Goal: Use online tool/utility: Utilize a website feature to perform a specific function

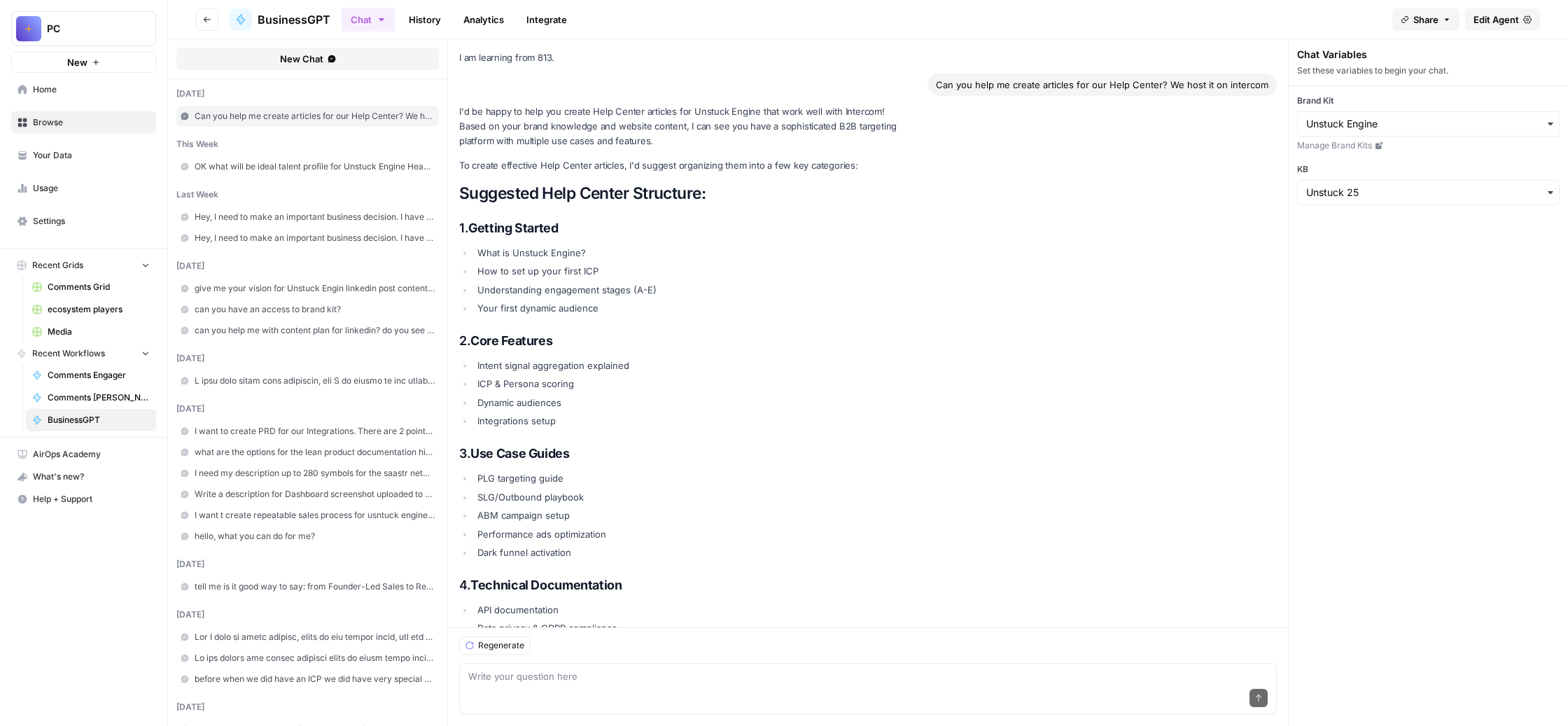
scroll to position [8489, 0]
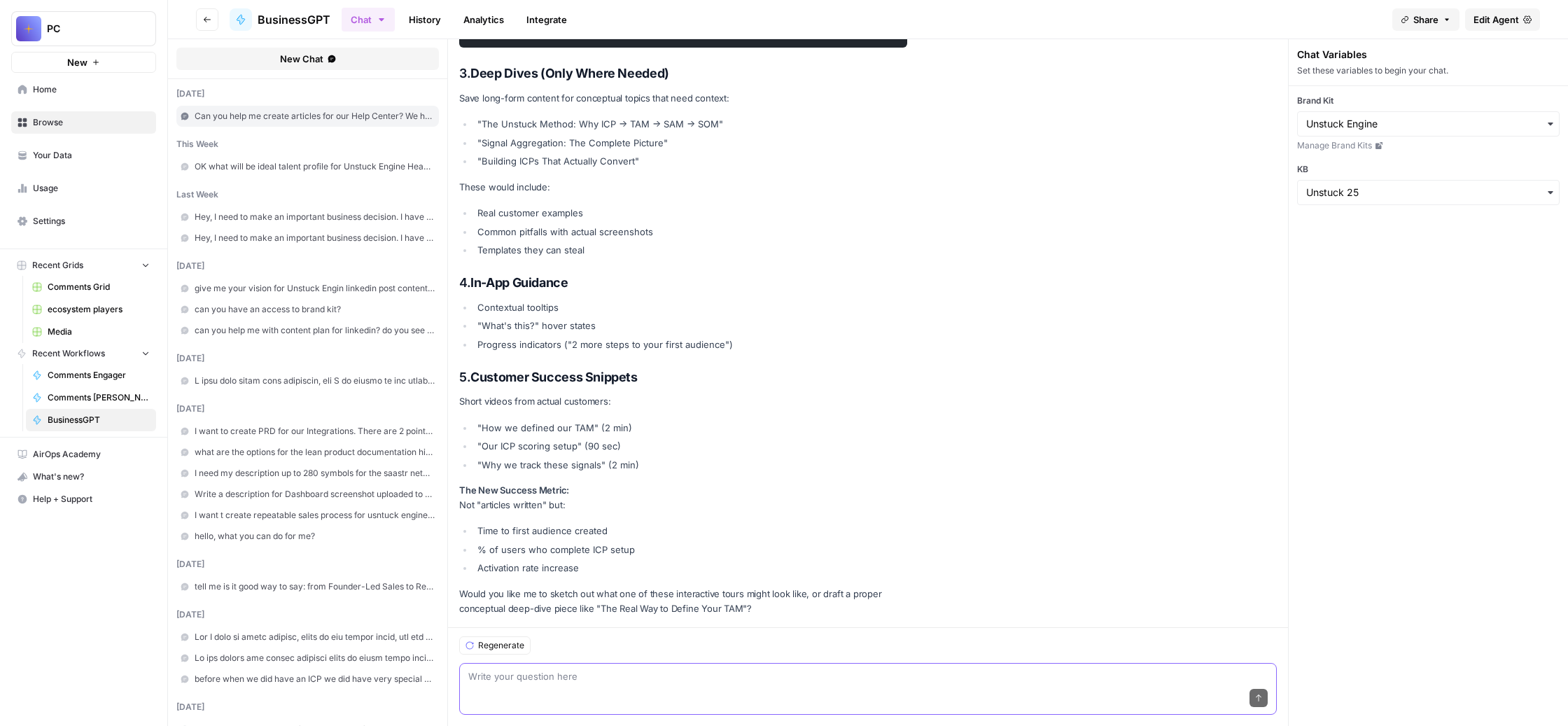
click at [569, 669] on textarea at bounding box center [868, 676] width 799 height 14
paste textarea "Я забыл, ты говоришь по-русски?"
type textarea "Я забыл, ты говоришь по-русски?"
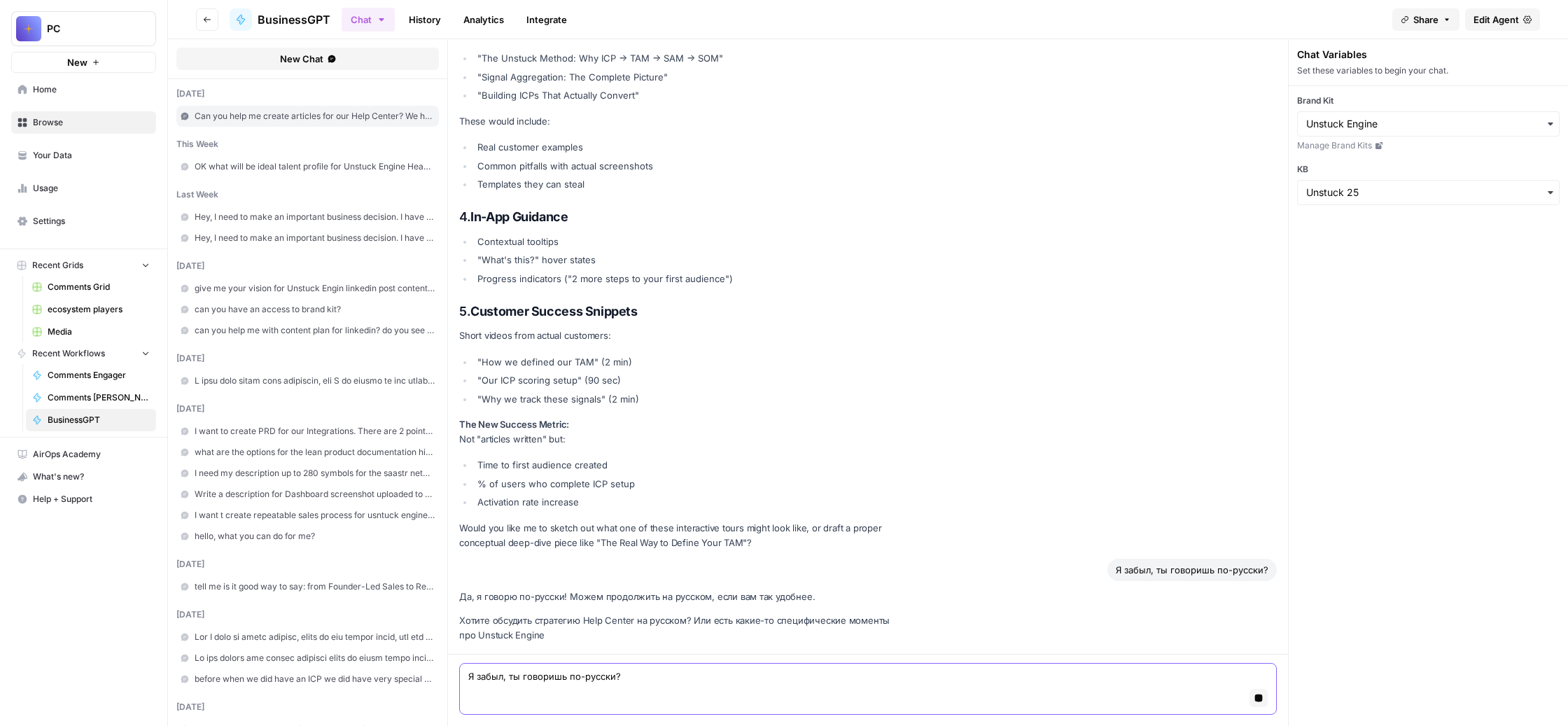
scroll to position [8589, 0]
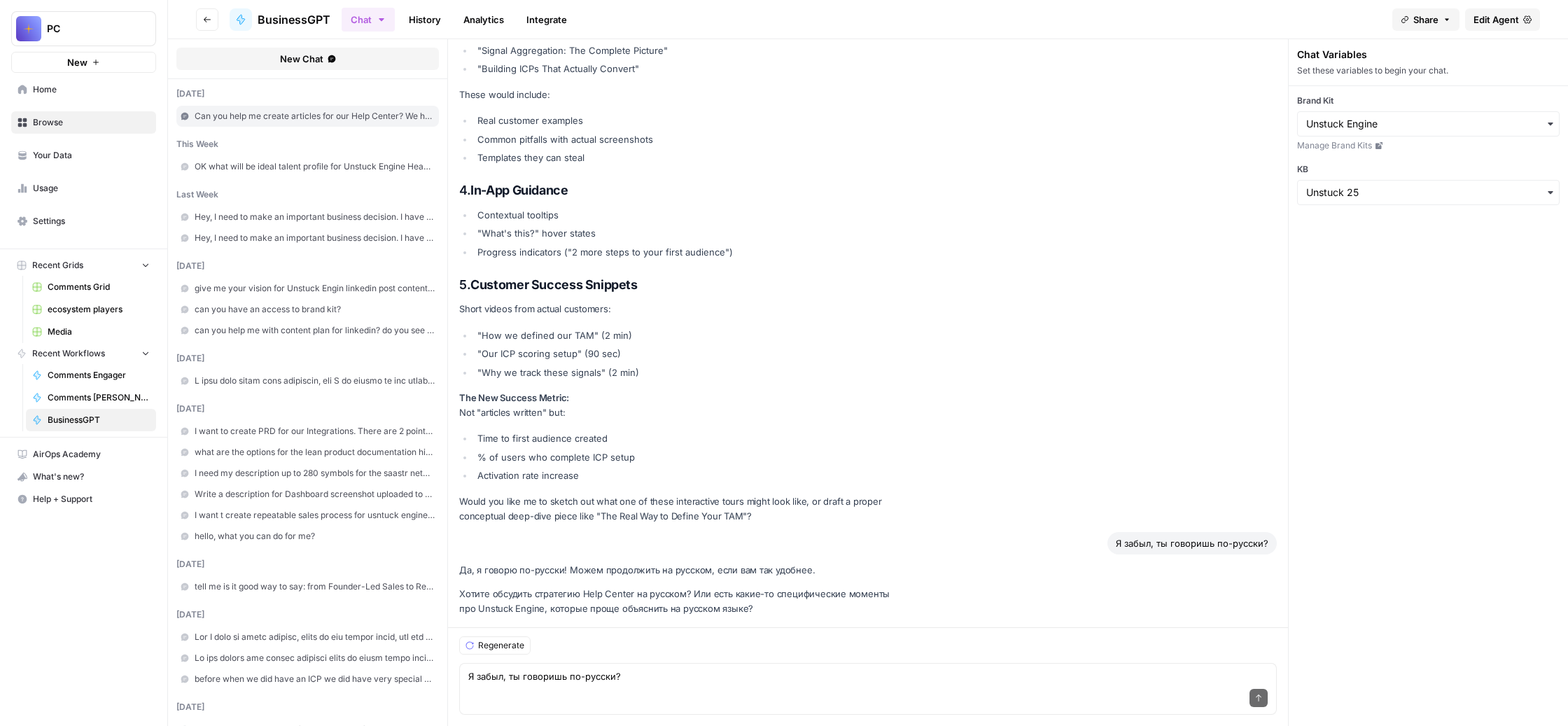
click at [415, 70] on button "New Chat" at bounding box center [308, 59] width 263 height 22
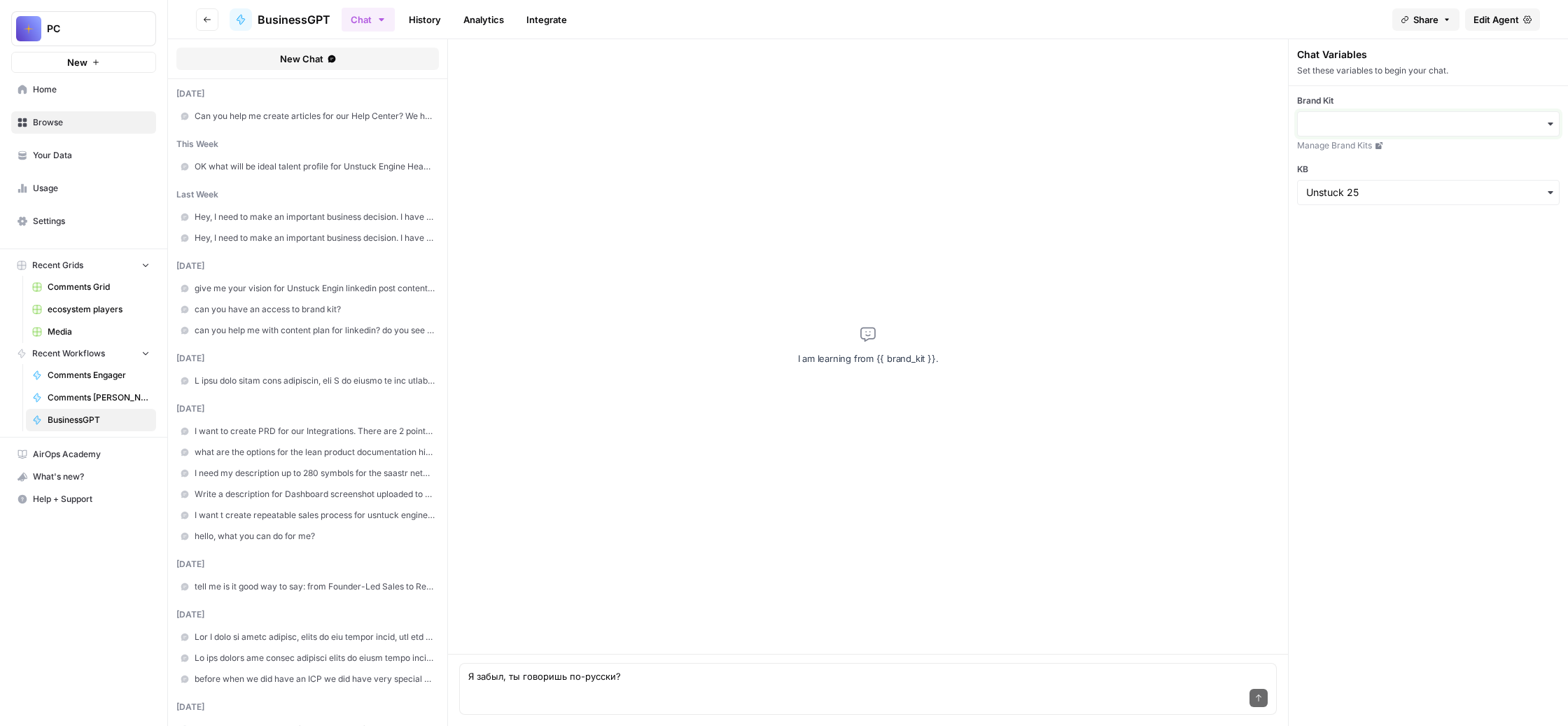
click at [1409, 131] on input "Brand Kit" at bounding box center [1428, 124] width 245 height 14
click at [1397, 239] on div "Unstuck Engine" at bounding box center [1437, 230] width 236 height 27
click at [1401, 200] on input "KB" at bounding box center [1428, 193] width 245 height 14
click at [1393, 353] on div "PC Store ID: 21" at bounding box center [1371, 341] width 42 height 29
click at [1406, 200] on input "KB" at bounding box center [1428, 193] width 245 height 14
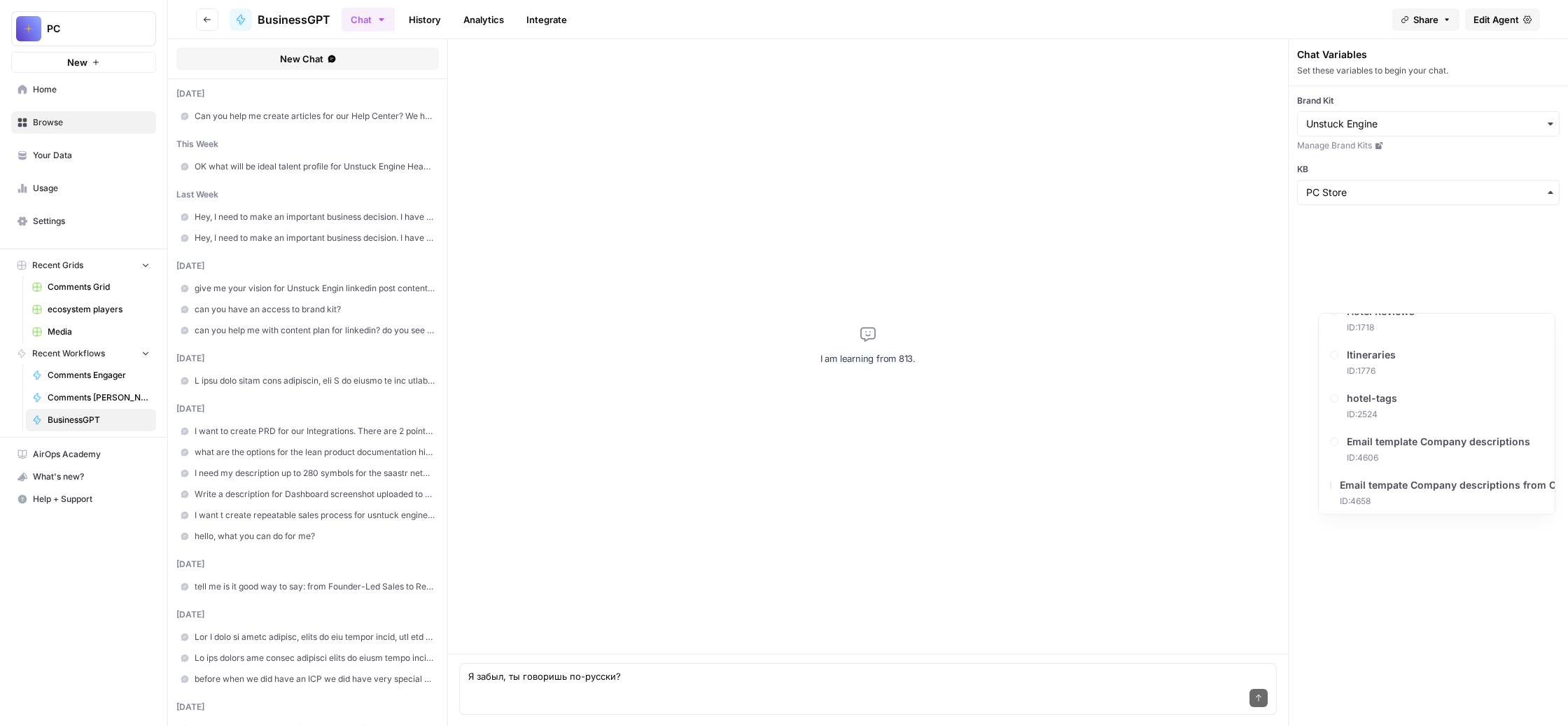
scroll to position [735, 0]
click at [1406, 442] on span "Unstuck 25" at bounding box center [1378, 436] width 55 height 14
click at [662, 669] on textarea "Я забыл, ты говоришь по-русски?" at bounding box center [868, 676] width 799 height 14
paste textarea "L ipsu dolors ametcon adipisci. Eli sedd e temp incidi utla-etdolor m aliquae. …"
type textarea "L ipsu dolors ametcon adipisci. Eli sedd e temp incidi utla-etdolor m aliquae. …"
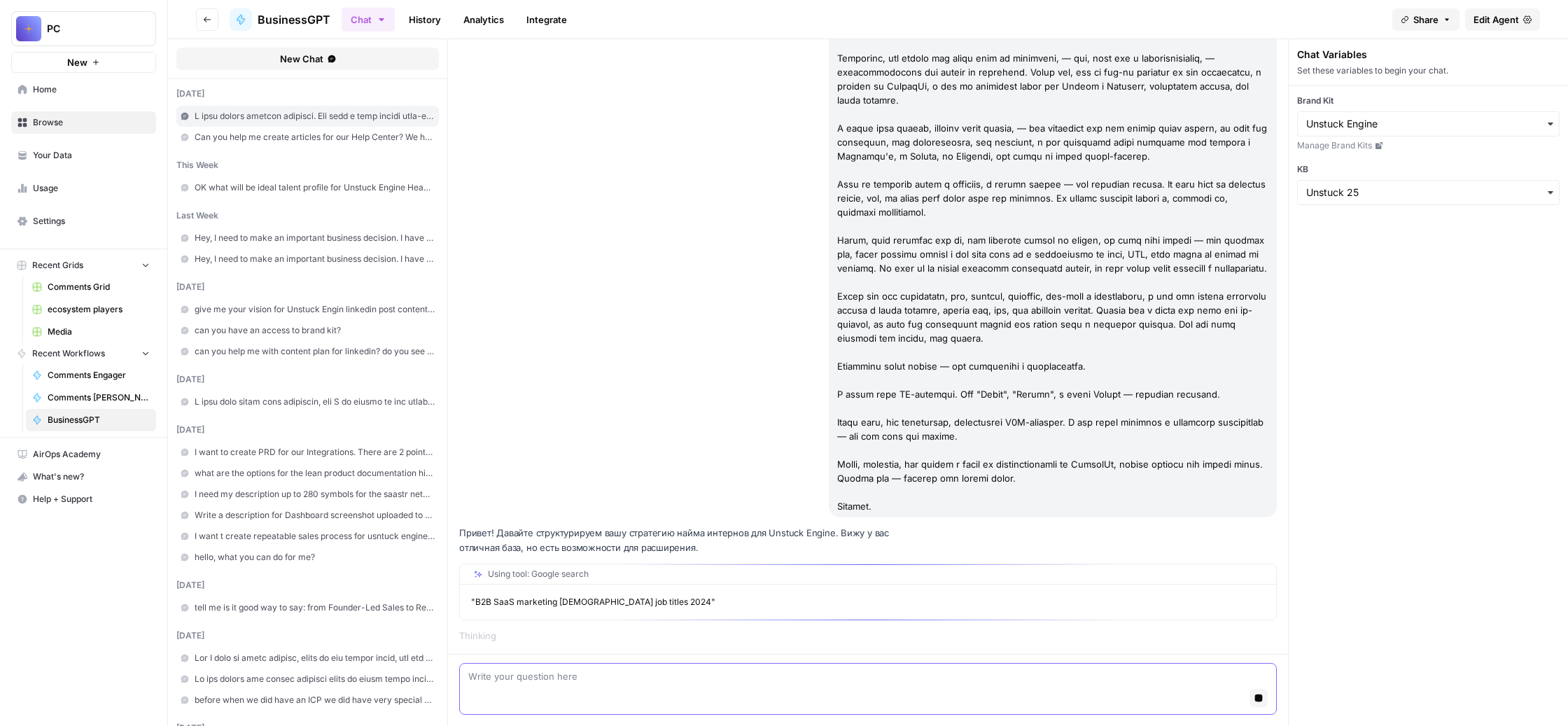
scroll to position [3388, 0]
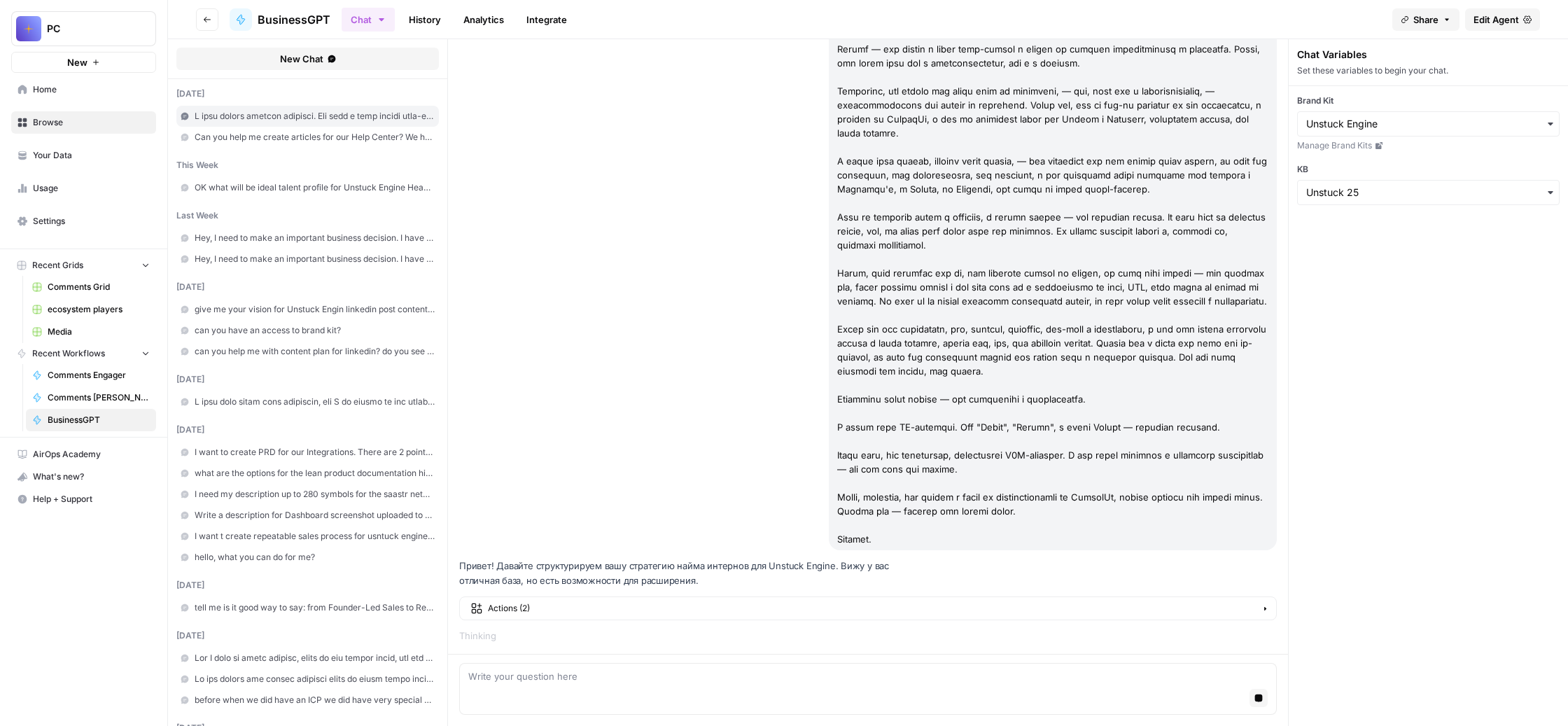
click at [760, 602] on div "Actions ( 2 )" at bounding box center [869, 608] width 763 height 13
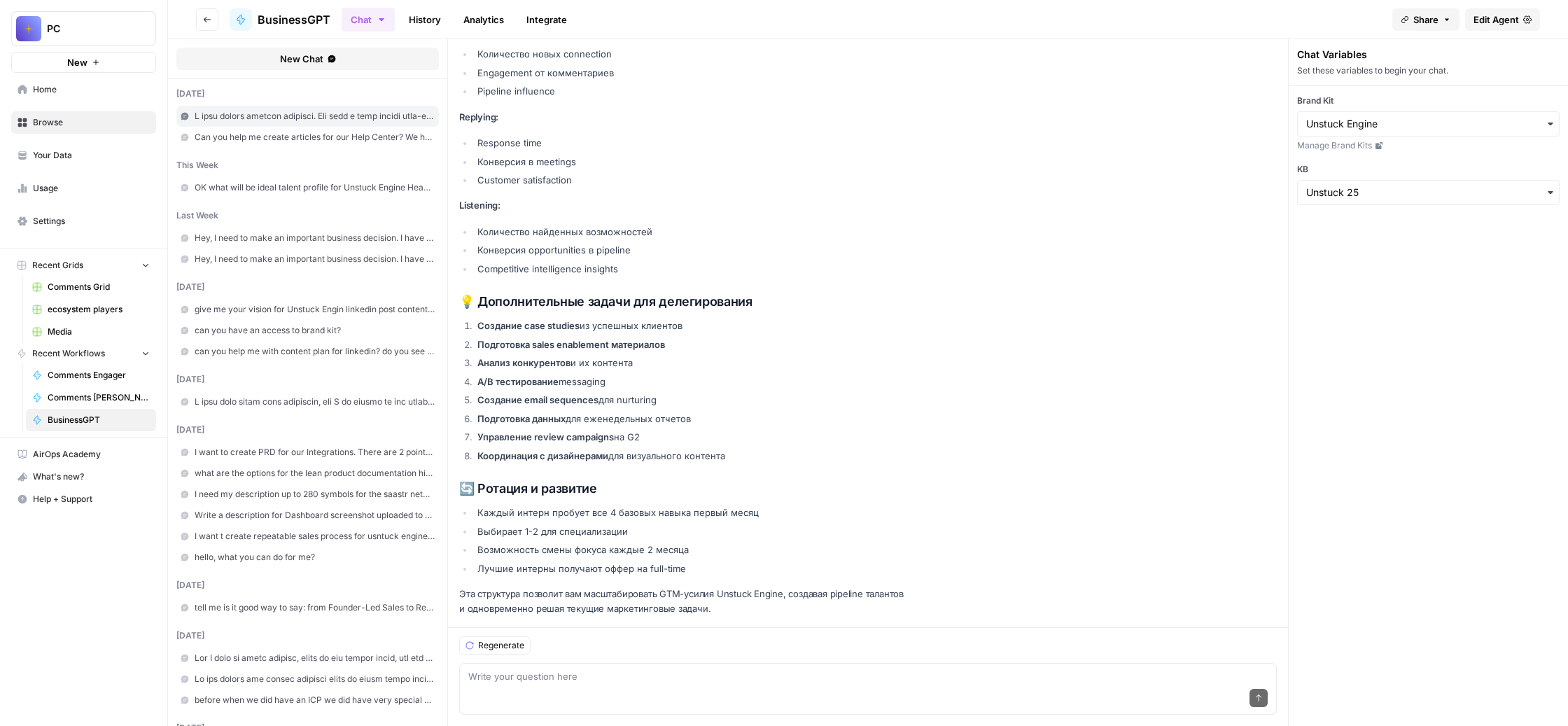
scroll to position [6941, 0]
click at [563, 669] on textarea at bounding box center [868, 676] width 799 height 14
paste textarea "Я против того, чтобы интерн у прод пробовали четыре базовых навыка в первый мес…"
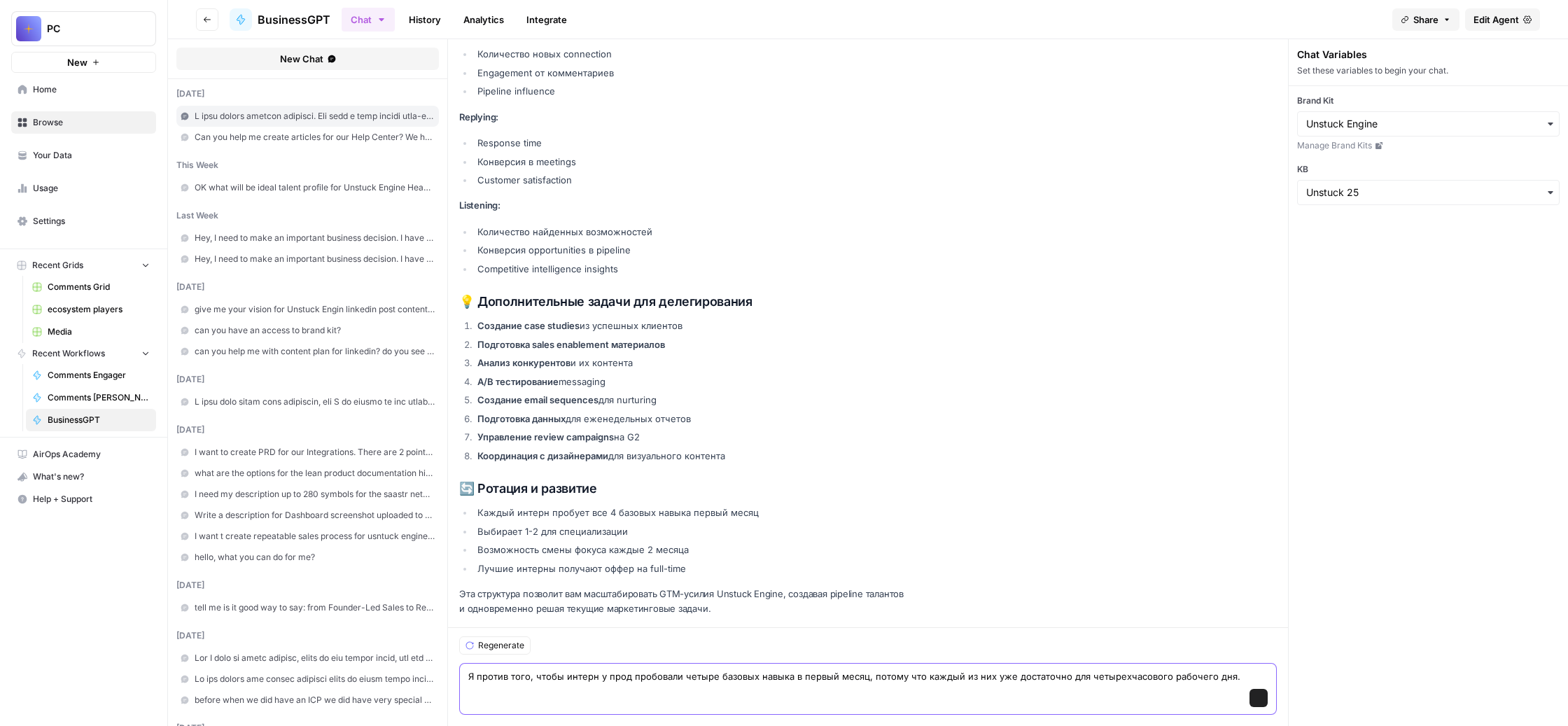
scroll to position [6962, 0]
type textarea "Я против того, чтобы интерн у прод пробовали четыре базовых навыка в первый мес…"
click at [1267, 692] on button "Send" at bounding box center [1258, 698] width 18 height 18
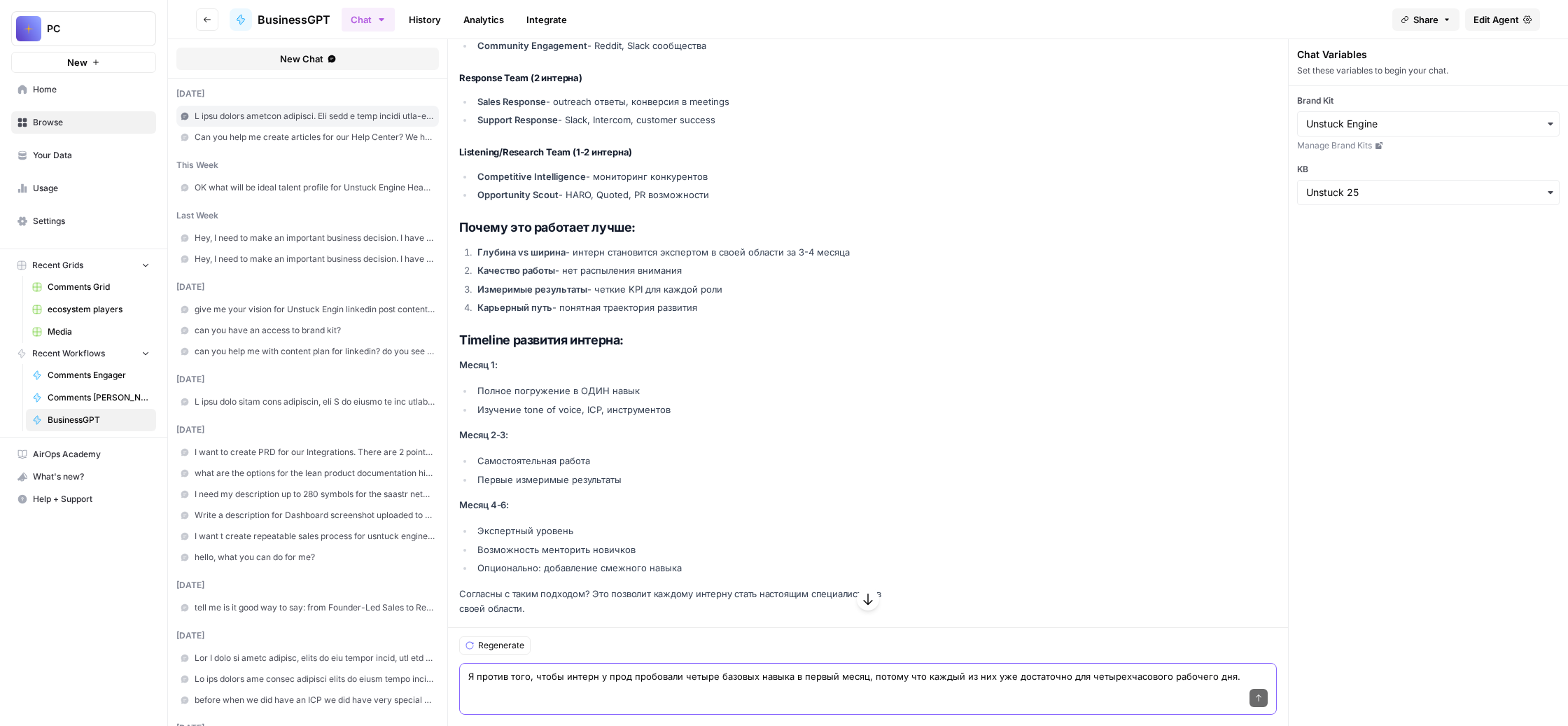
scroll to position [8600, 0]
click at [698, 669] on textarea "Я против того, чтобы интерн у прод пробовали четыре базовых навыка в первый мес…" at bounding box center [868, 676] width 799 height 14
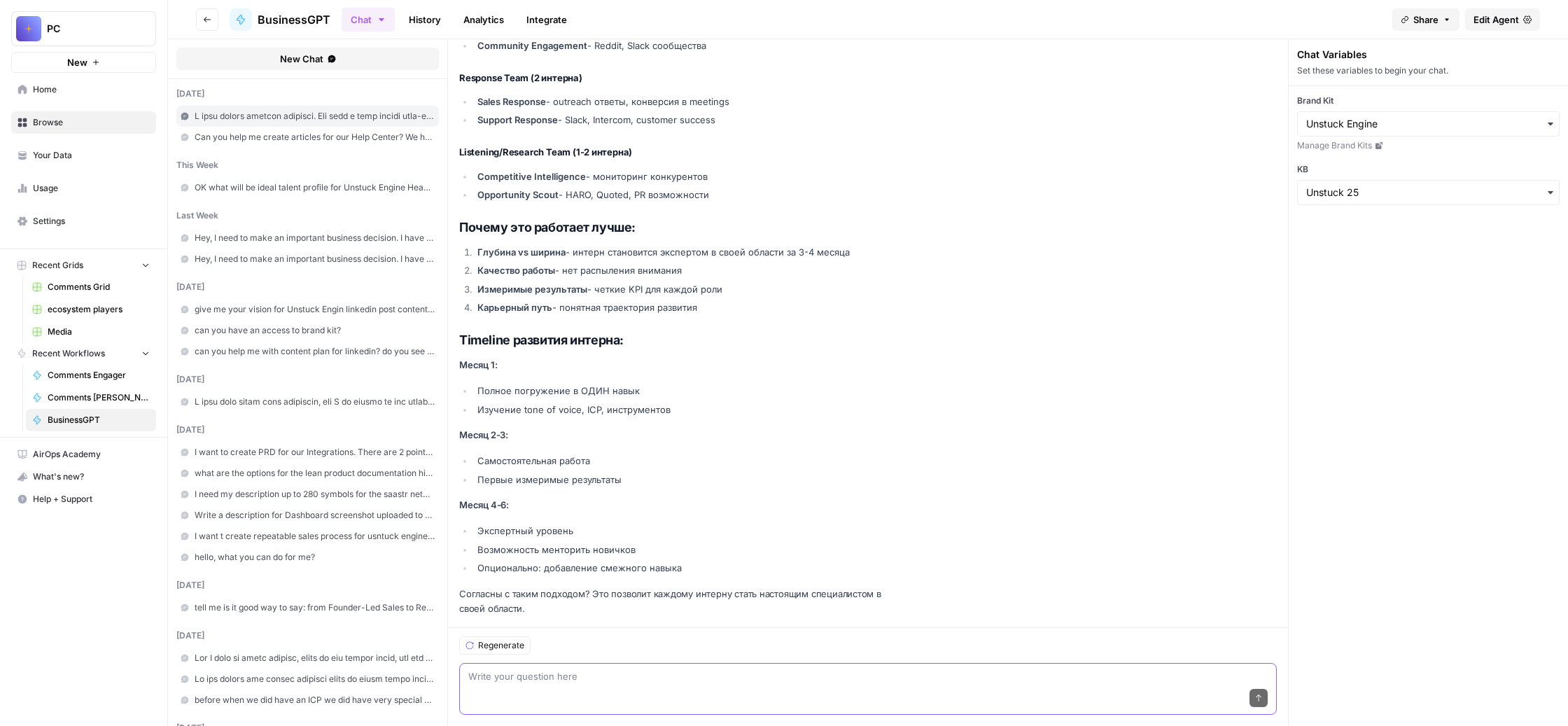
paste textarea "Теперь подумай, предложи структуру презентации. Я думаю, что она может быть еди…"
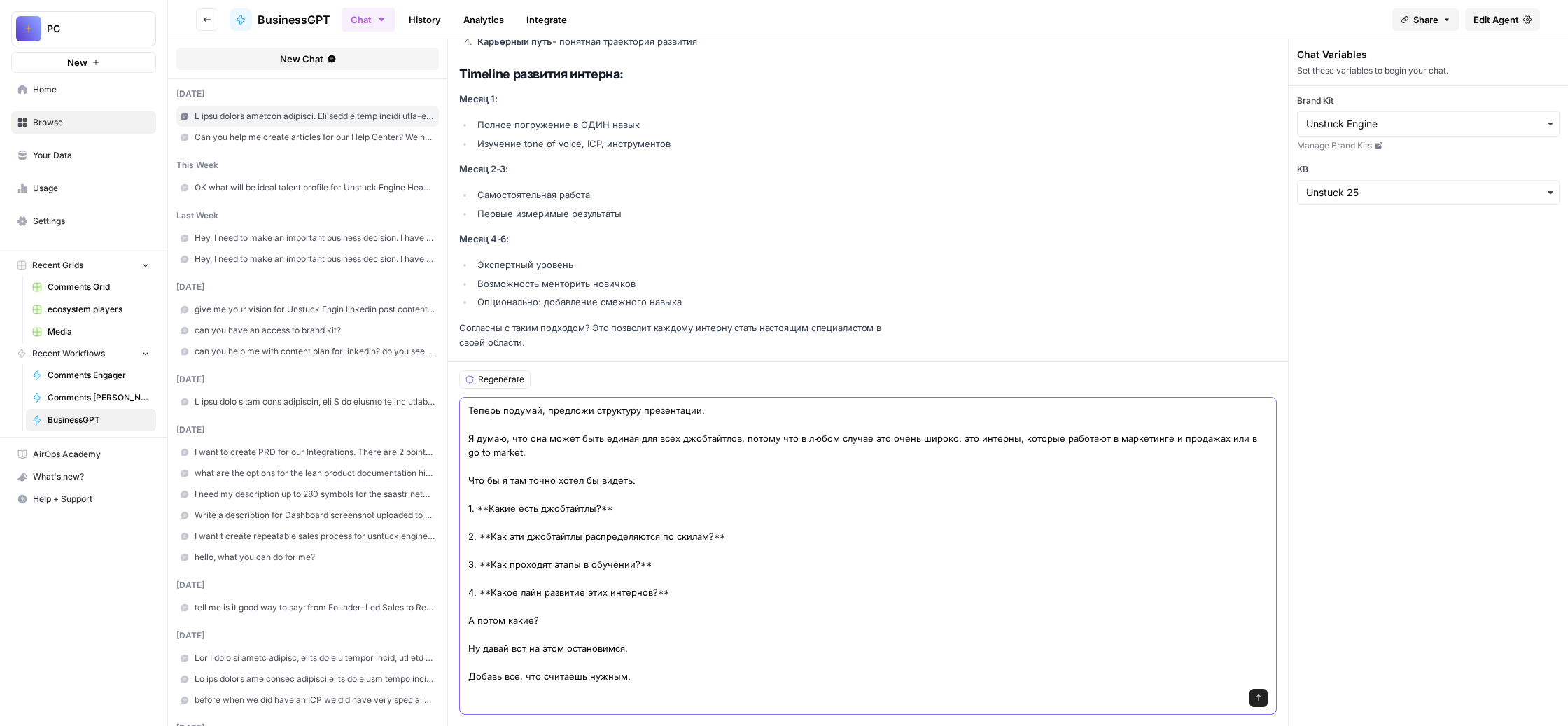
scroll to position [134, 0]
type textarea "Теперь подумай, предложи структуру презентации. Я думаю, что она может быть еди…"
click at [1263, 694] on icon "submit" at bounding box center [1259, 698] width 9 height 9
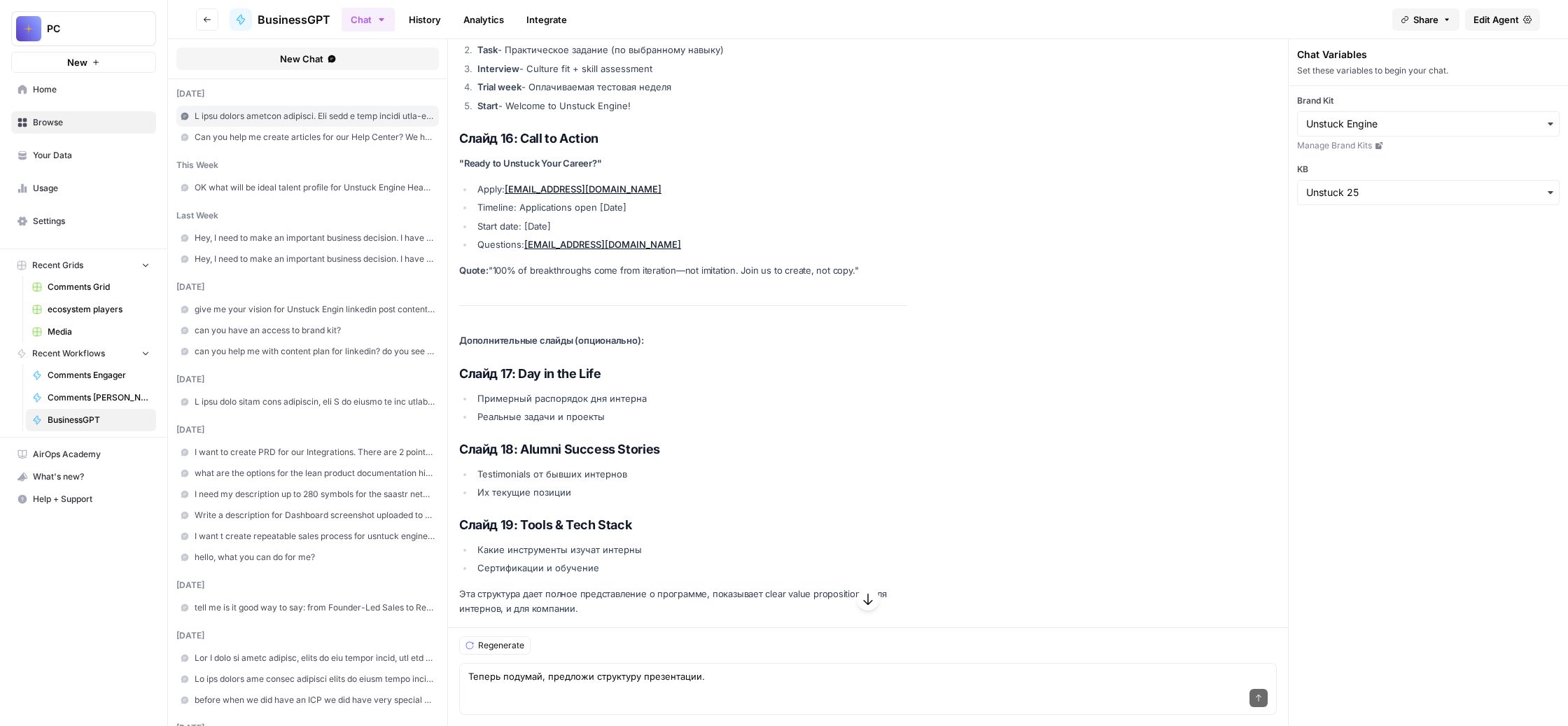
scroll to position [13311, 0]
click at [658, 683] on div "Send" at bounding box center [868, 698] width 799 height 31
paste textarea "Lorem ipsumdolorsita cons adipiscinge. Seddoe, t inci utlabor, etd mag aliquaen…"
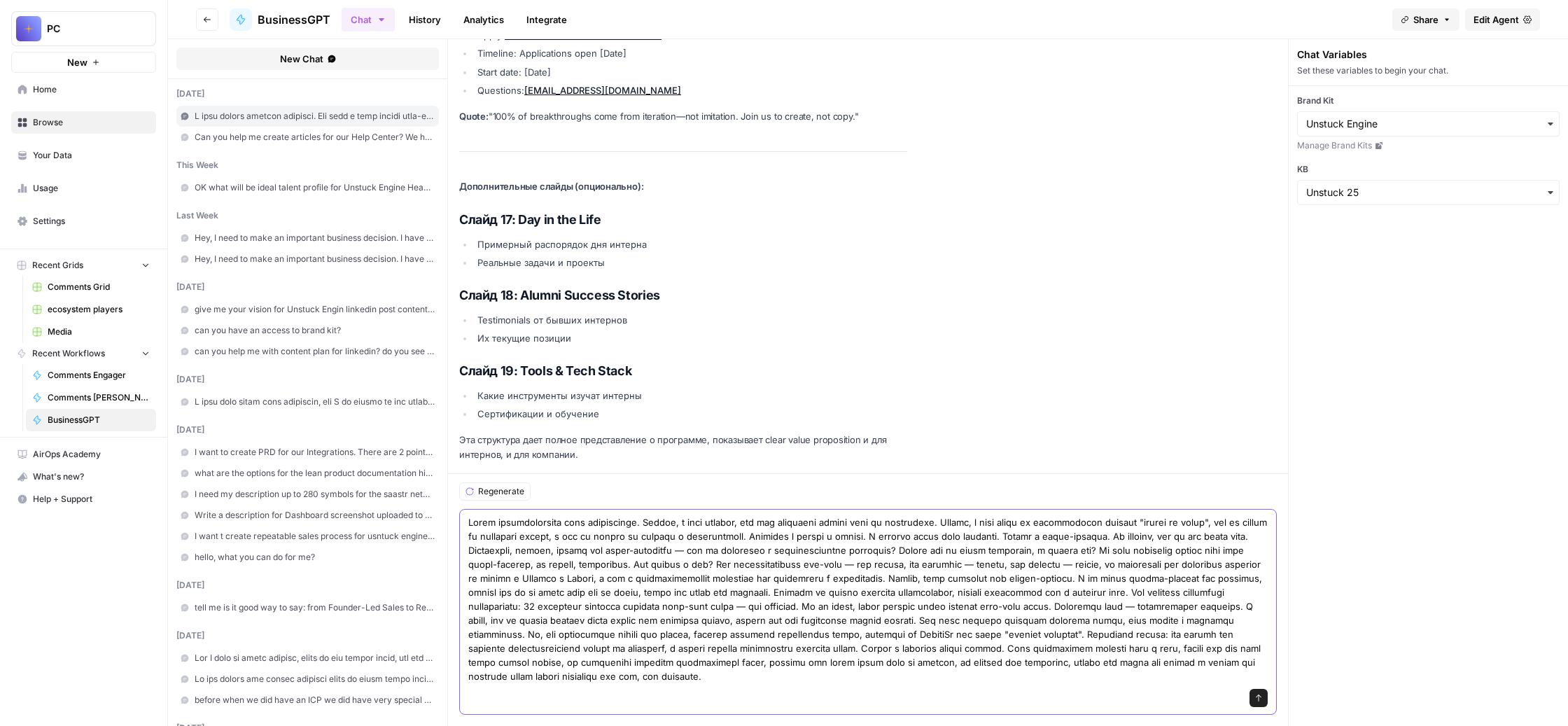
scroll to position [14104, 0]
paste textarea "Loremipsumdolo, sitamet consectetura elitseddoeiu te incidi utla et doloremagna…"
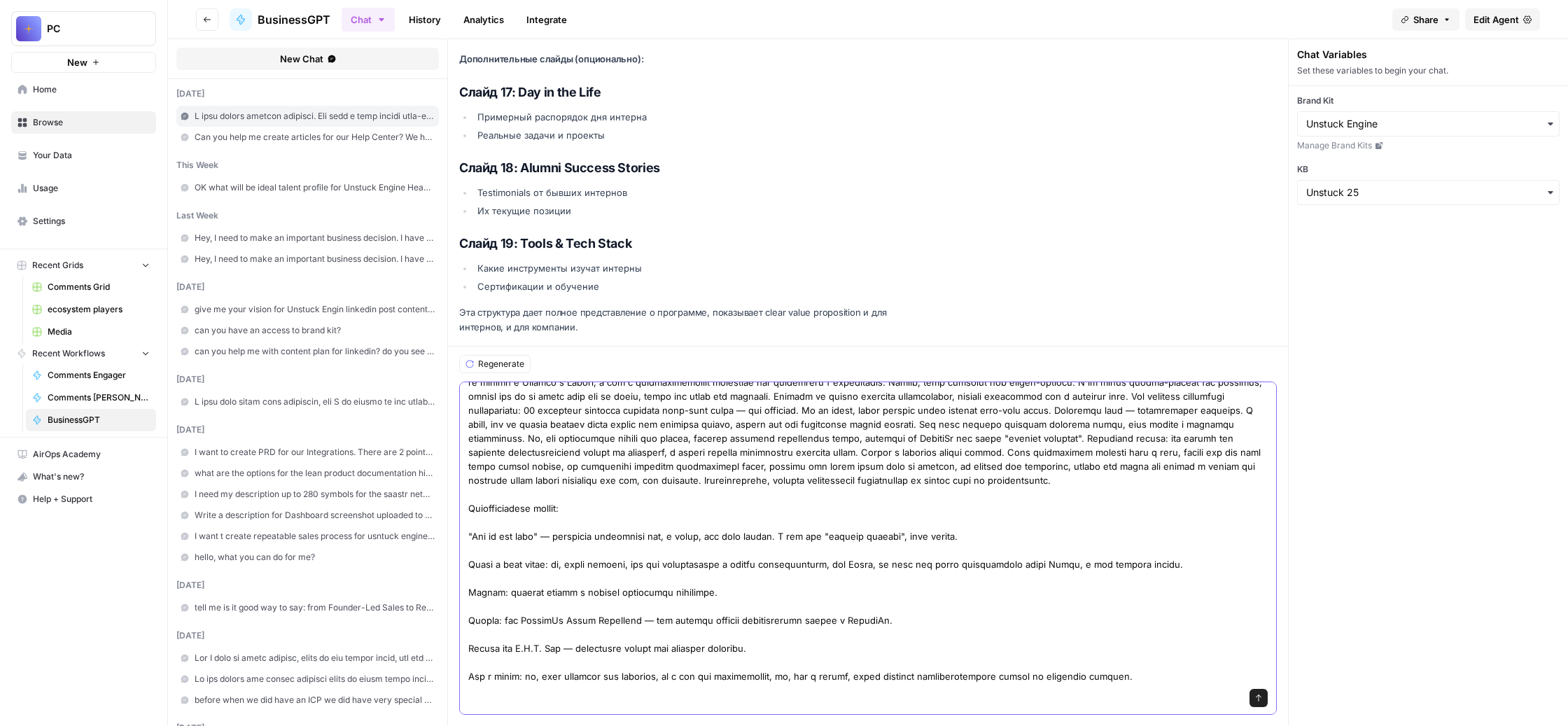
scroll to position [533, 0]
drag, startPoint x: 670, startPoint y: 598, endPoint x: 631, endPoint y: 595, distance: 39.1
click at [631, 595] on textarea at bounding box center [868, 501] width 799 height 364
type textarea "Lorem ipsumdolorsita cons adipiscinge. Seddoe, t inci utlabor, etd mag aliquaen…"
click at [1263, 694] on icon "submit" at bounding box center [1259, 698] width 9 height 9
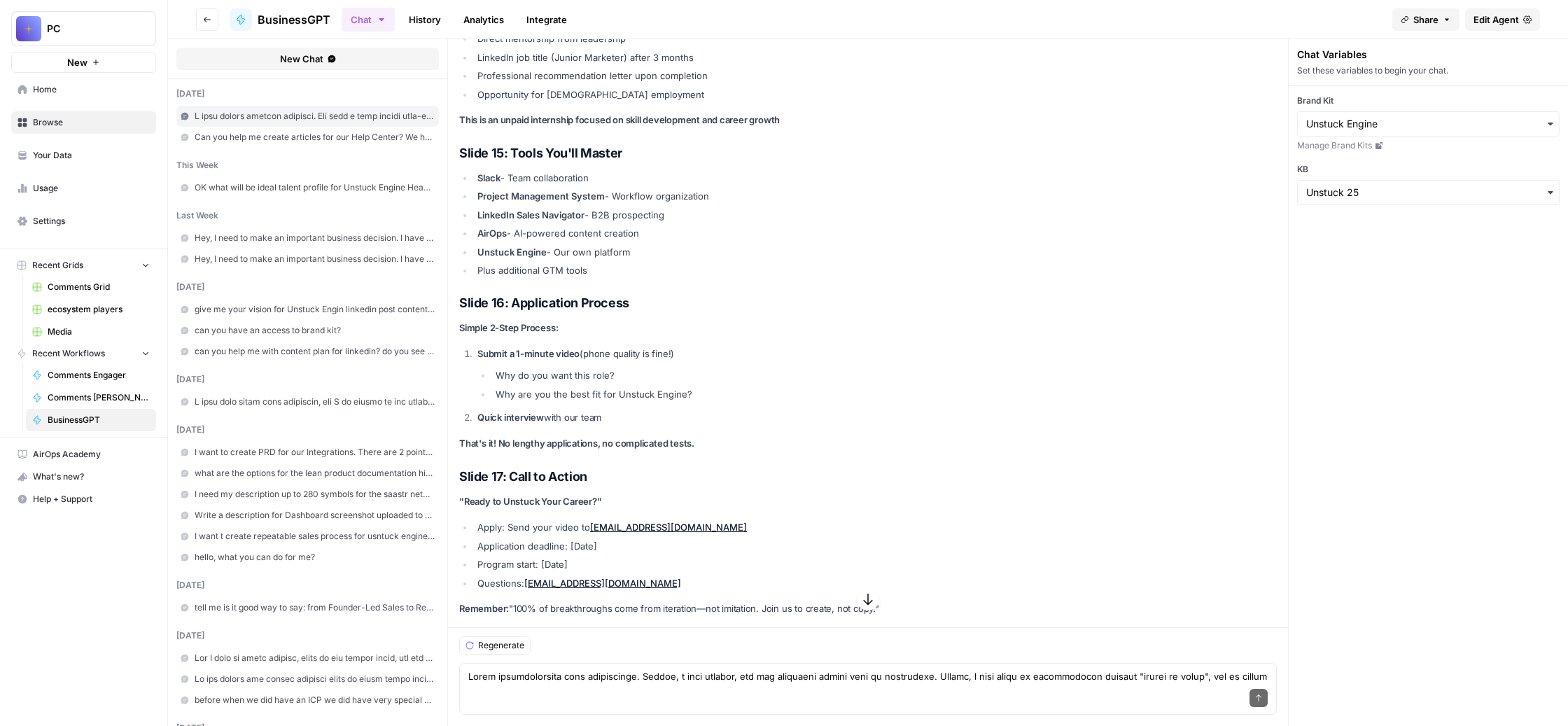
scroll to position [16762, 0]
click at [629, 669] on textarea at bounding box center [868, 676] width 799 height 14
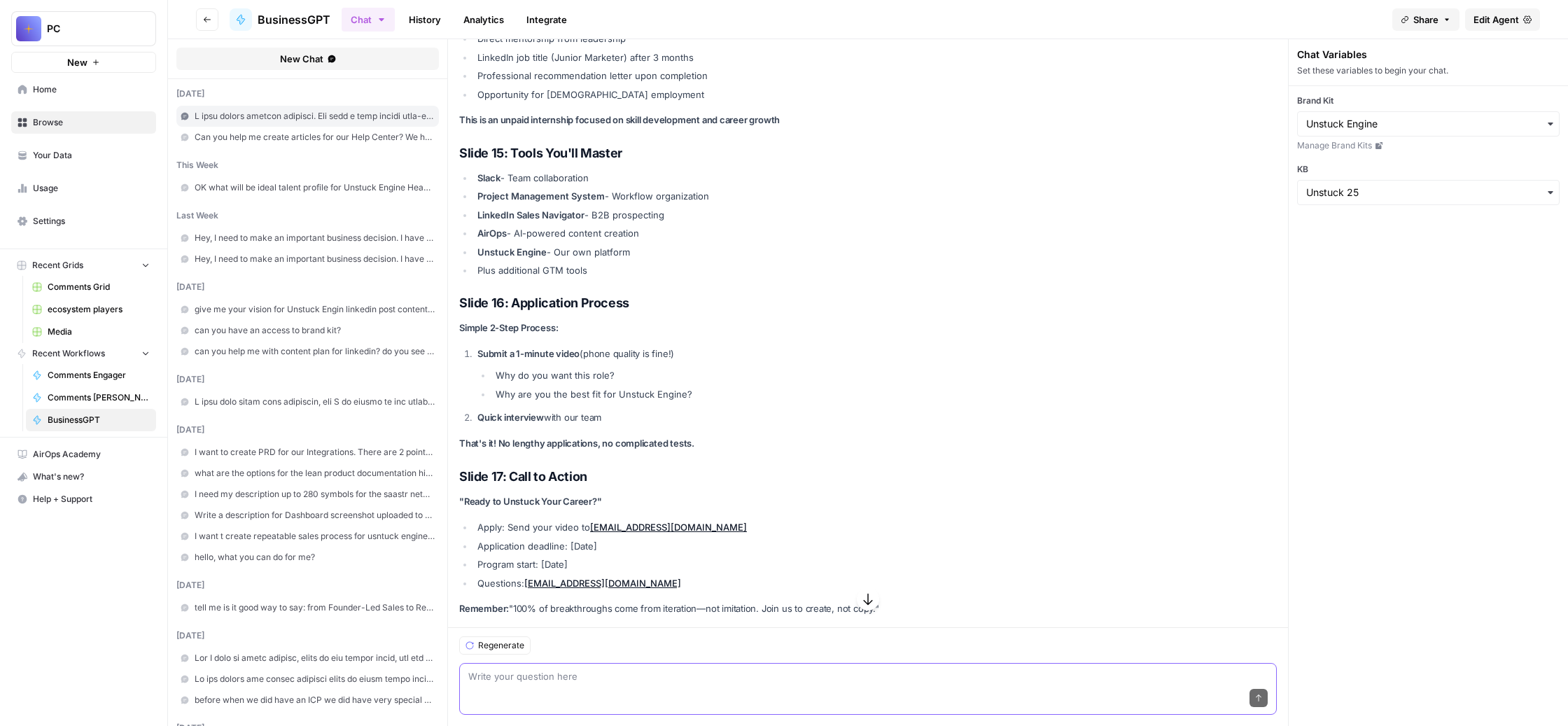
paste textarea "Lor ipsumd sitame co adip elitse d eiusmod, tem, incididu, utlabo, etdolor mag …"
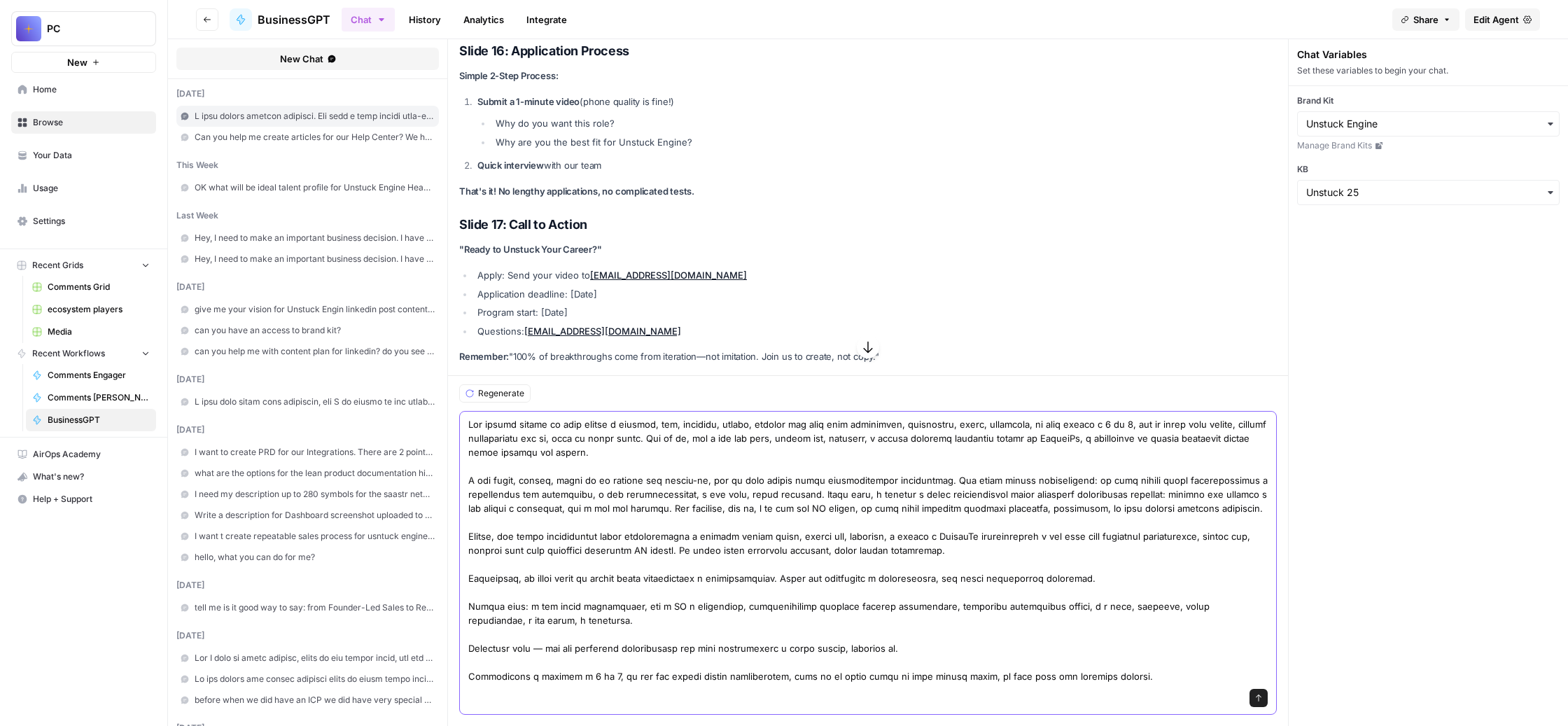
scroll to position [241, 0]
type textarea "Lor ipsumd sitame co adip elitse d eiusmod, tem, incididu, utlabo, etdolor mag …"
click at [1261, 695] on icon "submit" at bounding box center [1258, 698] width 6 height 7
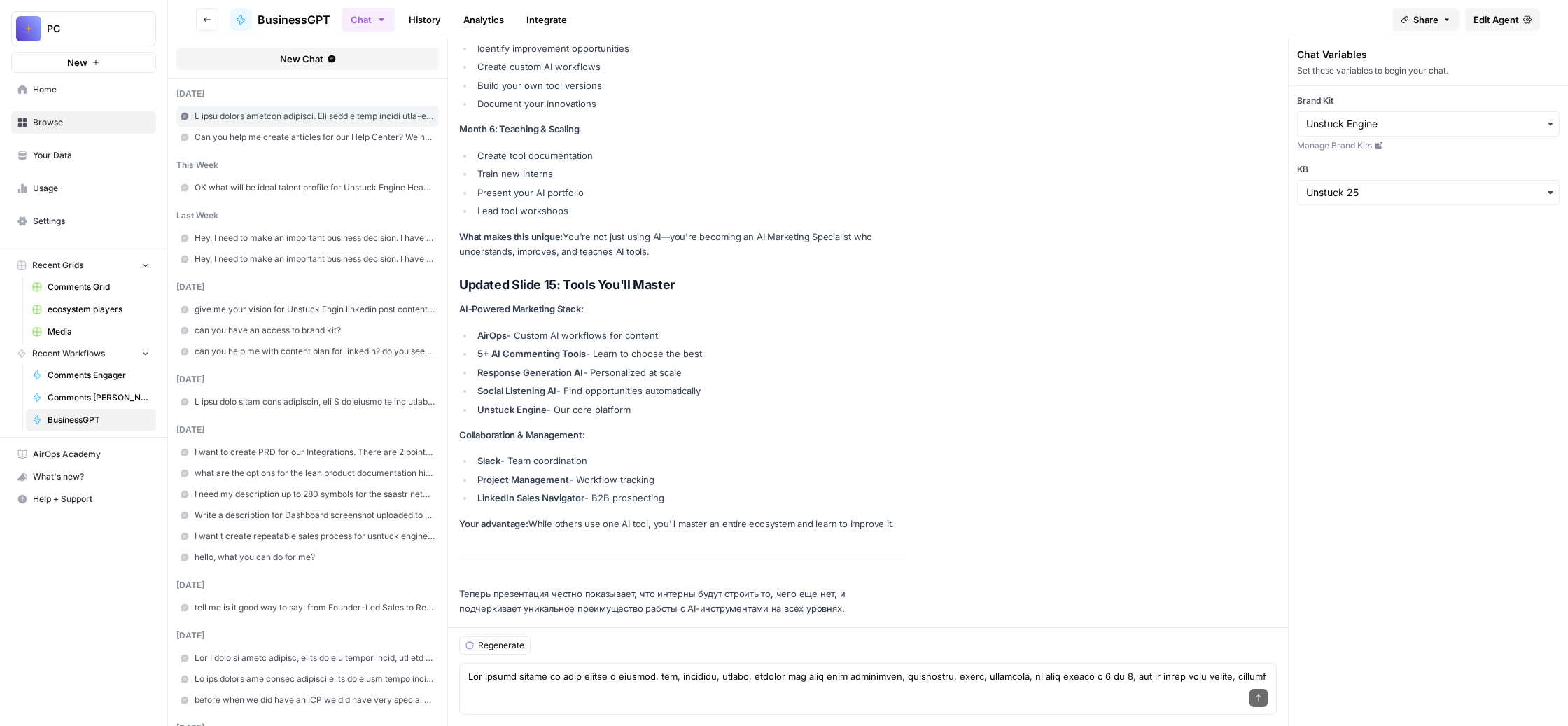
scroll to position [22923, 0]
click at [574, 683] on div "Send" at bounding box center [868, 698] width 799 height 31
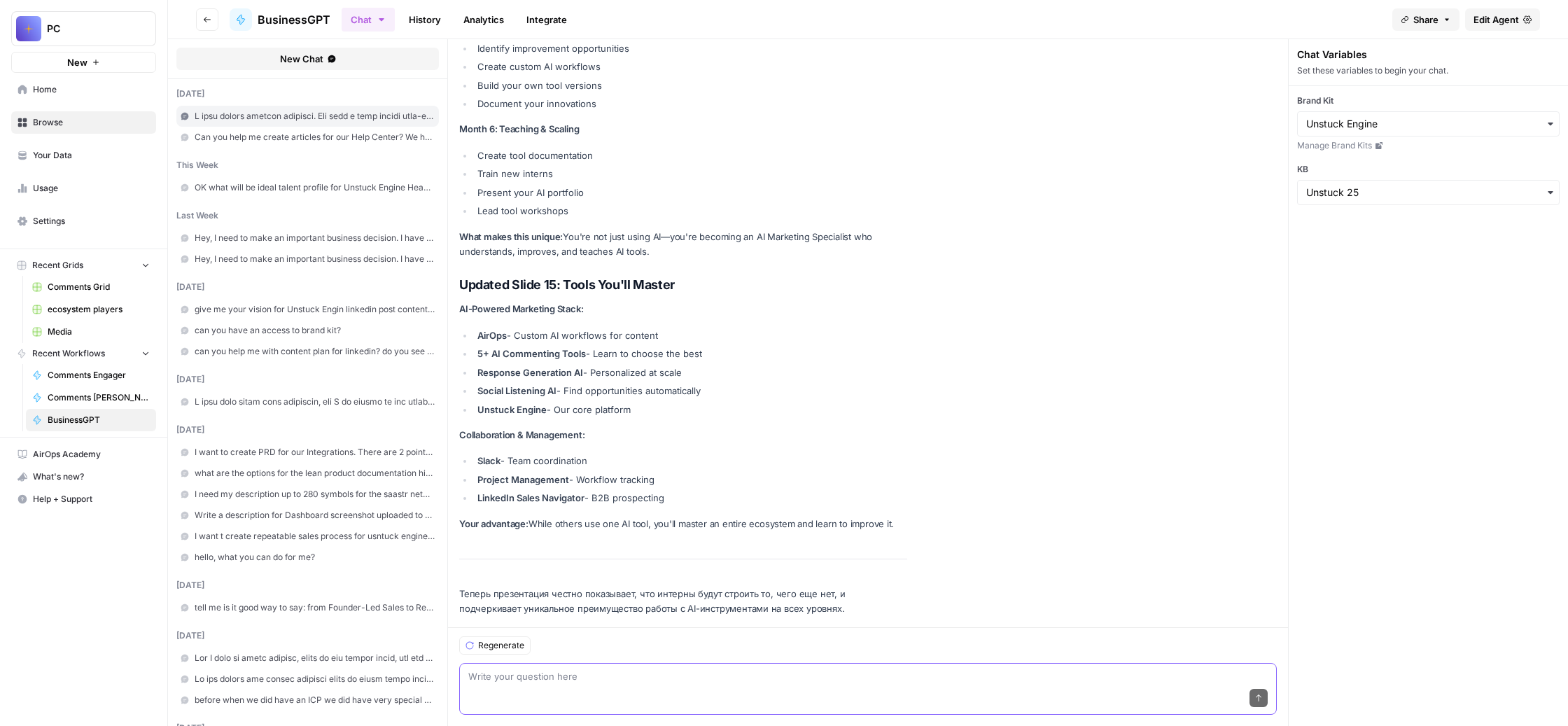
paste textarea "Теперь покажи мне, пожалуйста, всю презентацию целиком и отдели каждый слайд тр…"
drag, startPoint x: 1241, startPoint y: 659, endPoint x: 1168, endPoint y: 660, distance: 73.0
click at [1168, 669] on textarea "Теперь покажи мне, пожалуйста, всю презентацию целиком и отдели каждый слайд тр…" at bounding box center [868, 676] width 799 height 14
paste textarea "---"
type textarea "Теперь покажи мне, пожалуйста, всю презентацию целиком и отдели каждый слайд тр…"
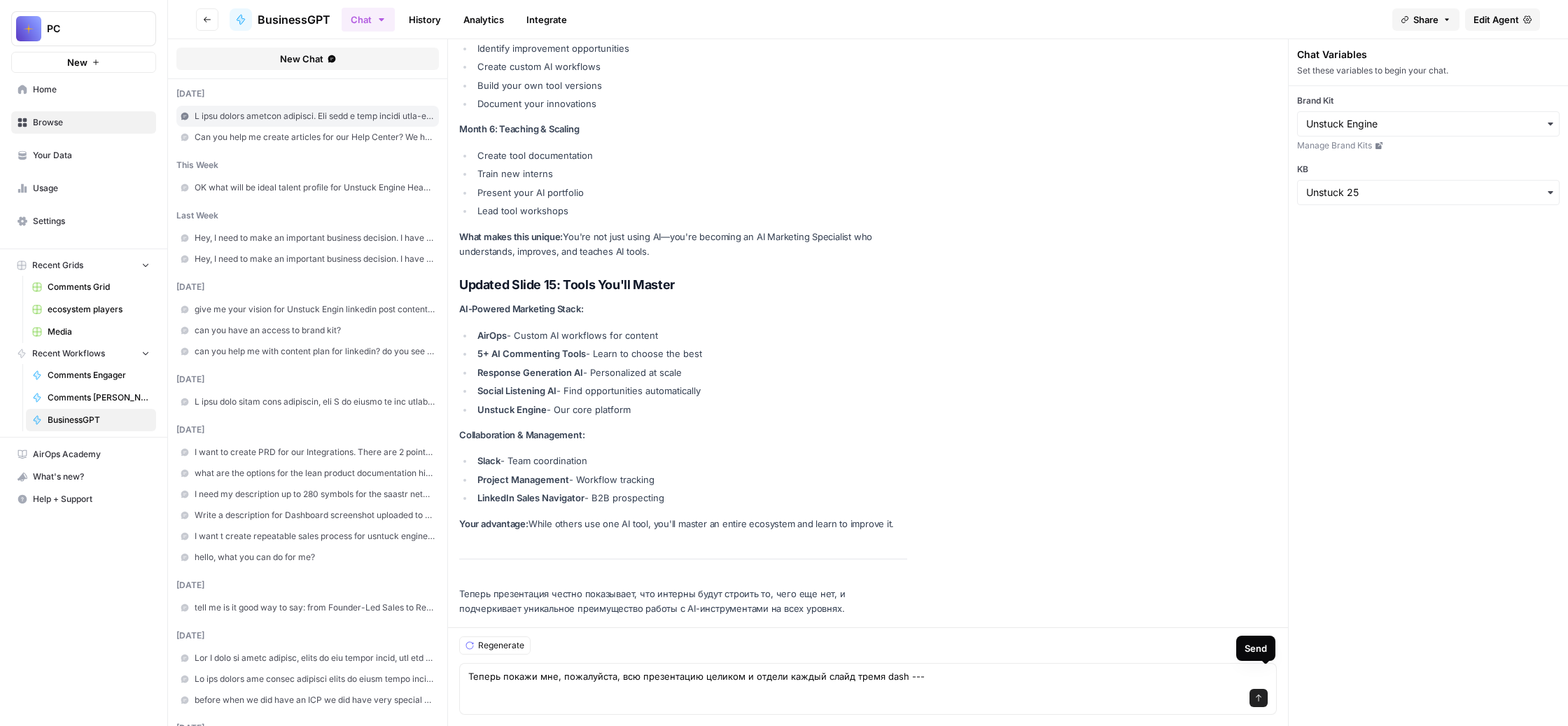
click at [1261, 695] on icon "submit" at bounding box center [1258, 698] width 6 height 7
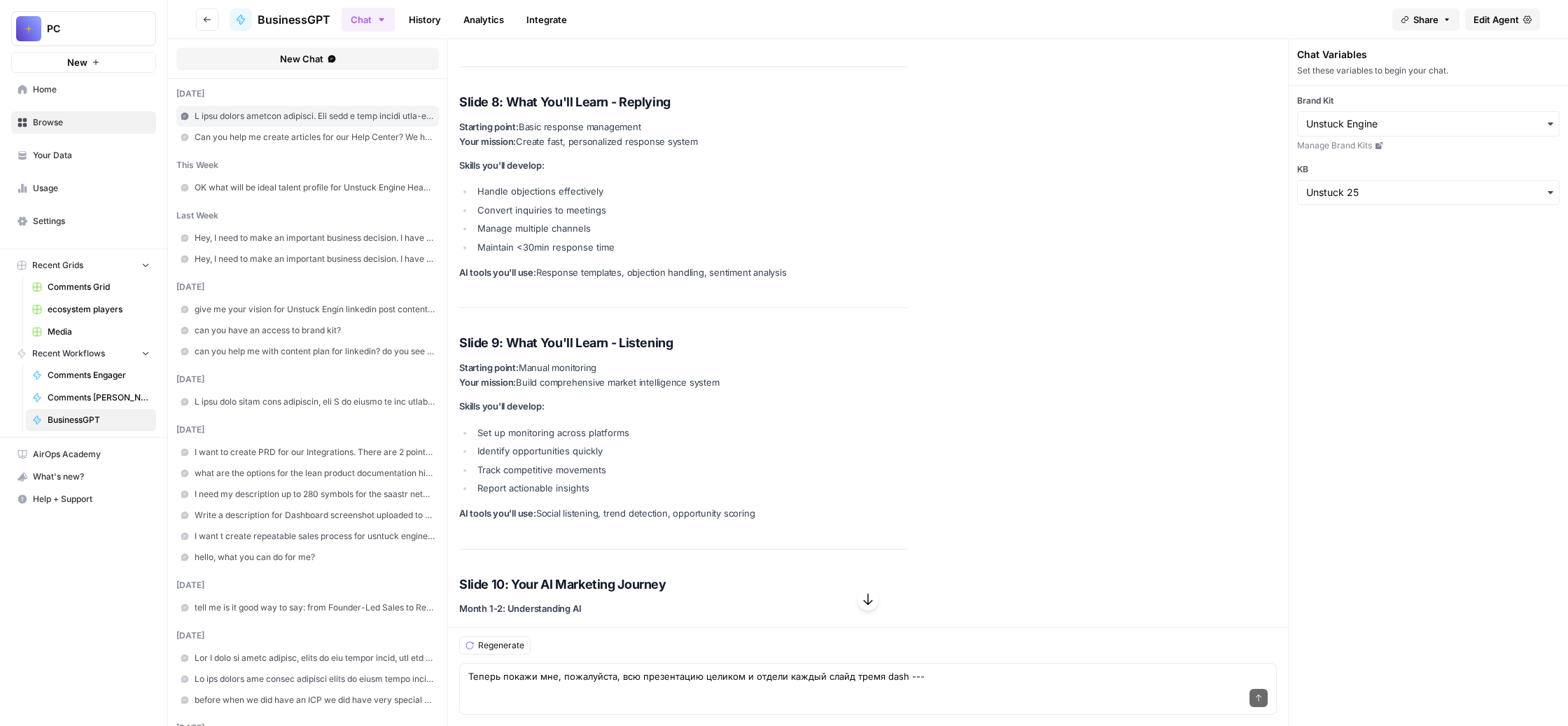
scroll to position [17190, 0]
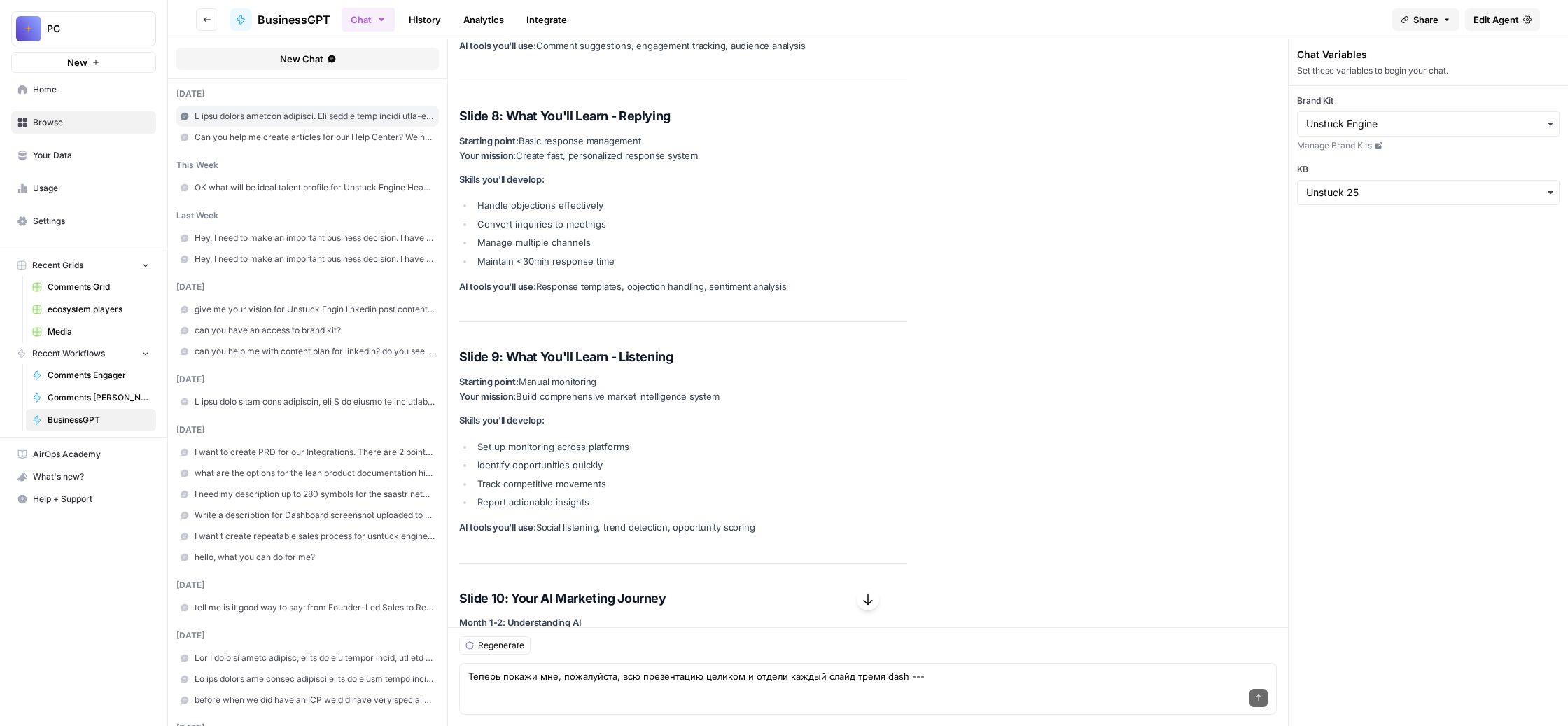
drag, startPoint x: 928, startPoint y: 343, endPoint x: 663, endPoint y: 174, distance: 314.3
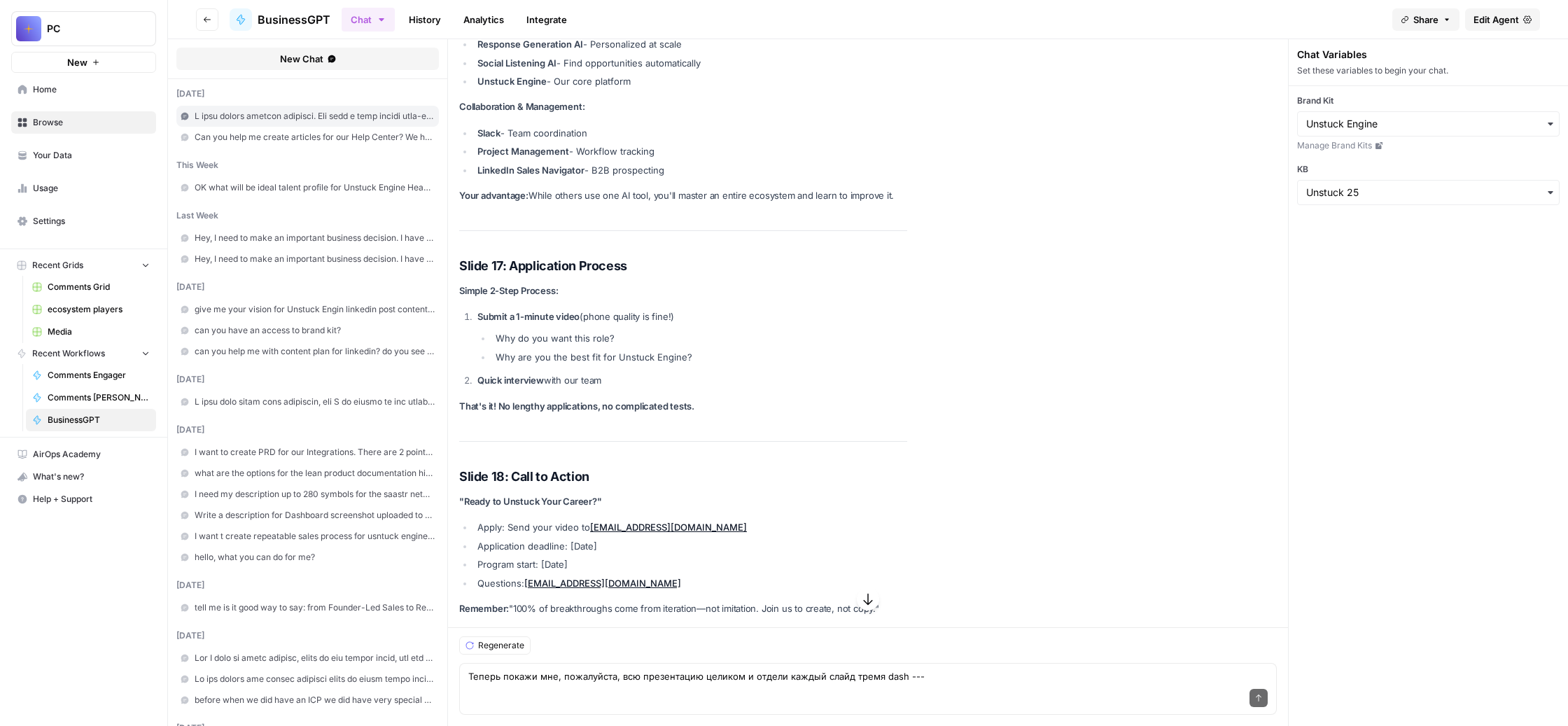
scroll to position [23326, 0]
drag, startPoint x: 535, startPoint y: 263, endPoint x: 903, endPoint y: 263, distance: 368.0
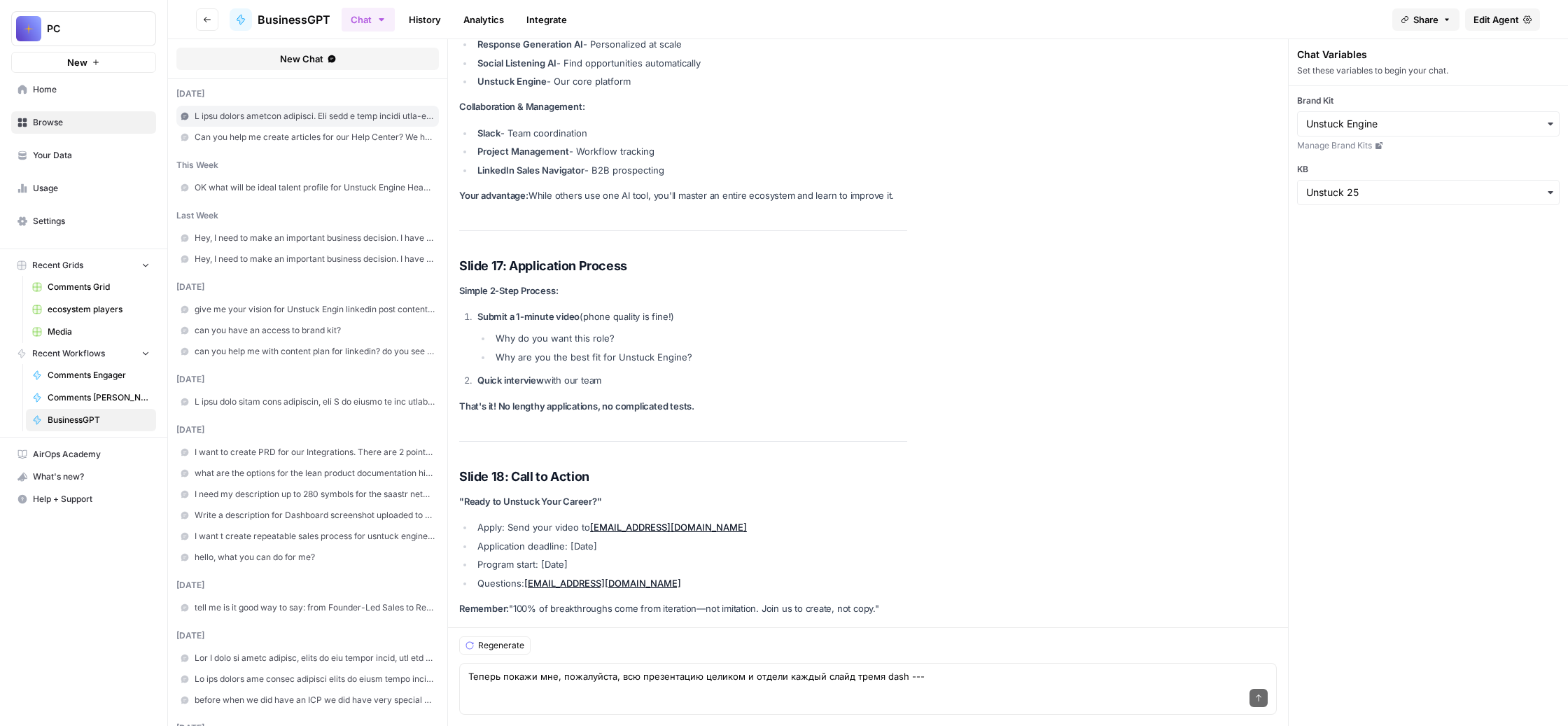
copy div "📊 LOR Ipsumdolor Sitamet @ Consect Adipis - Elitsedd Eiusmodtempo Incid 0: Utla…"
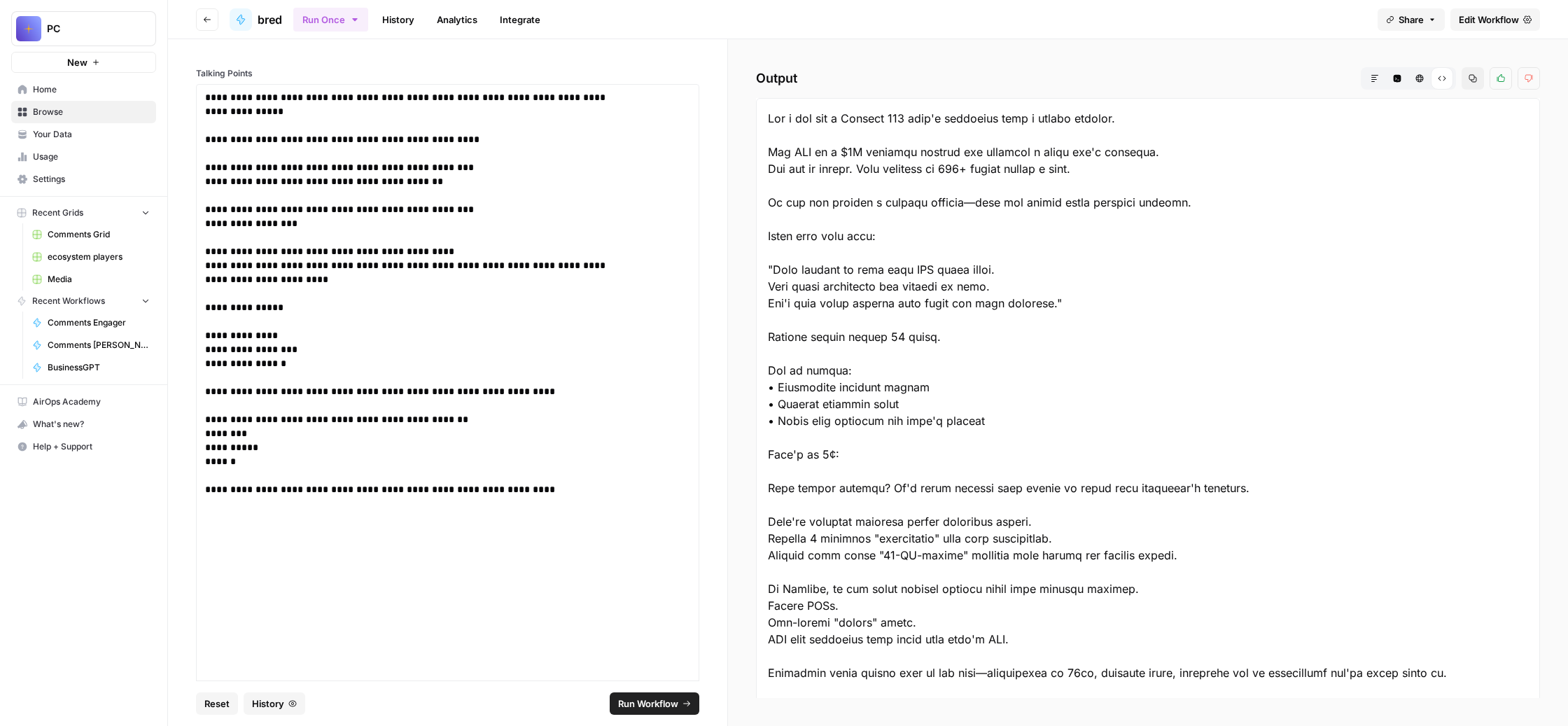
scroll to position [1060, 0]
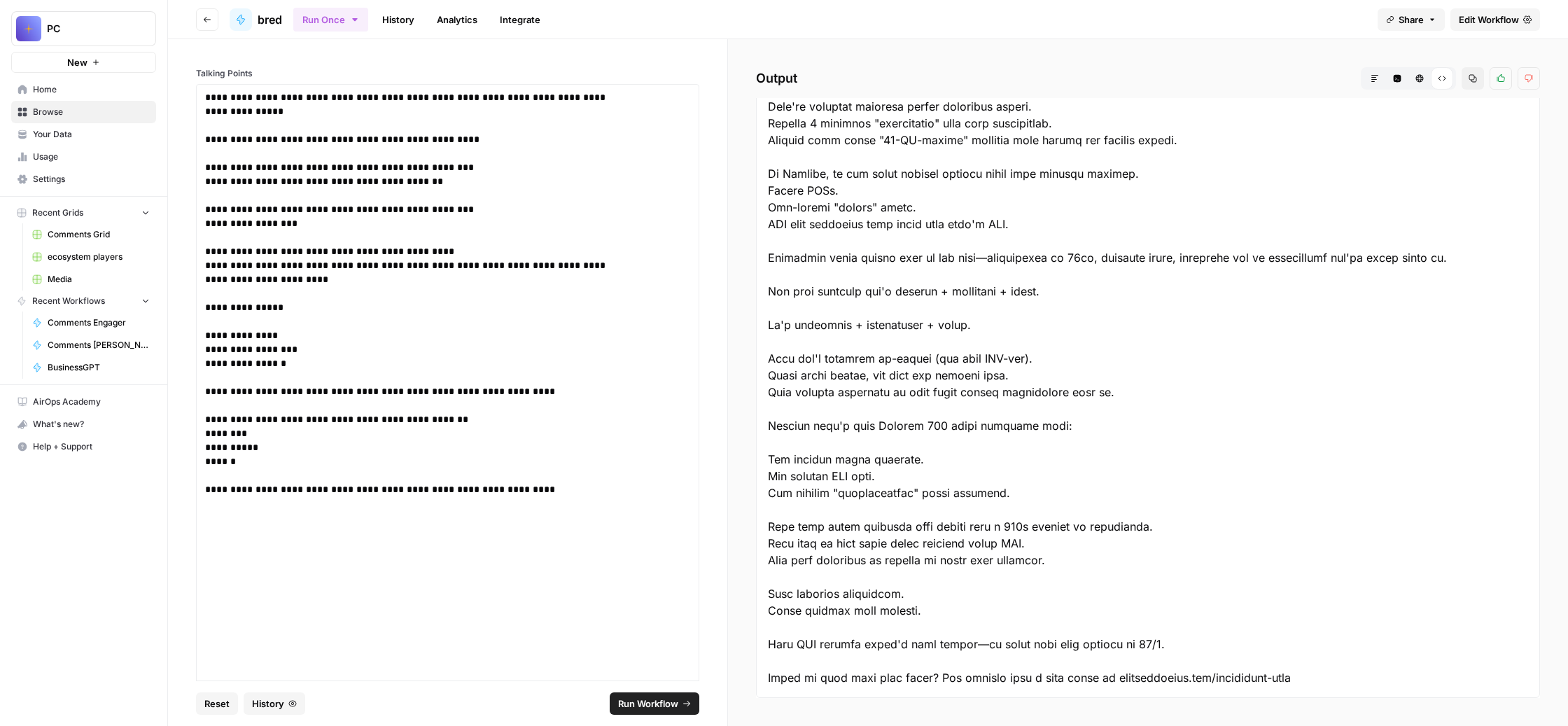
click at [422, 31] on link "History" at bounding box center [398, 20] width 49 height 22
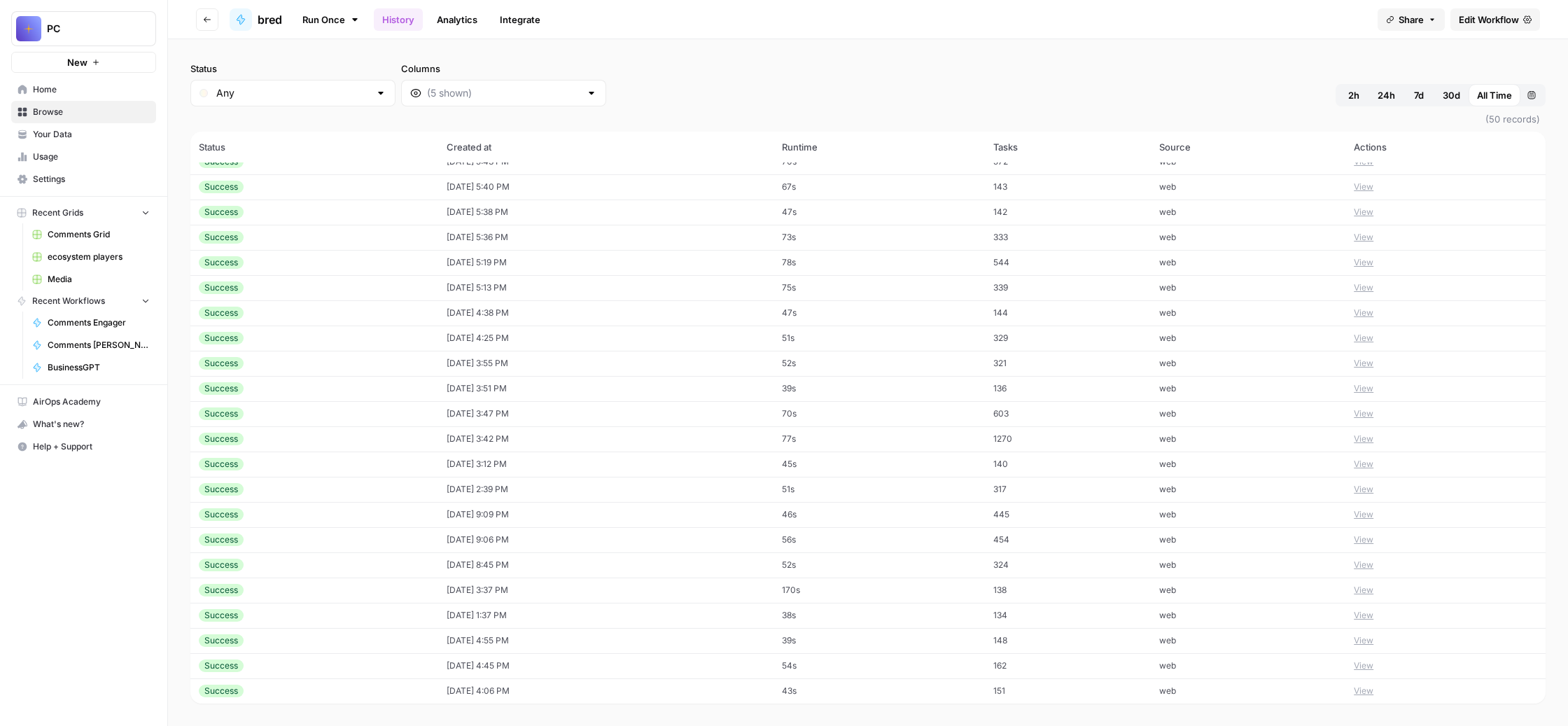
scroll to position [1440, 0]
click at [1374, 684] on button "View" at bounding box center [1363, 691] width 20 height 13
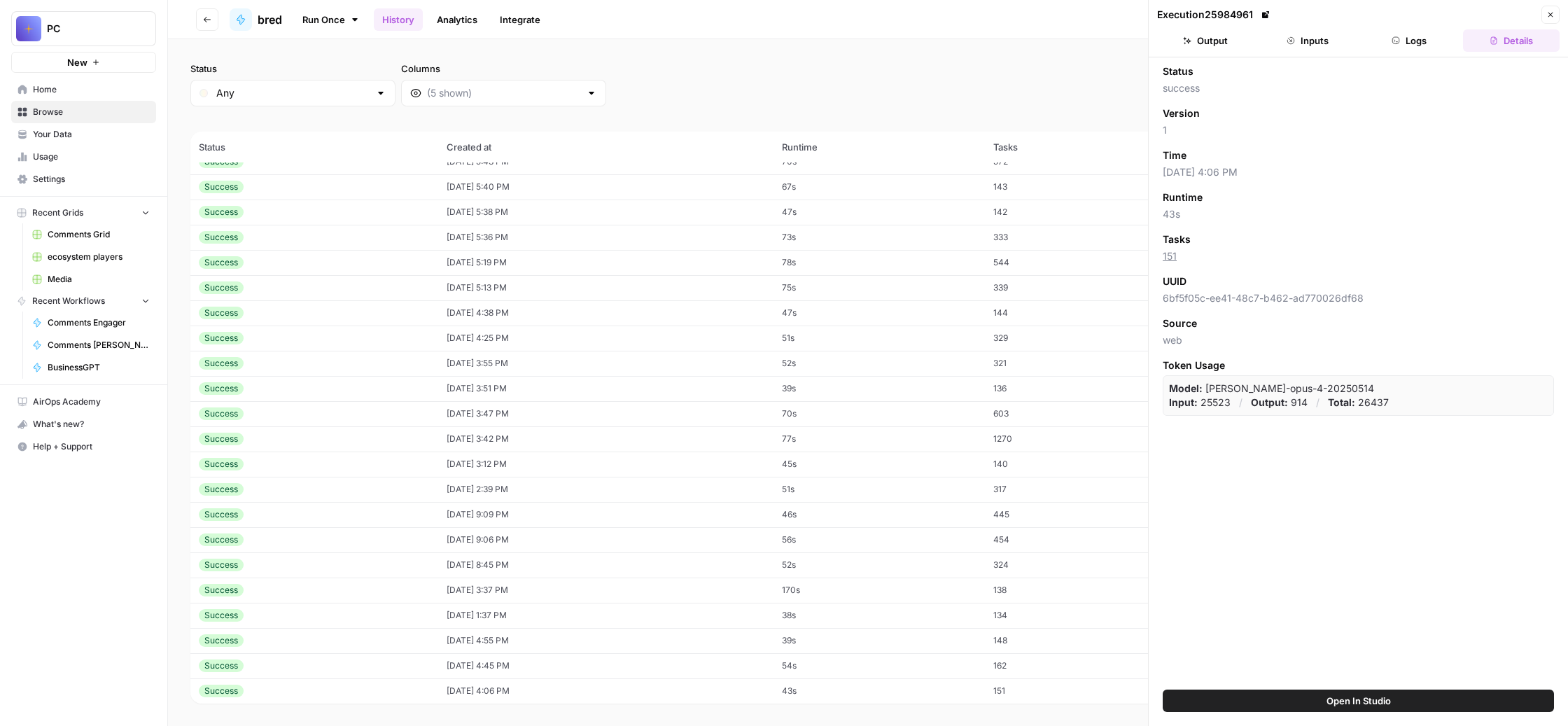
click at [1223, 52] on button "Output" at bounding box center [1205, 40] width 97 height 22
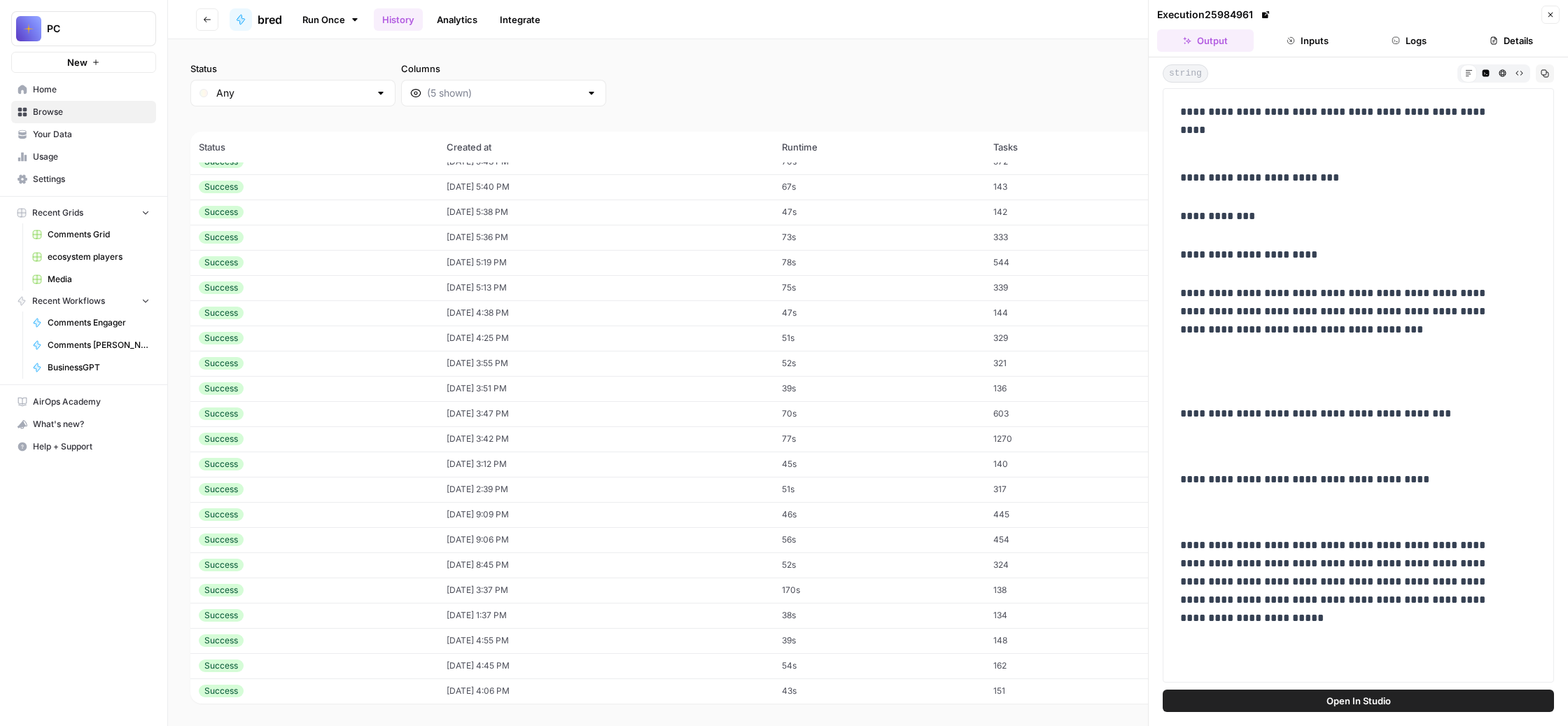
click at [1547, 17] on icon "button" at bounding box center [1551, 14] width 9 height 9
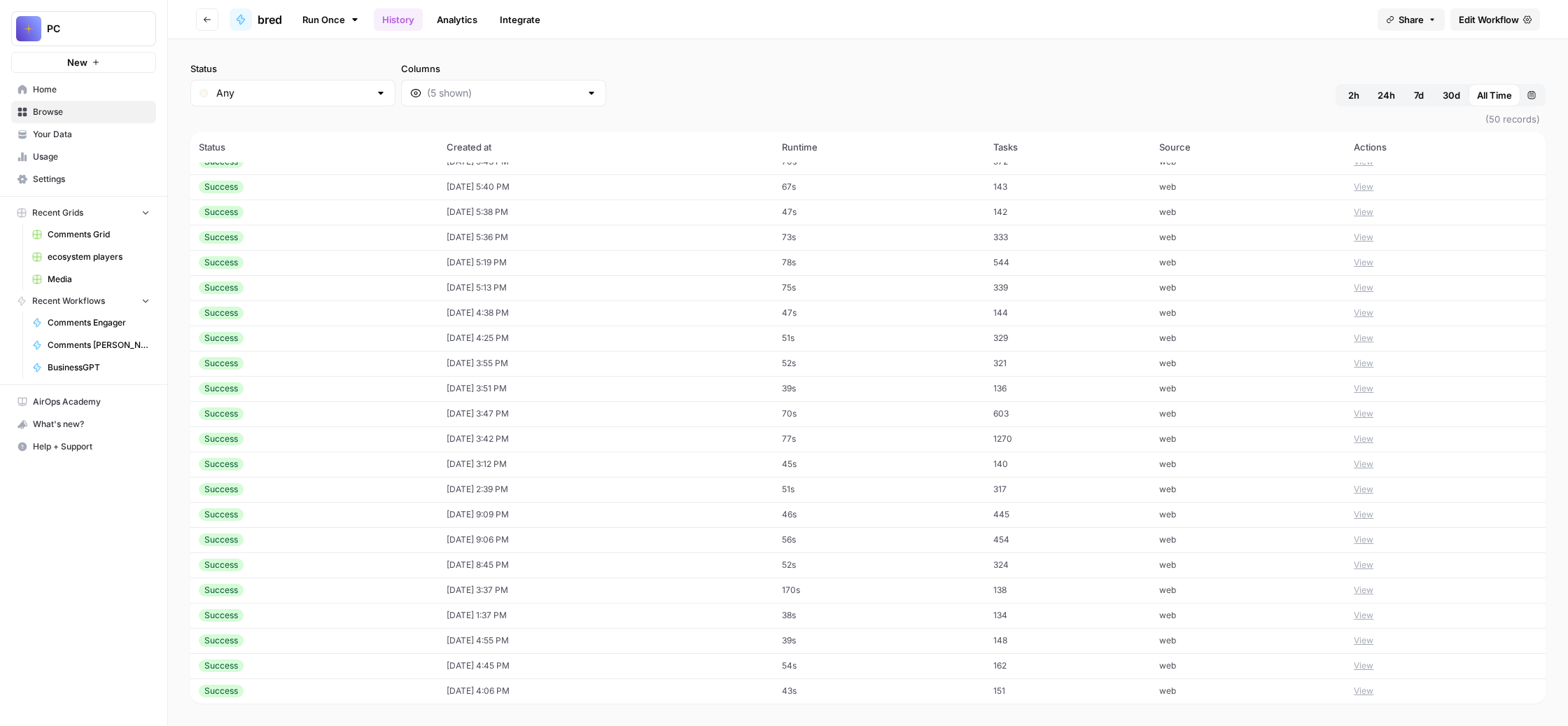
click at [1374, 659] on button "View" at bounding box center [1363, 665] width 20 height 13
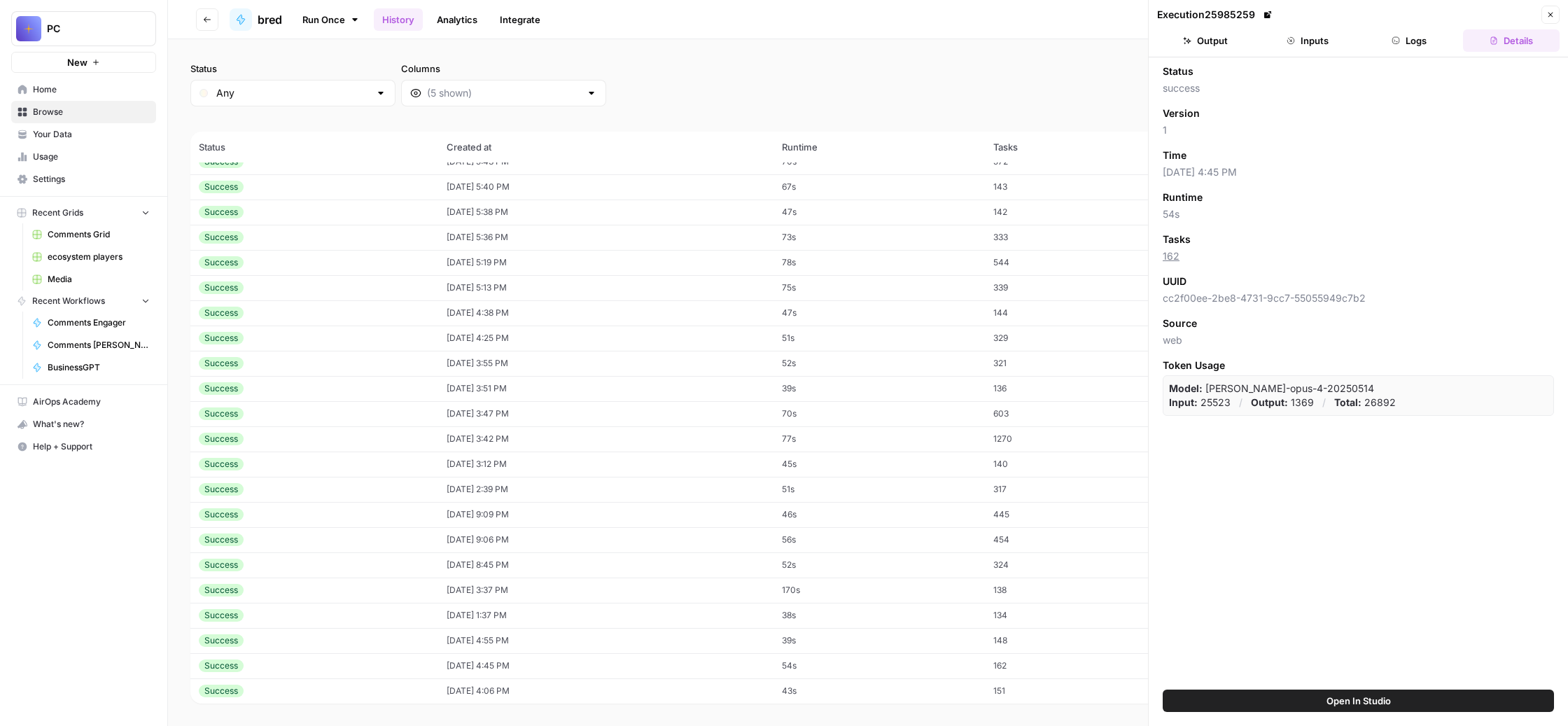
click at [1211, 52] on button "Output" at bounding box center [1205, 40] width 97 height 22
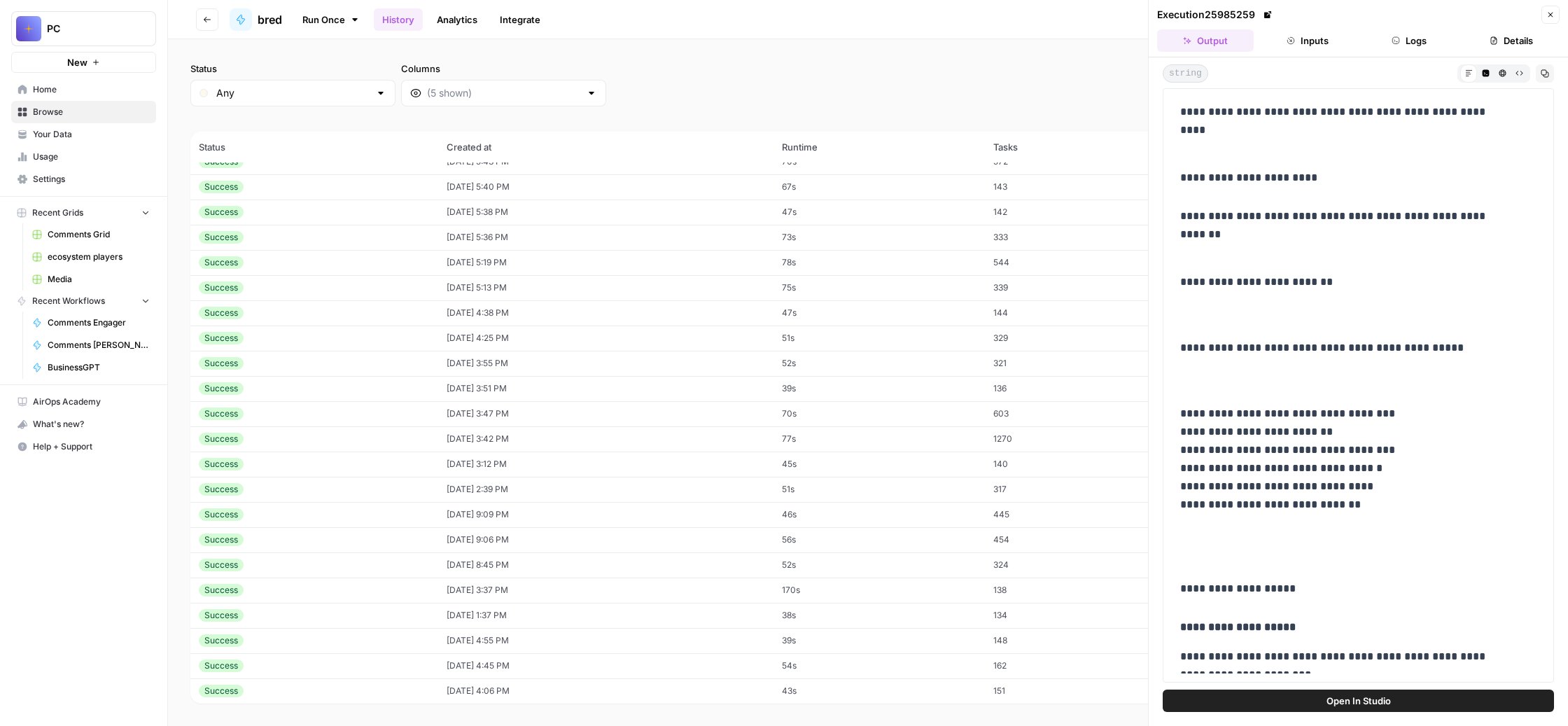
click at [1545, 17] on button "Close" at bounding box center [1550, 14] width 18 height 18
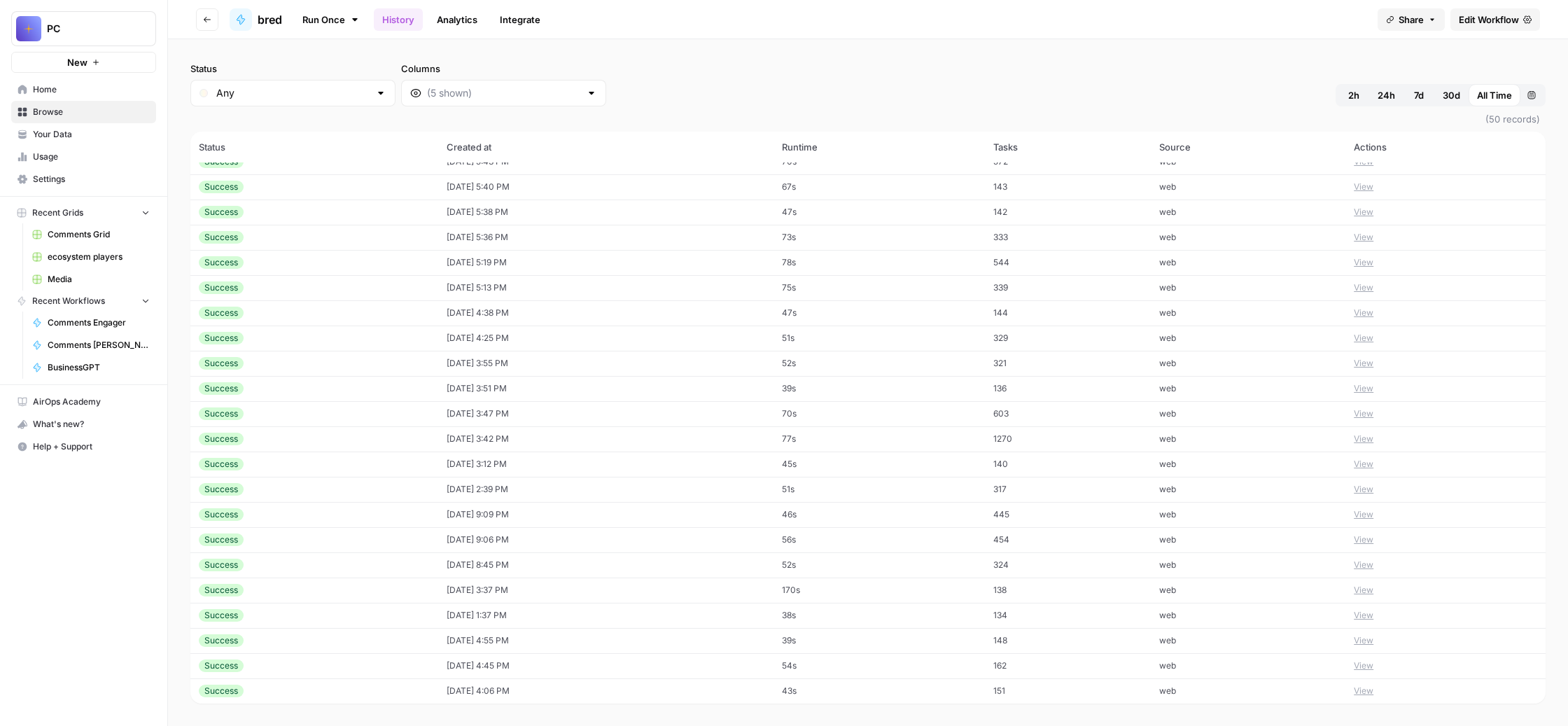
click at [1374, 634] on button "View" at bounding box center [1363, 640] width 20 height 13
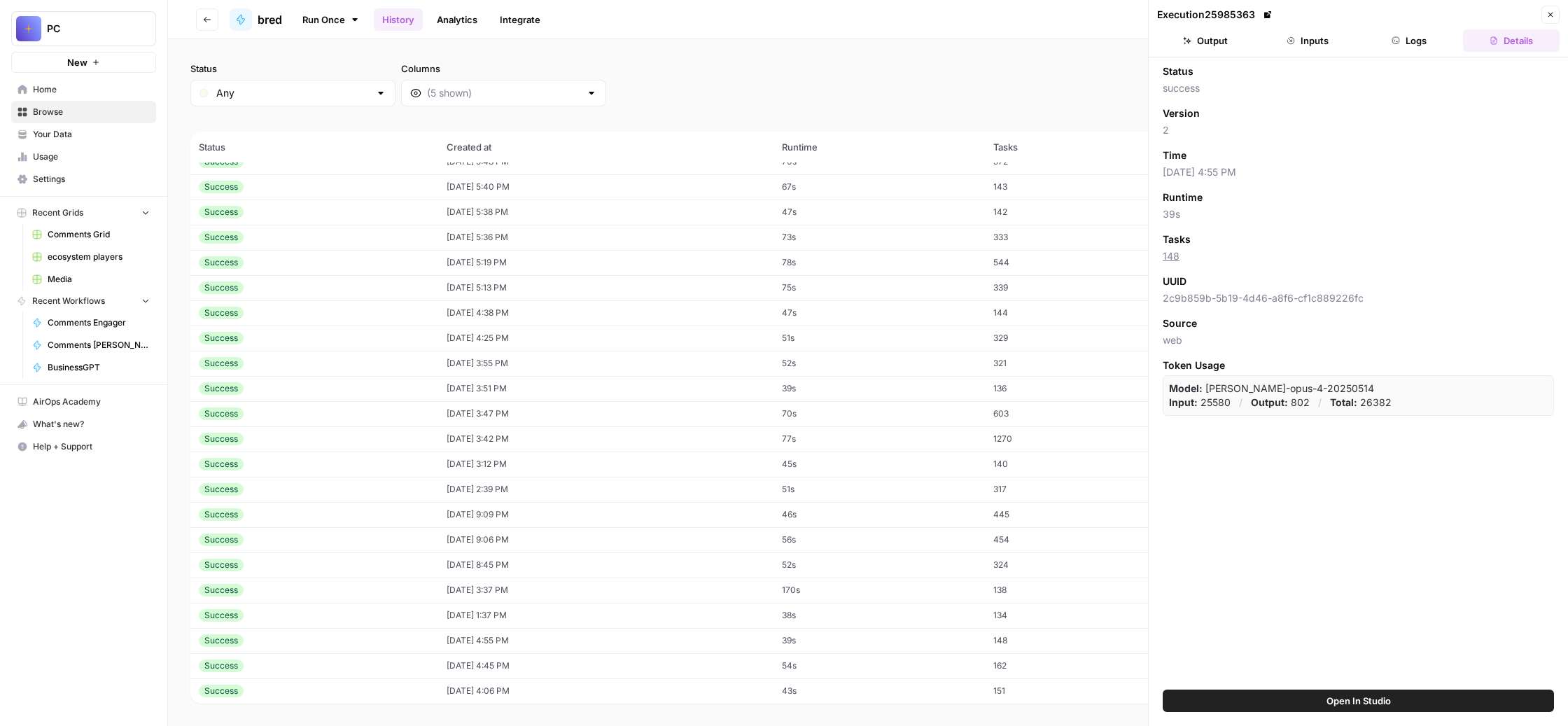
click at [1197, 52] on button "Output" at bounding box center [1205, 40] width 97 height 22
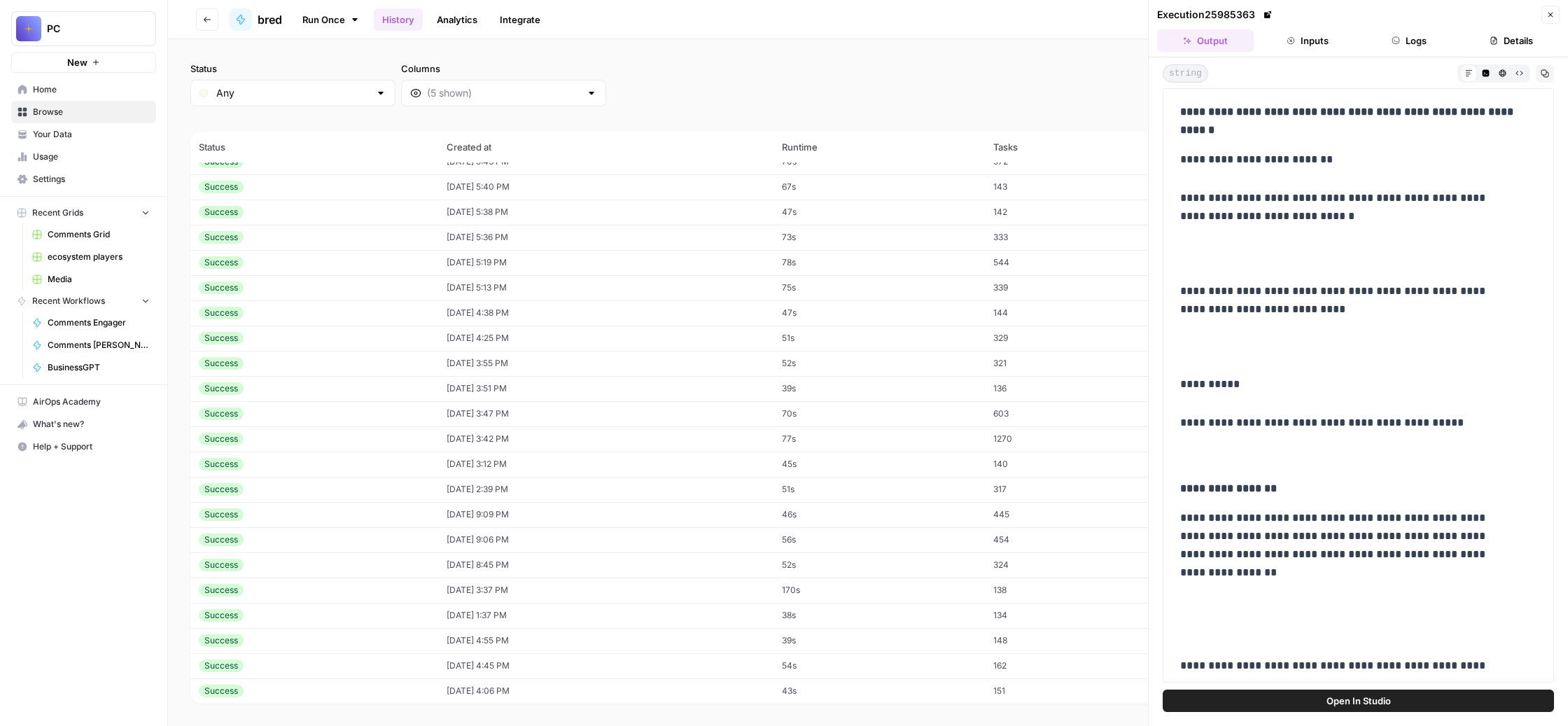
click at [1547, 18] on icon "button" at bounding box center [1551, 14] width 9 height 9
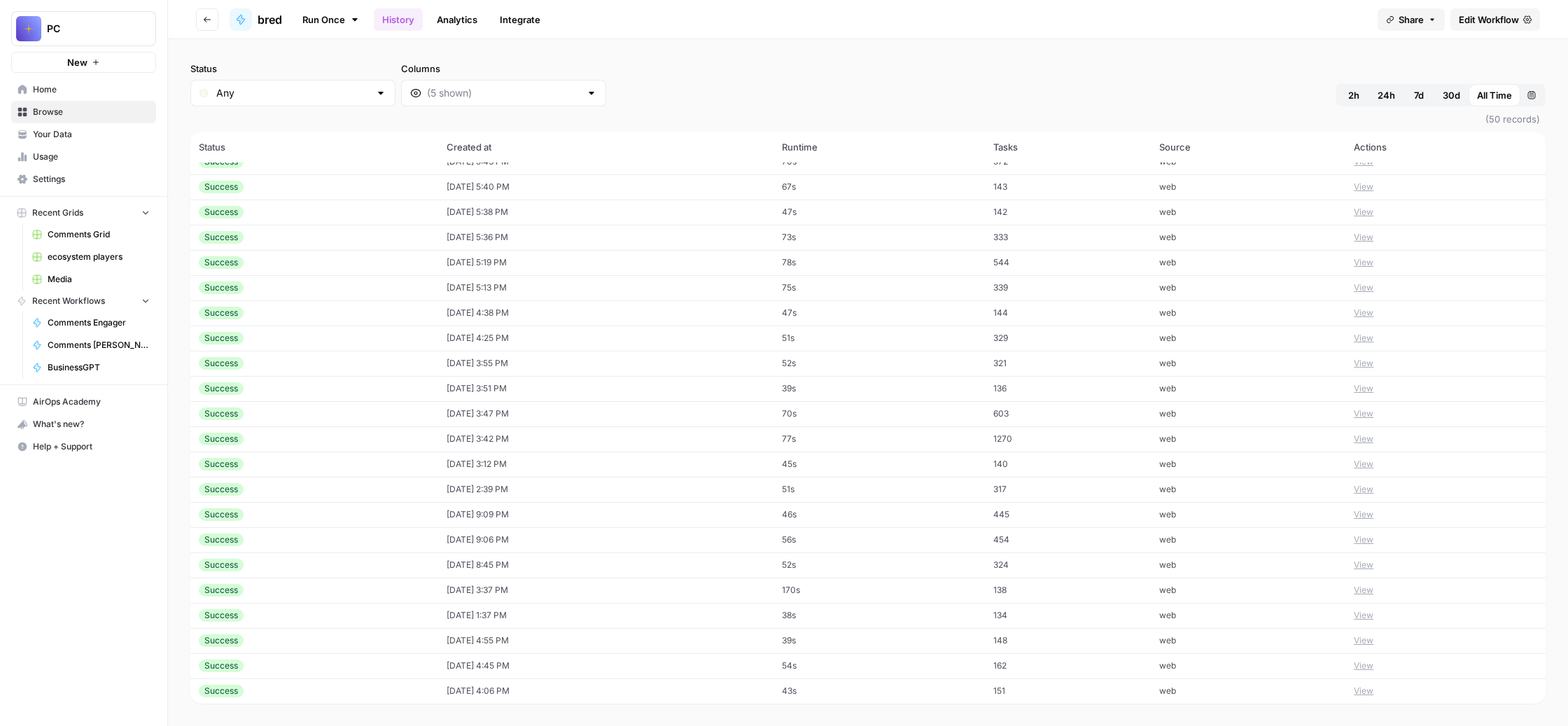
click at [1374, 609] on button "View" at bounding box center [1363, 615] width 20 height 13
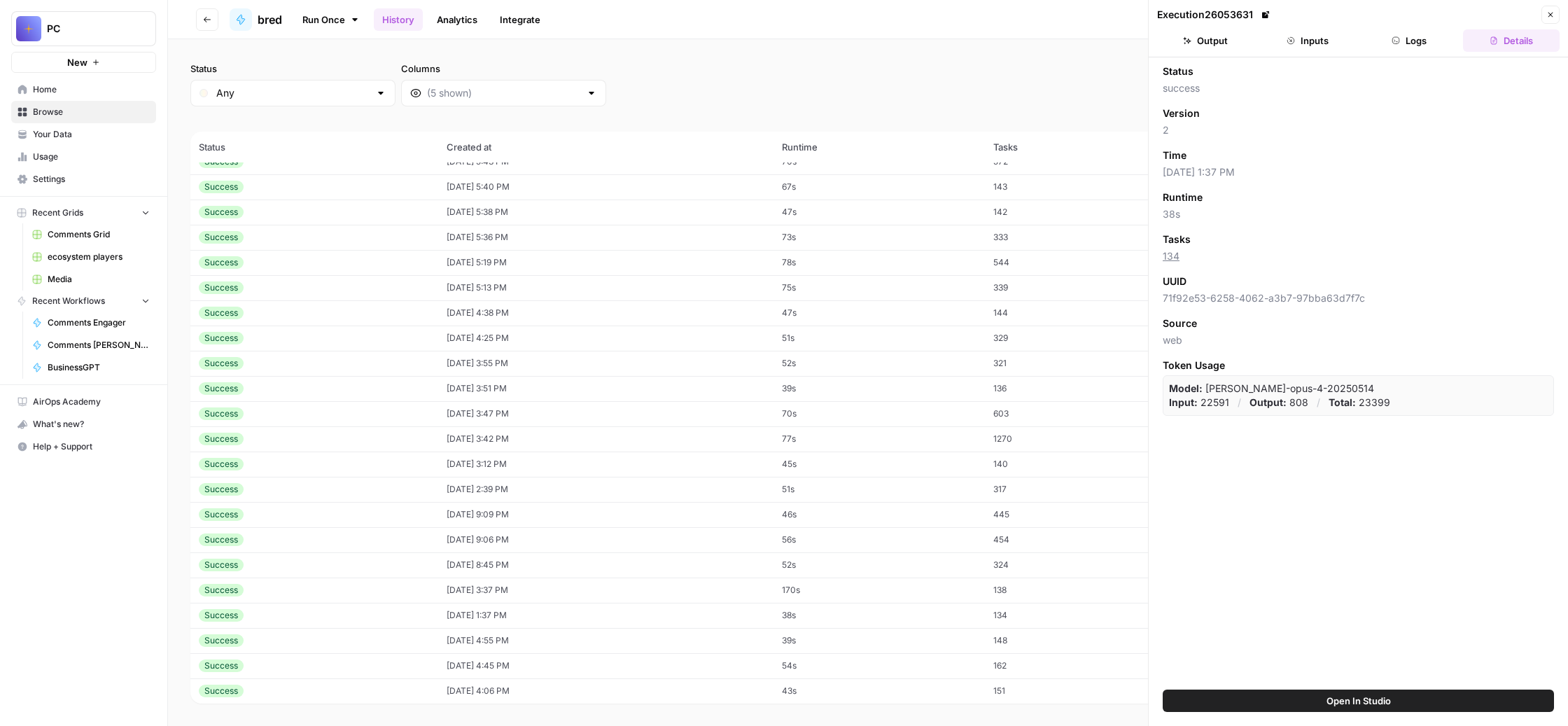
click at [1197, 48] on button "Output" at bounding box center [1205, 40] width 97 height 22
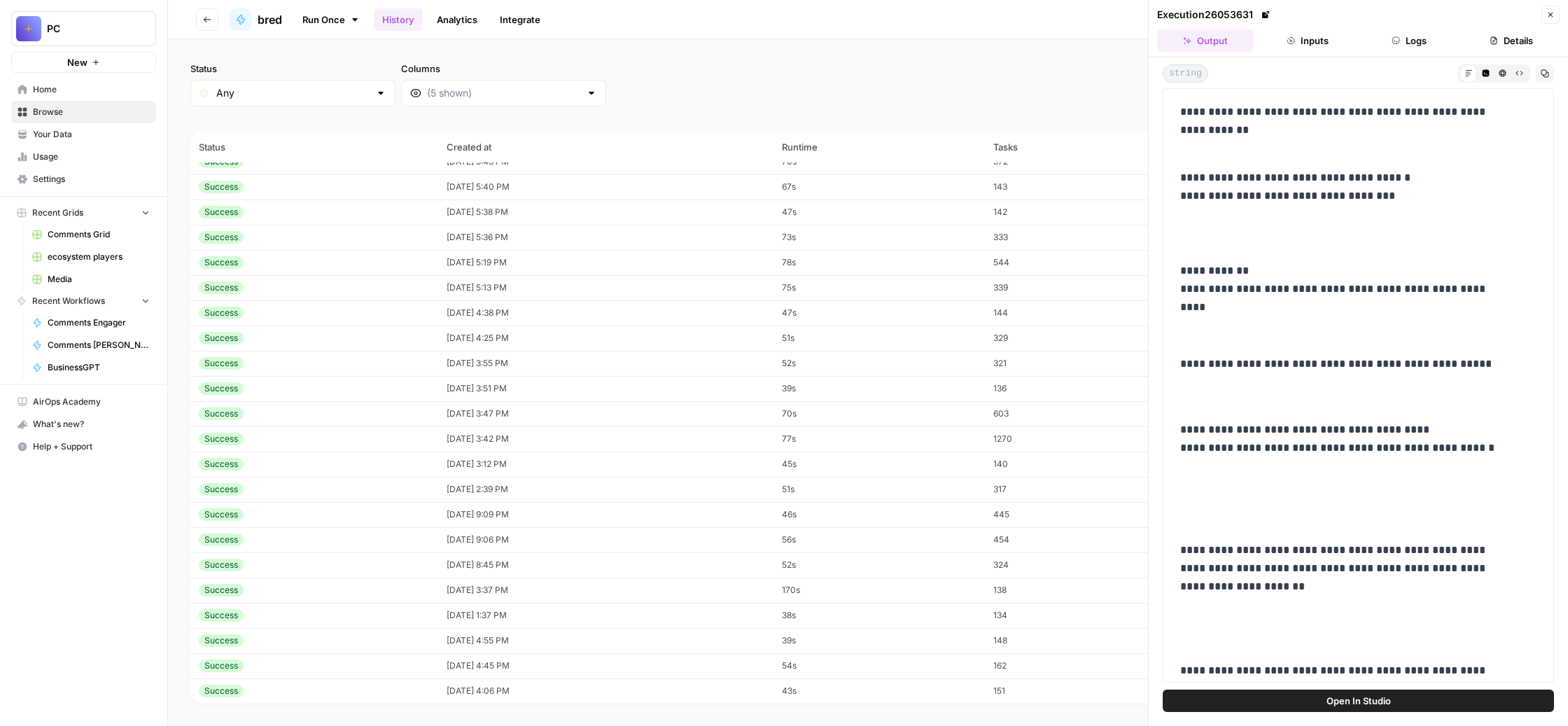
click at [1547, 23] on button "Close" at bounding box center [1550, 14] width 18 height 18
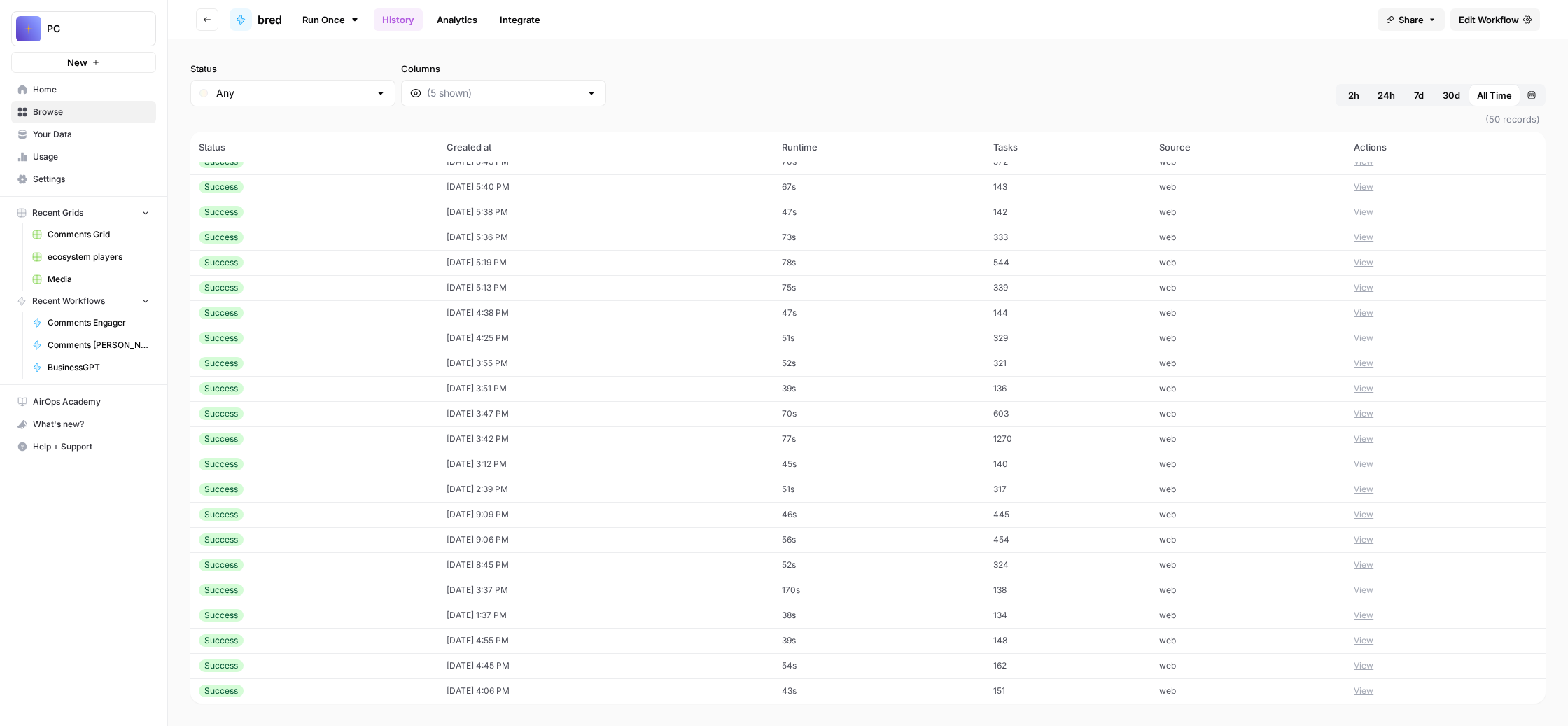
click at [1374, 584] on button "View" at bounding box center [1363, 590] width 20 height 13
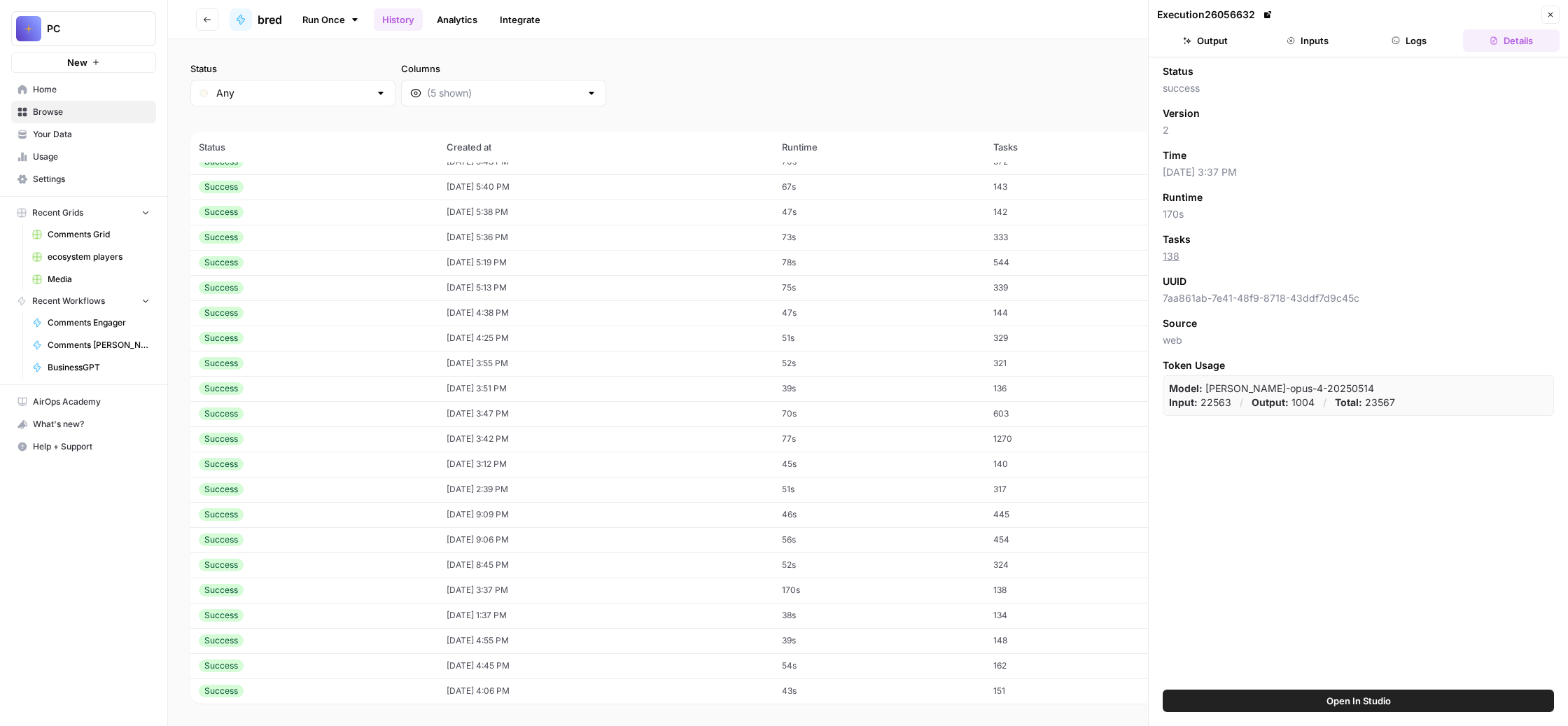
click at [1217, 52] on button "Output" at bounding box center [1205, 40] width 97 height 22
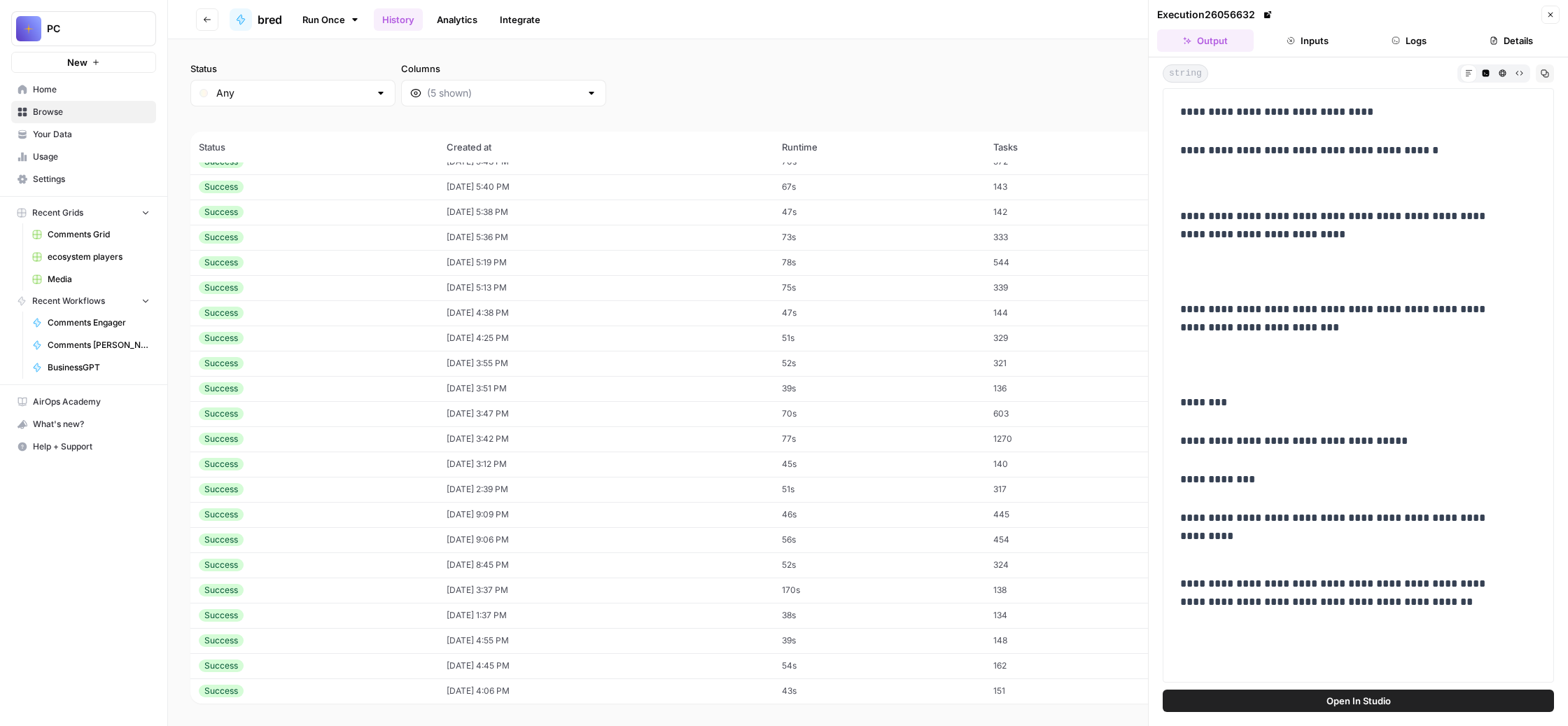
click at [1548, 23] on button "Close" at bounding box center [1550, 14] width 18 height 18
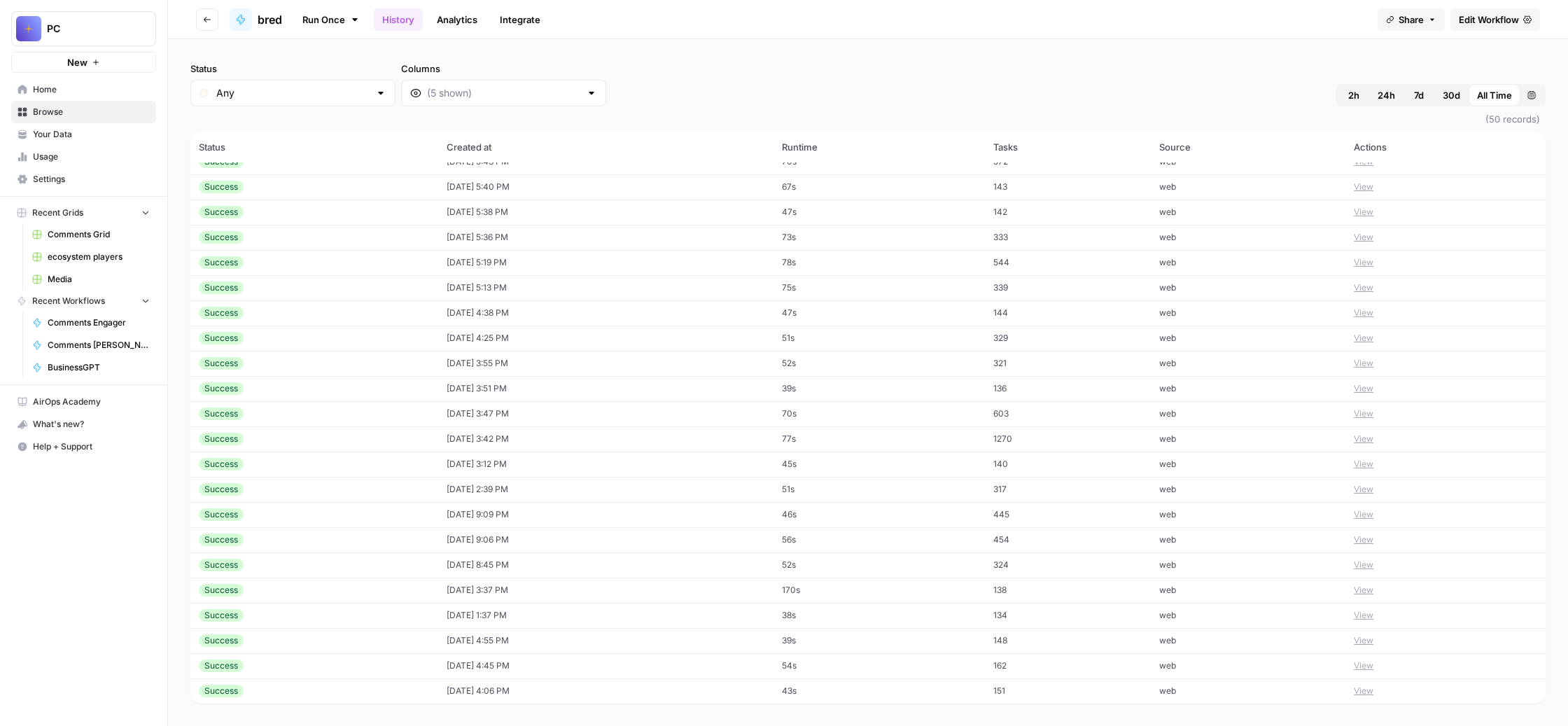
click at [1374, 558] on button "View" at bounding box center [1363, 565] width 20 height 13
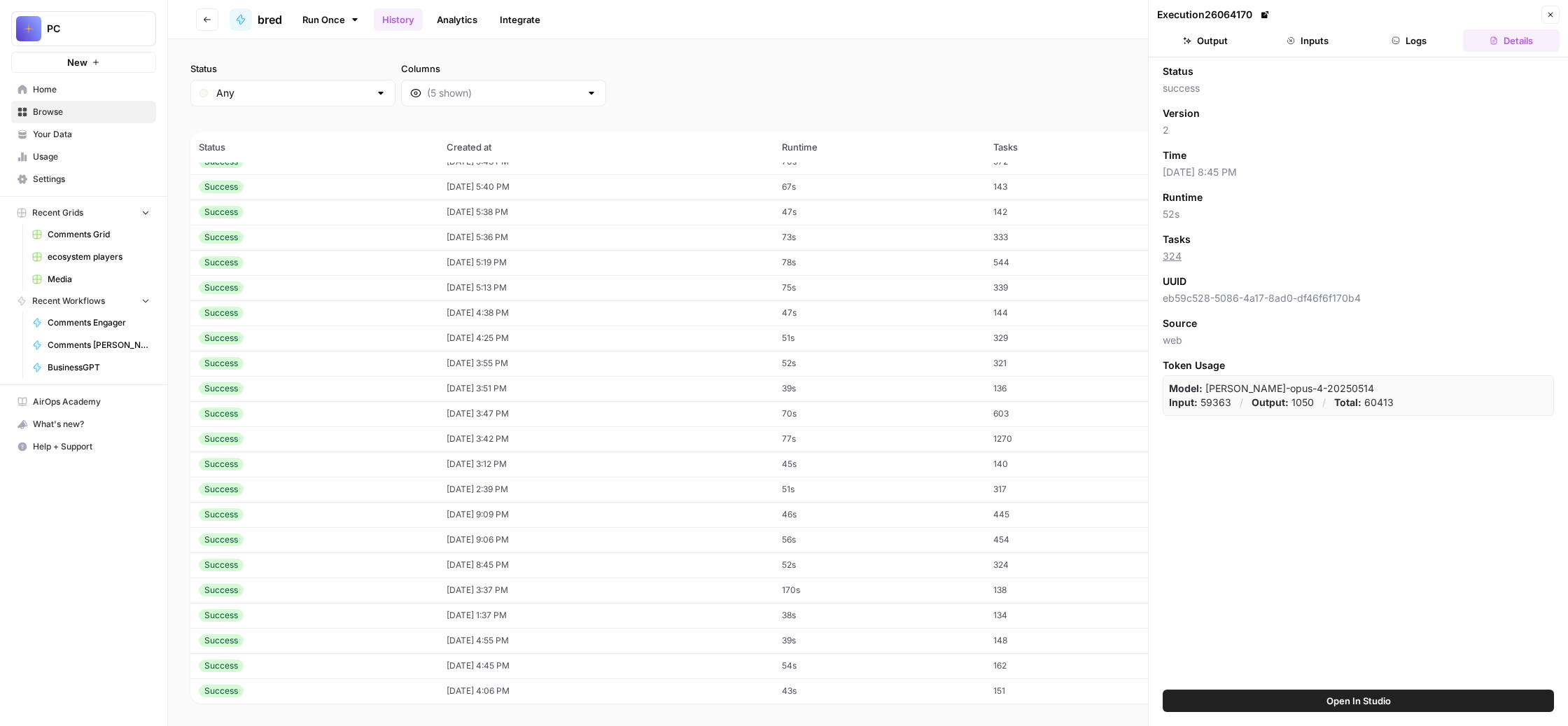
click at [1215, 52] on button "Output" at bounding box center [1205, 40] width 97 height 22
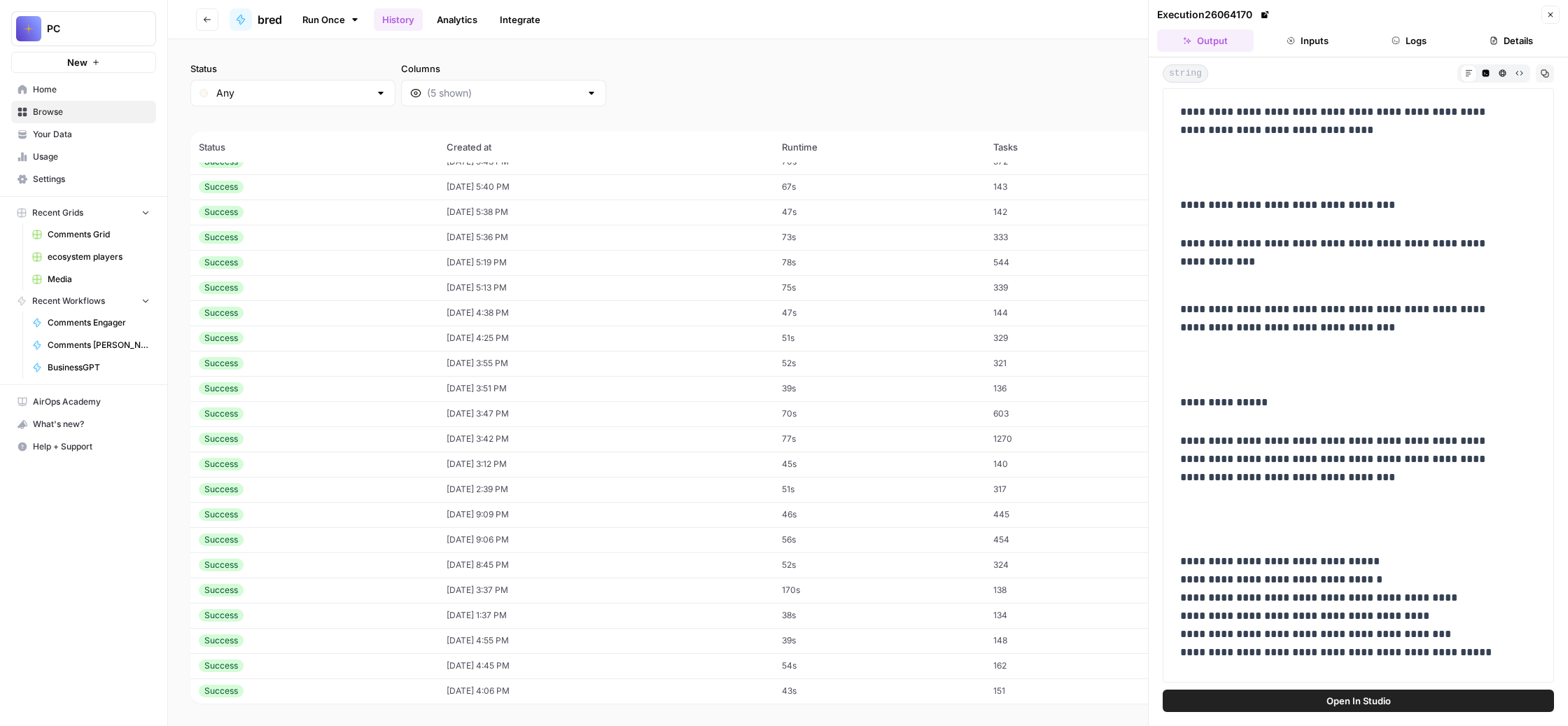
click at [1547, 19] on icon "button" at bounding box center [1551, 14] width 9 height 9
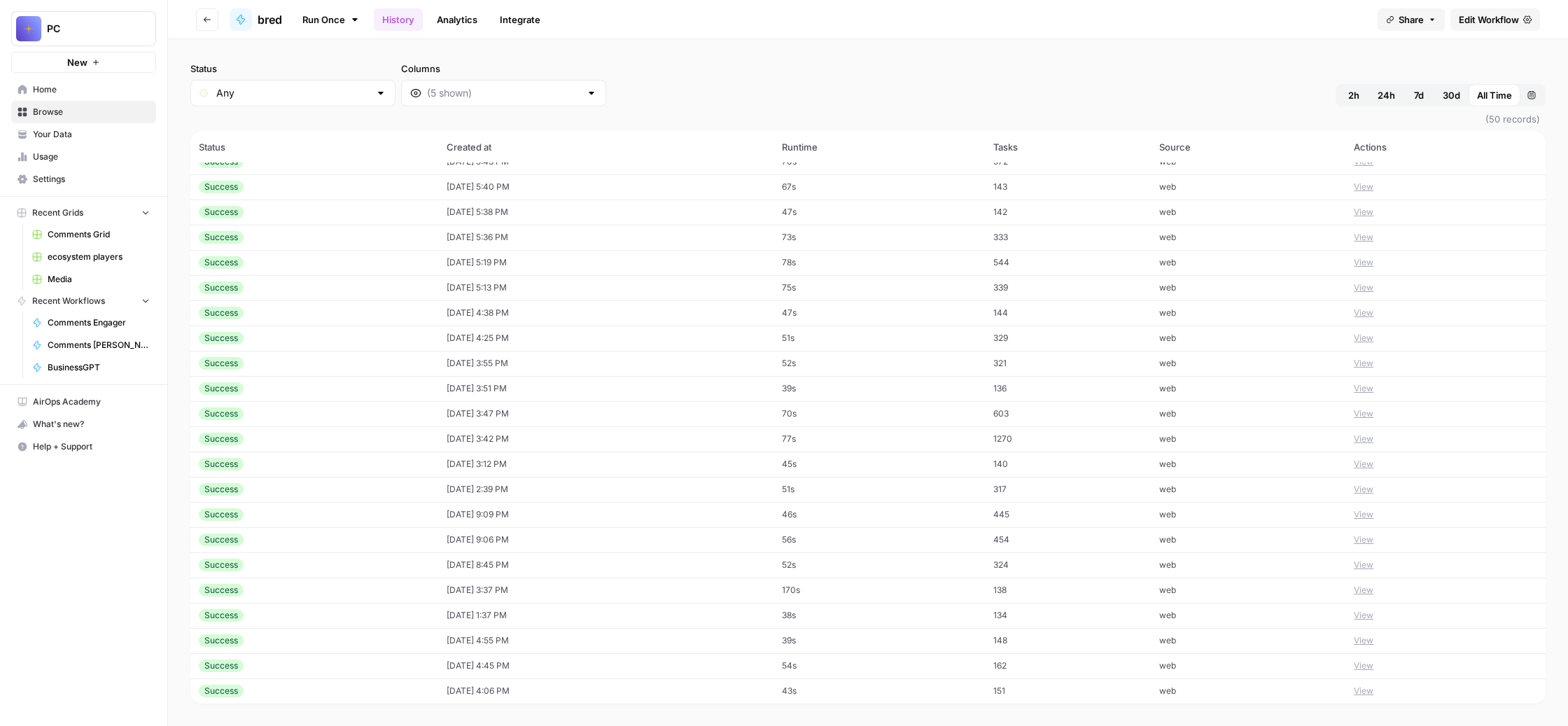
click at [1374, 533] on button "View" at bounding box center [1363, 540] width 20 height 13
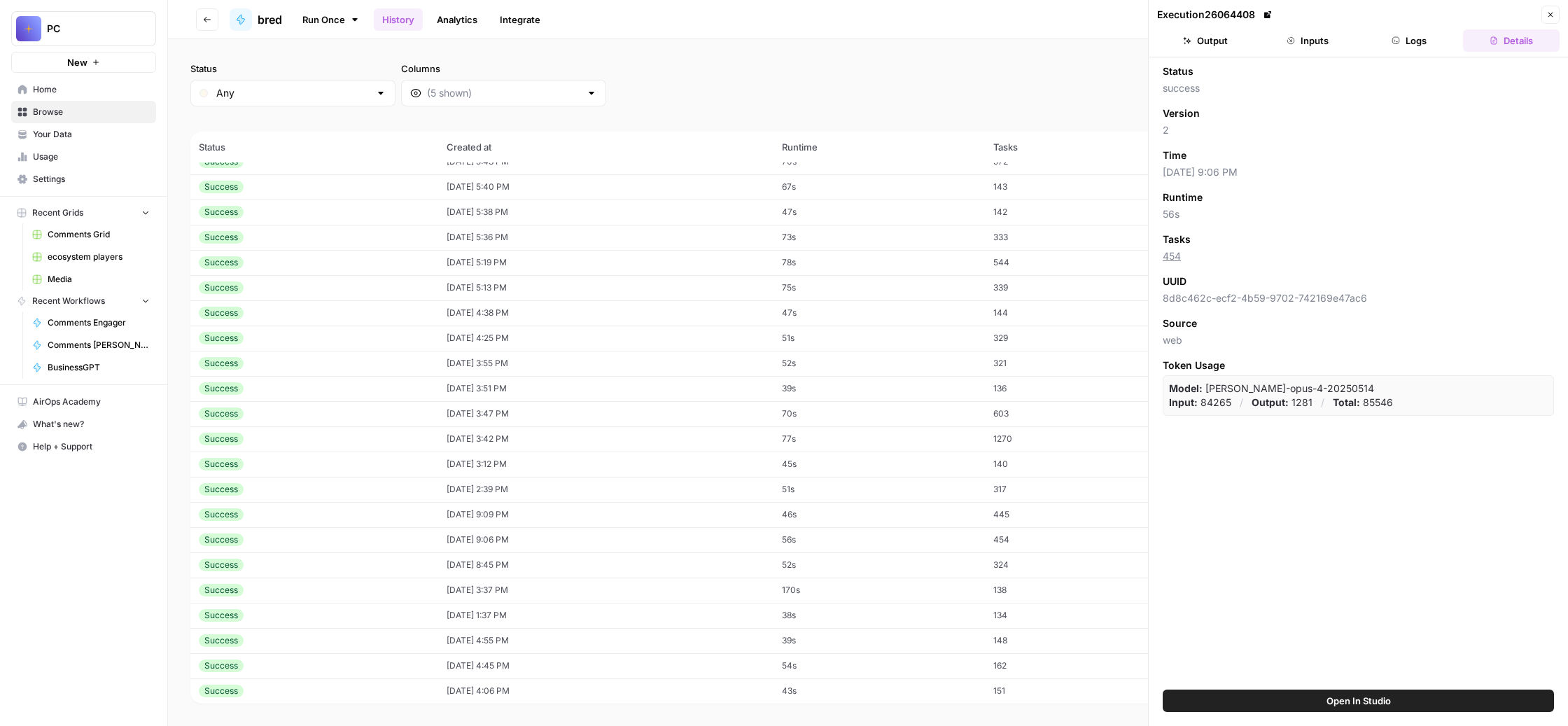
click at [1208, 52] on button "Output" at bounding box center [1205, 40] width 97 height 22
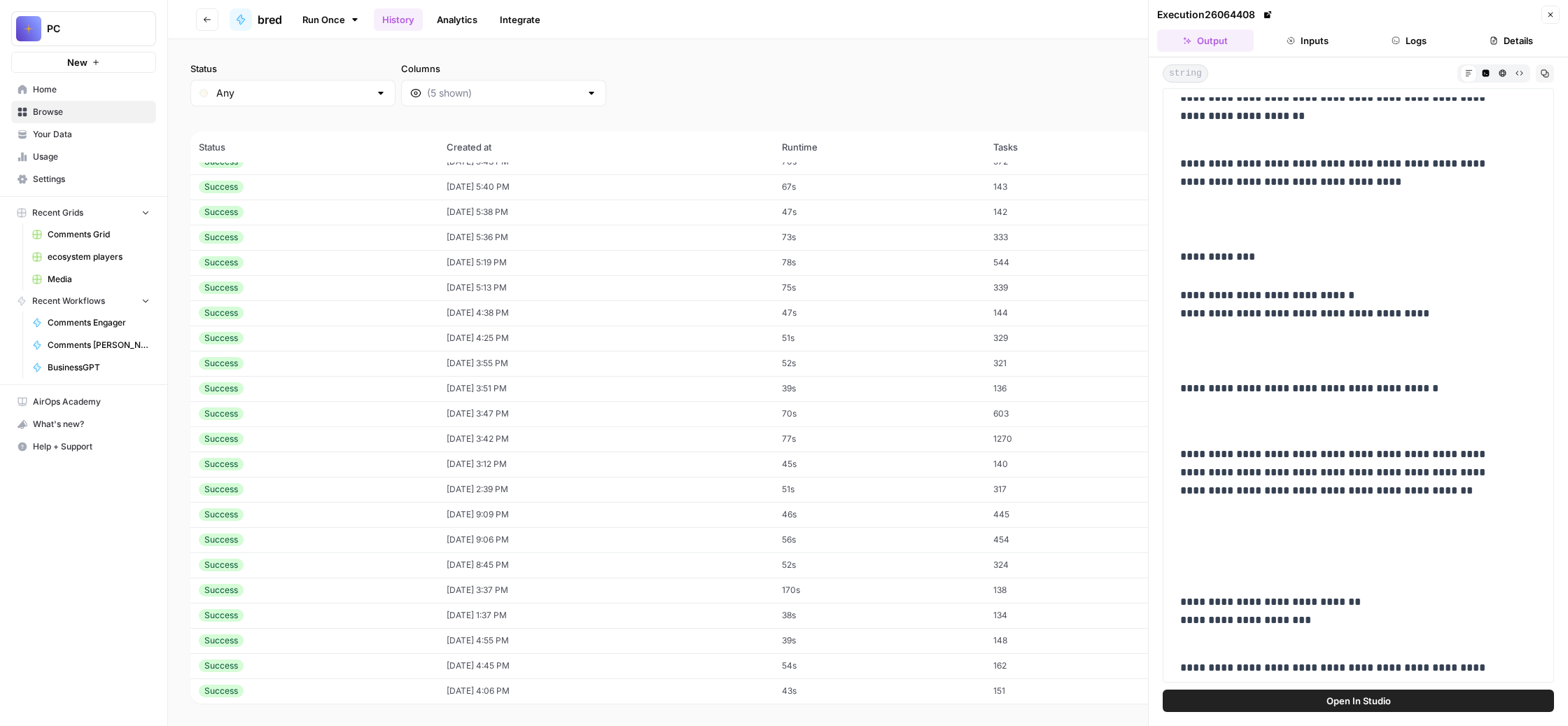
scroll to position [541, 0]
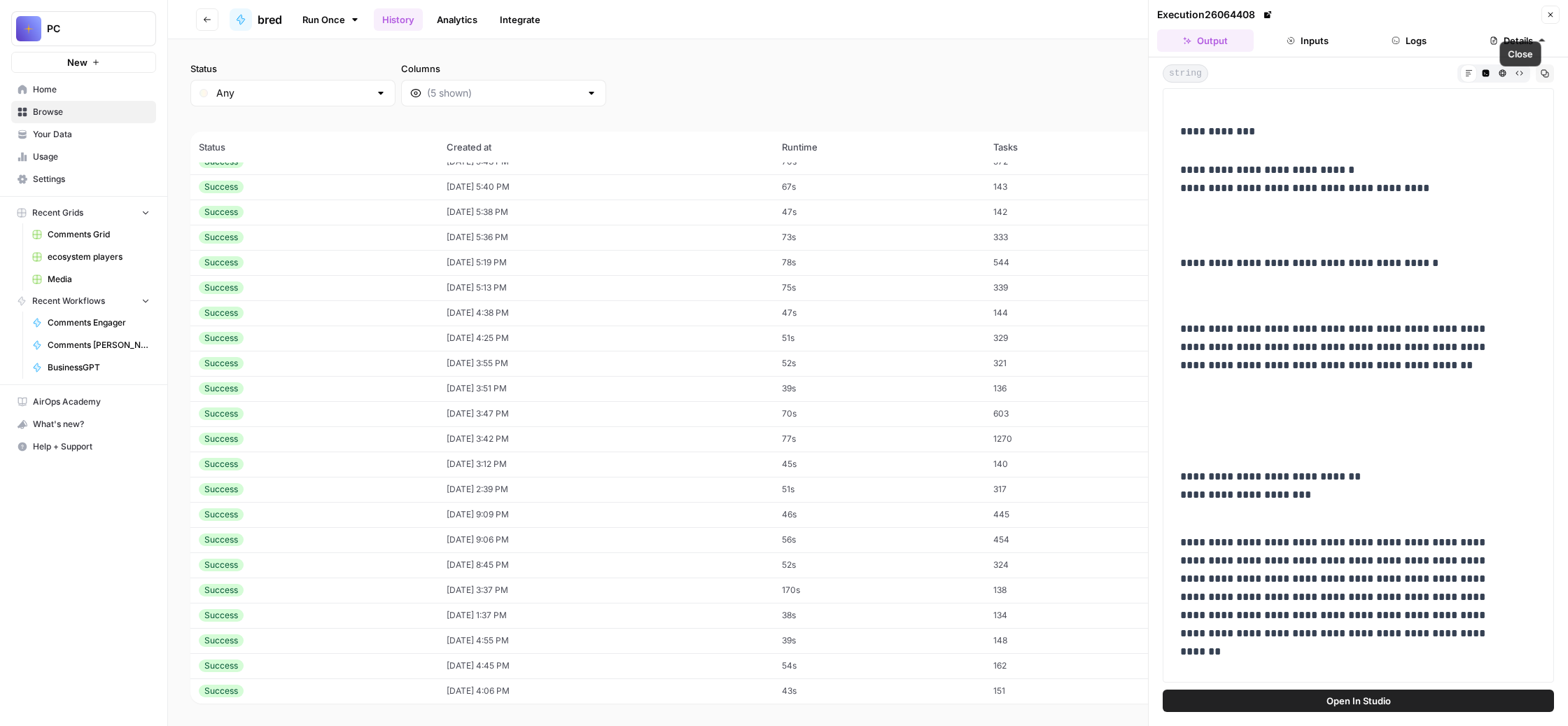
click at [1541, 18] on button "Close" at bounding box center [1550, 14] width 18 height 18
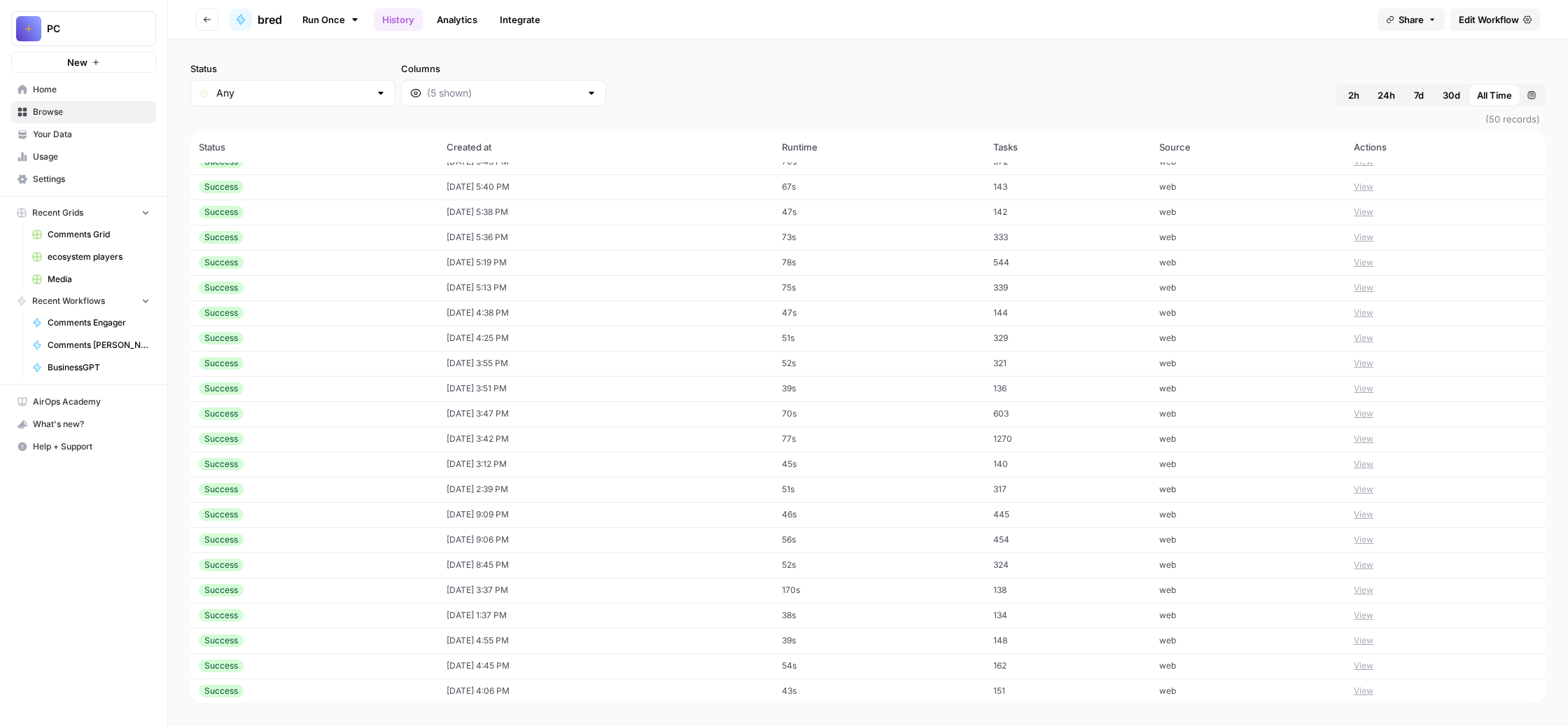
click at [1374, 508] on button "View" at bounding box center [1363, 514] width 20 height 13
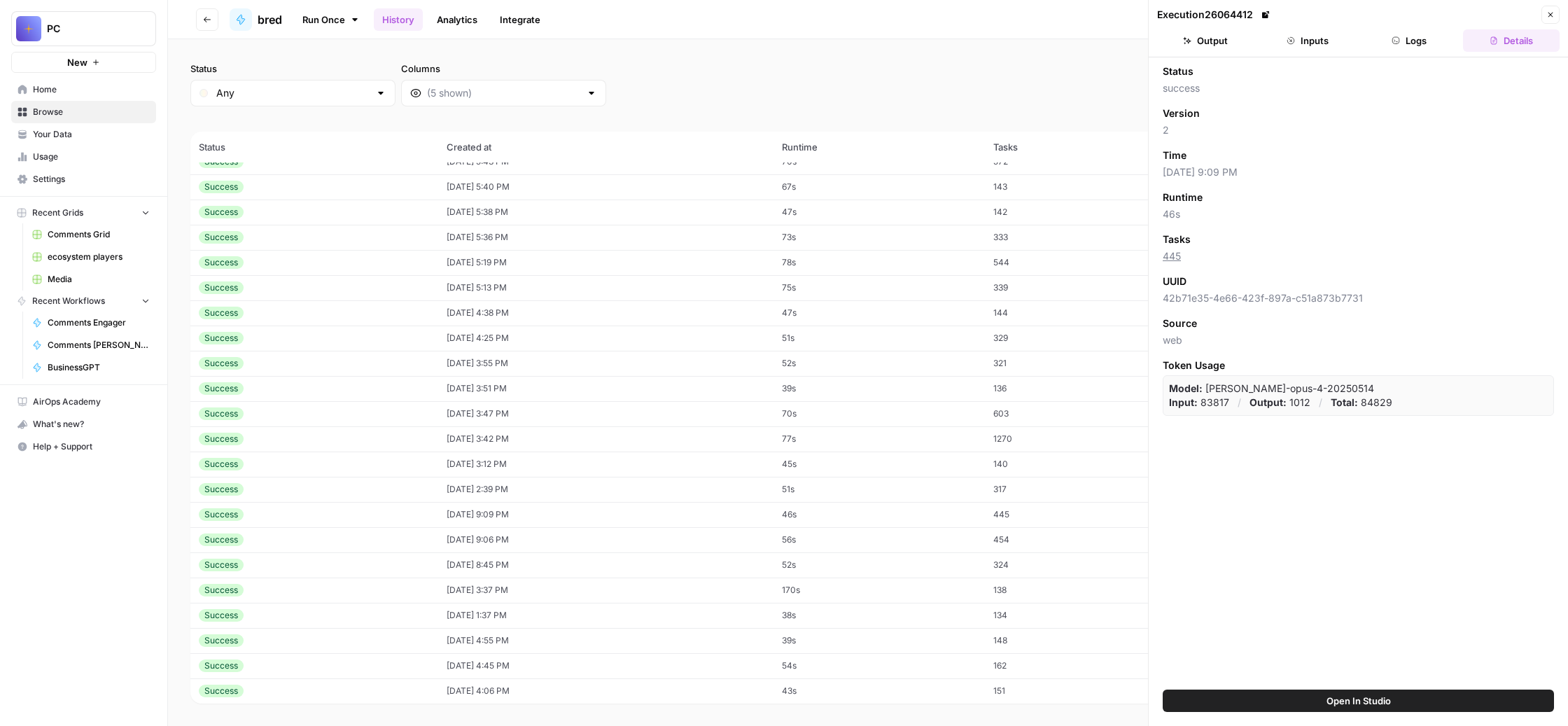
click at [1204, 52] on button "Output" at bounding box center [1205, 40] width 97 height 22
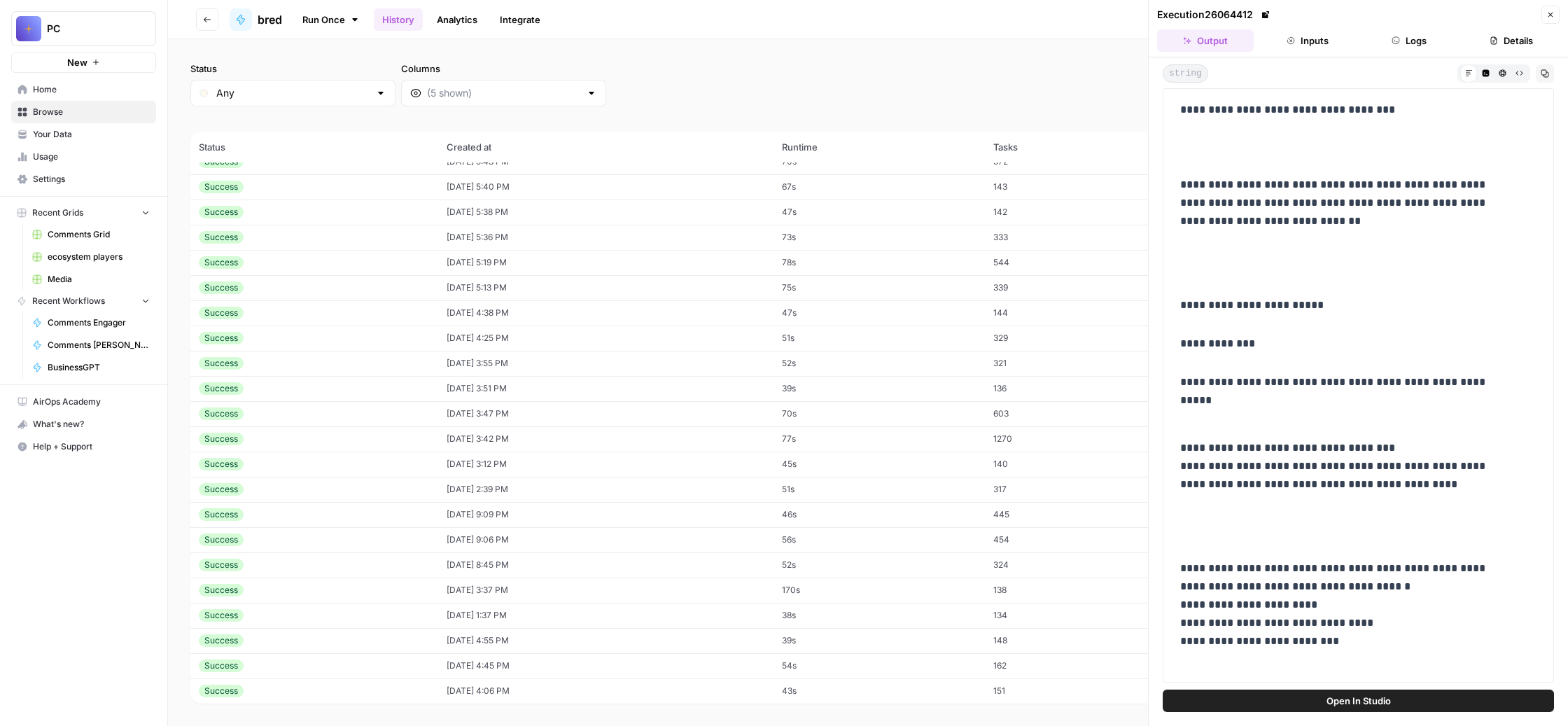
scroll to position [138, 0]
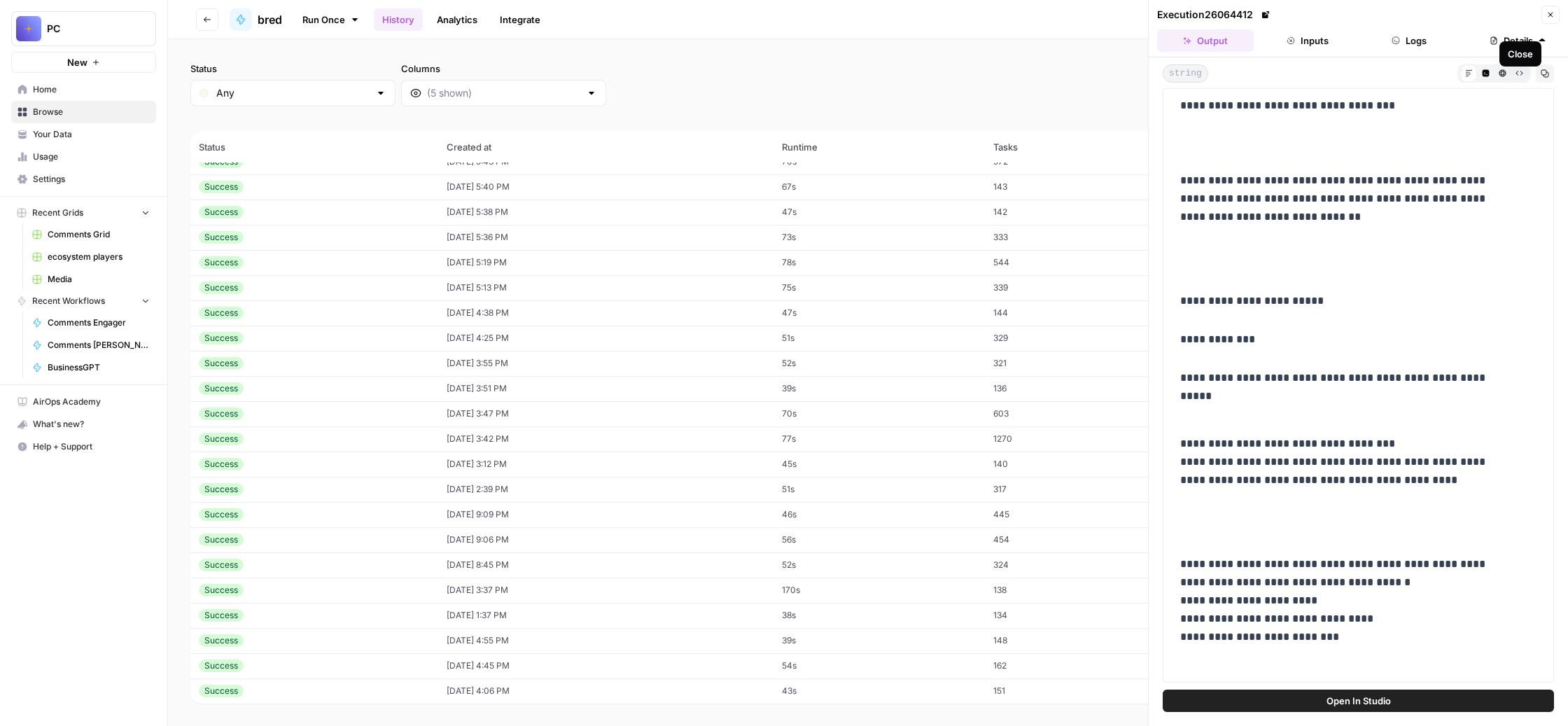
click at [1547, 19] on icon "button" at bounding box center [1551, 14] width 9 height 9
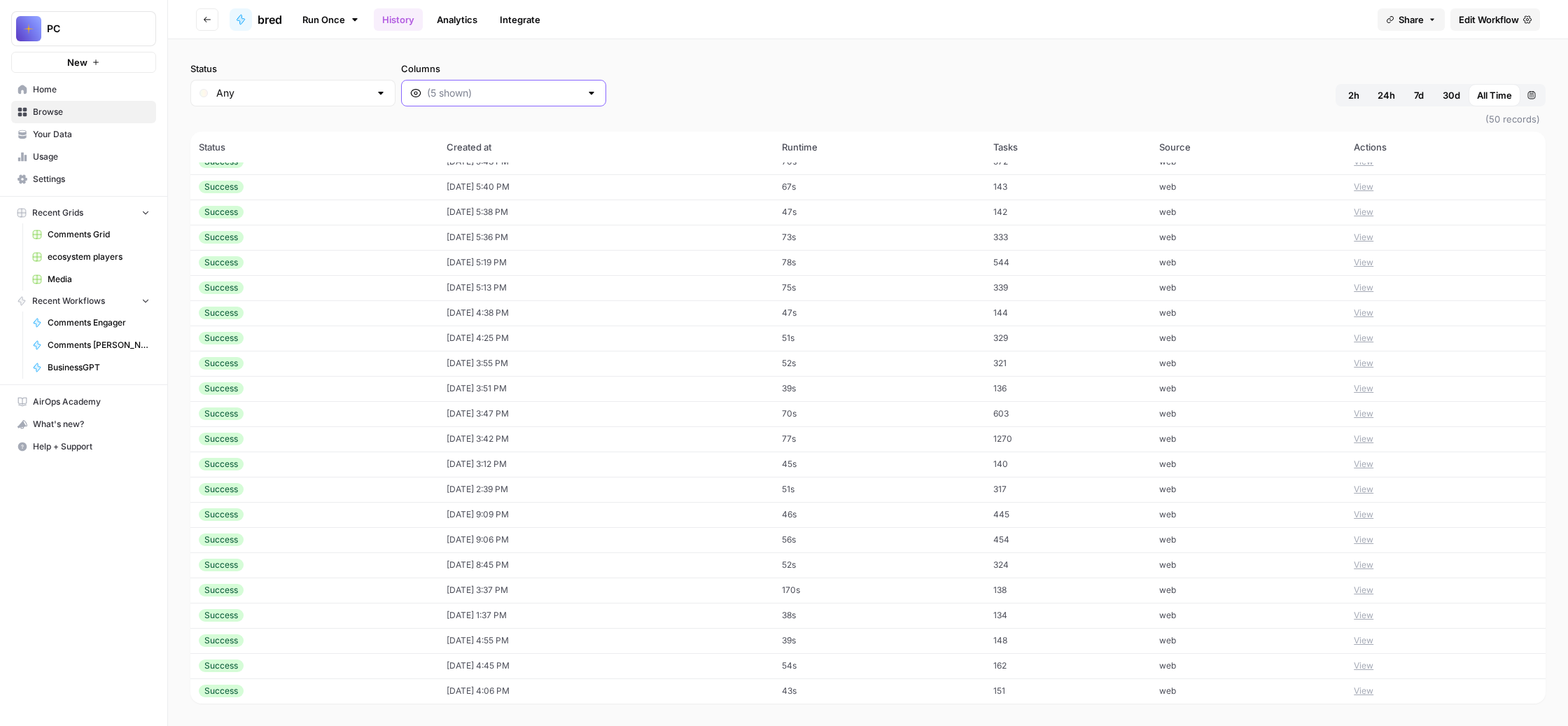
click at [581, 100] on input "Columns" at bounding box center [504, 93] width 153 height 14
click at [705, 227] on span "Output" at bounding box center [666, 220] width 200 height 14
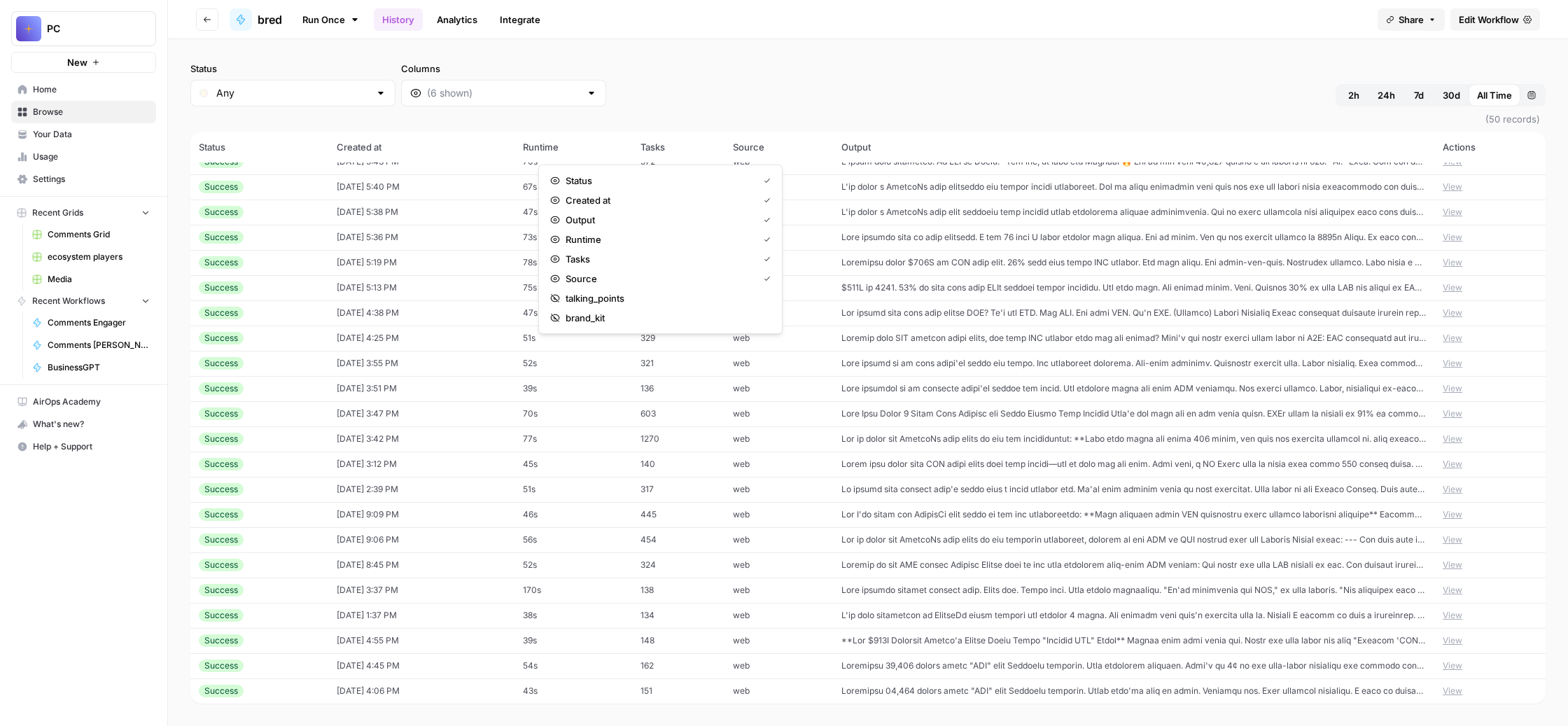
click at [964, 106] on div "Status Any Columns 2h 24h 7d 30d All Time Custom range" at bounding box center [868, 83] width 1356 height 45
click at [989, 502] on td at bounding box center [1134, 514] width 601 height 25
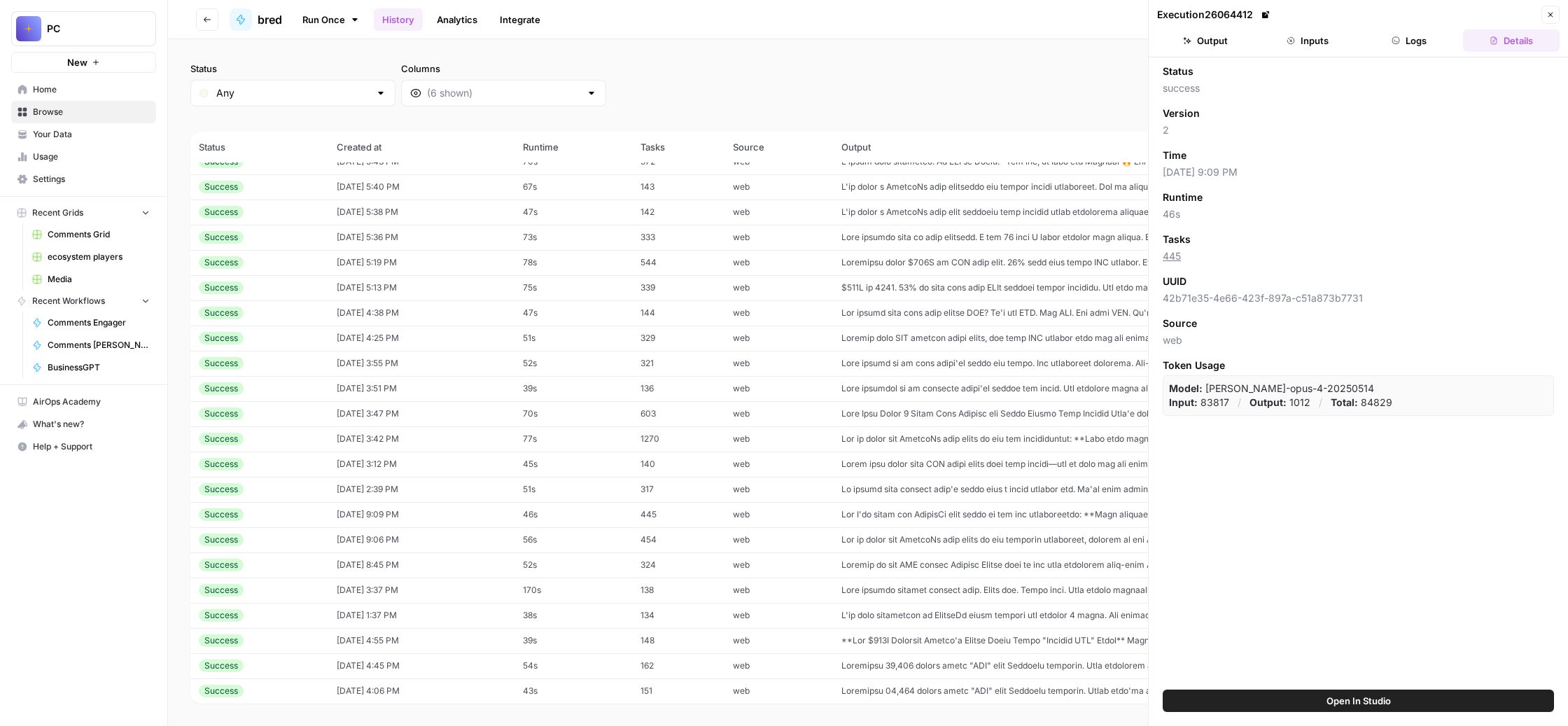
click at [1233, 52] on button "Output" at bounding box center [1205, 40] width 97 height 22
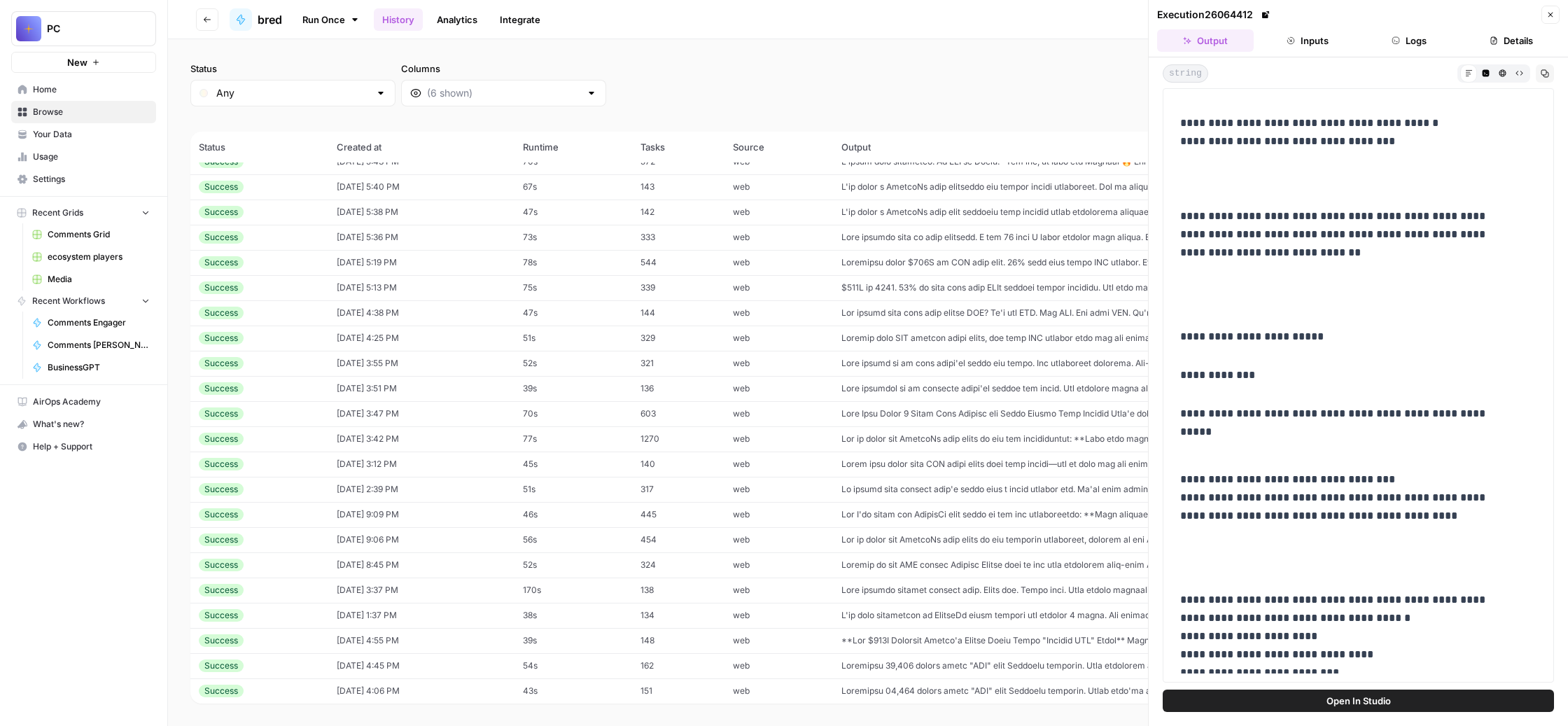
scroll to position [105, 0]
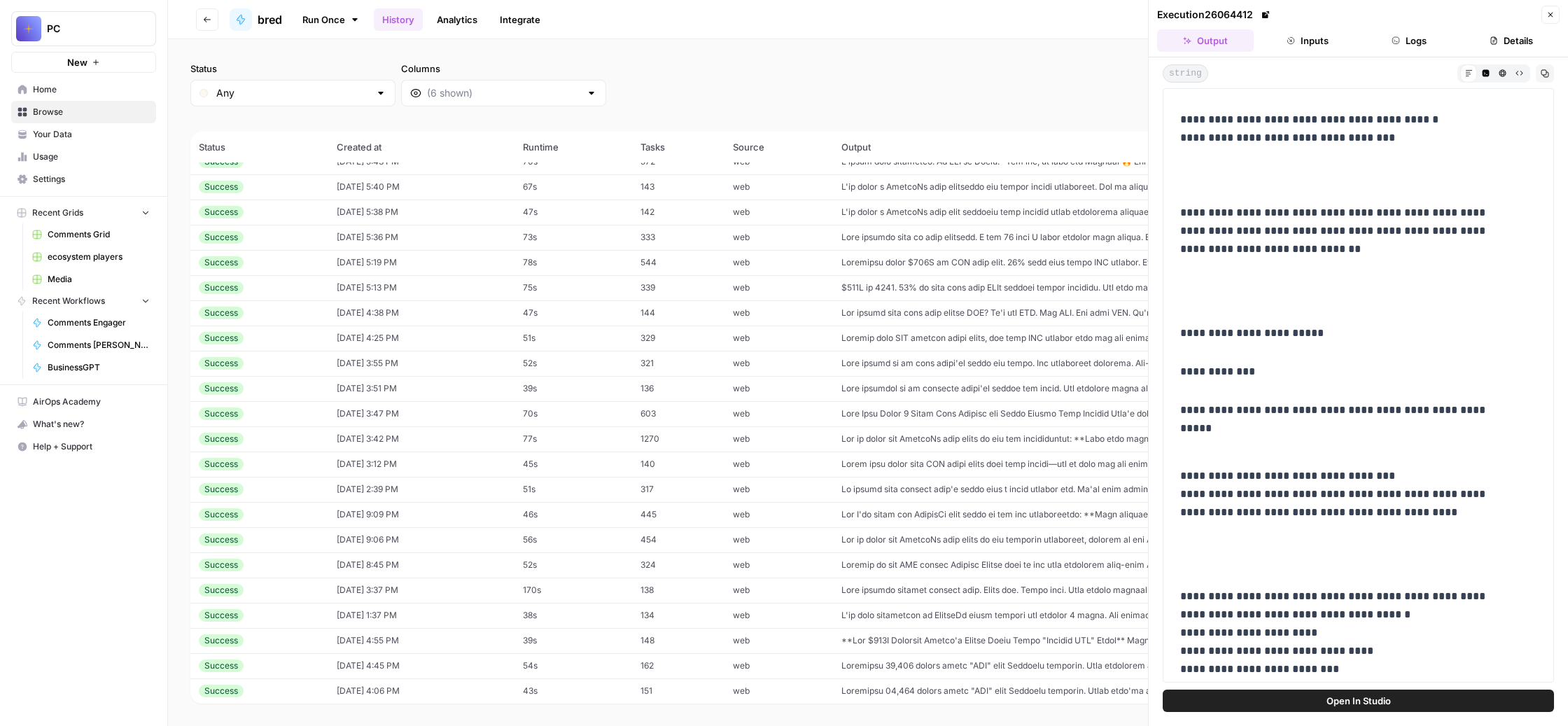
click at [1547, 19] on icon "button" at bounding box center [1551, 14] width 9 height 9
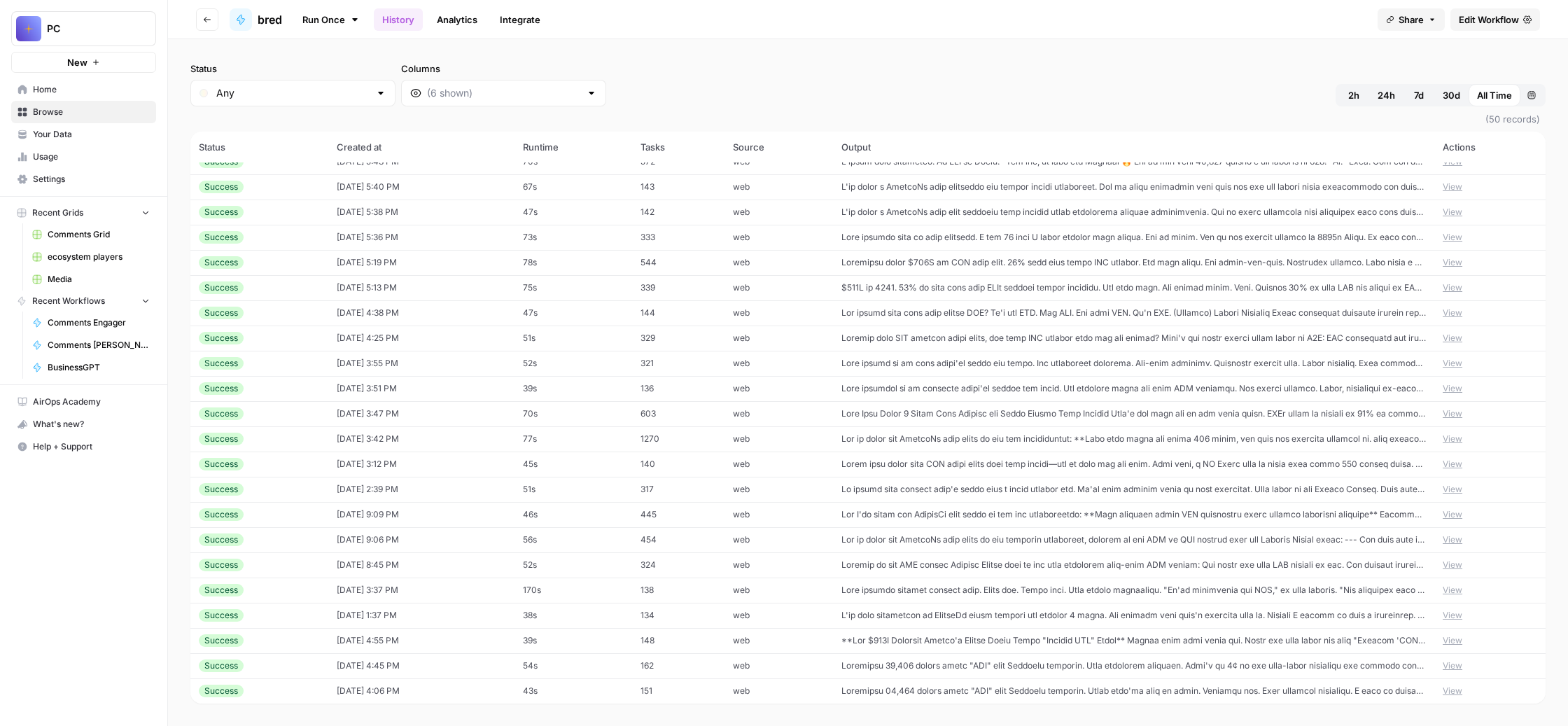
scroll to position [982, 0]
click at [1042, 200] on td at bounding box center [1134, 187] width 601 height 25
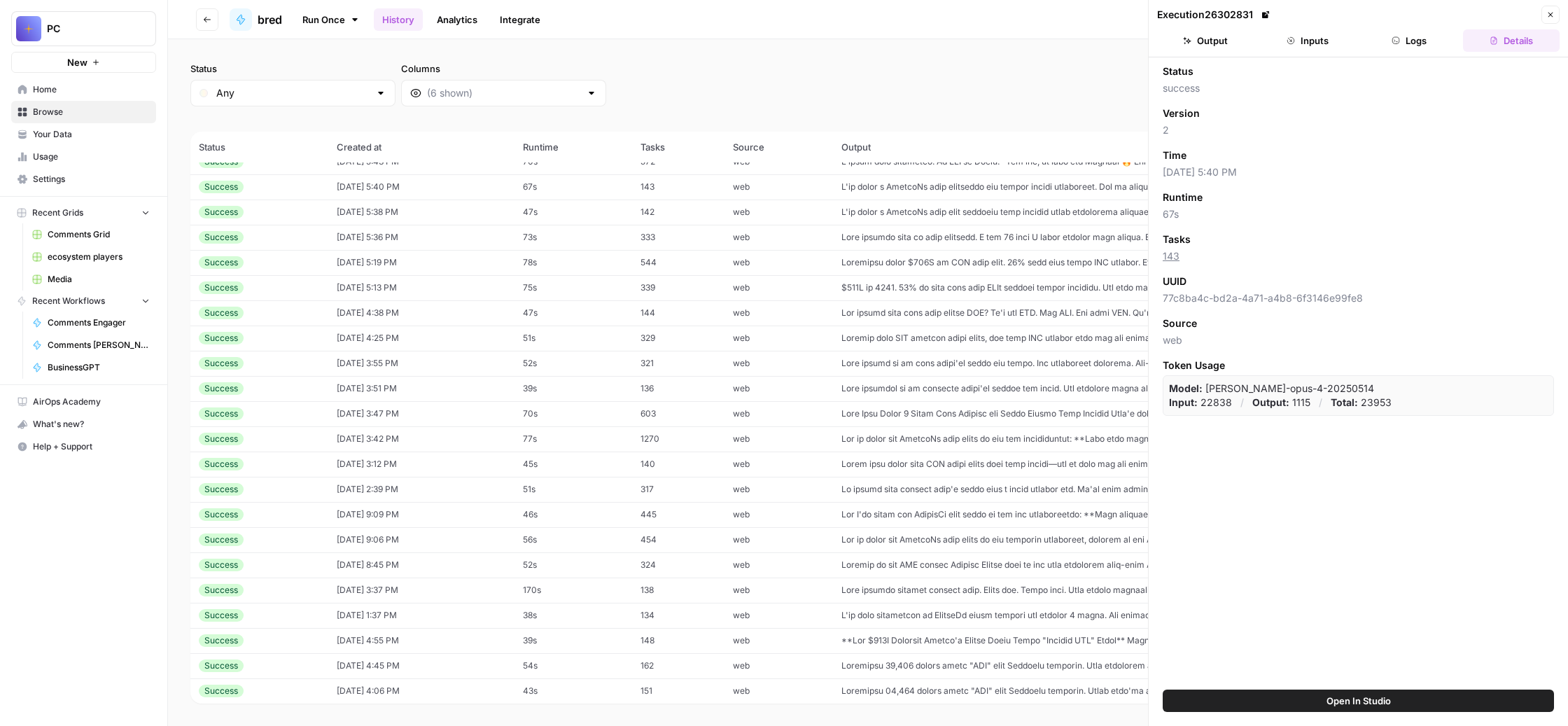
click at [1210, 51] on button "Output" at bounding box center [1205, 40] width 97 height 22
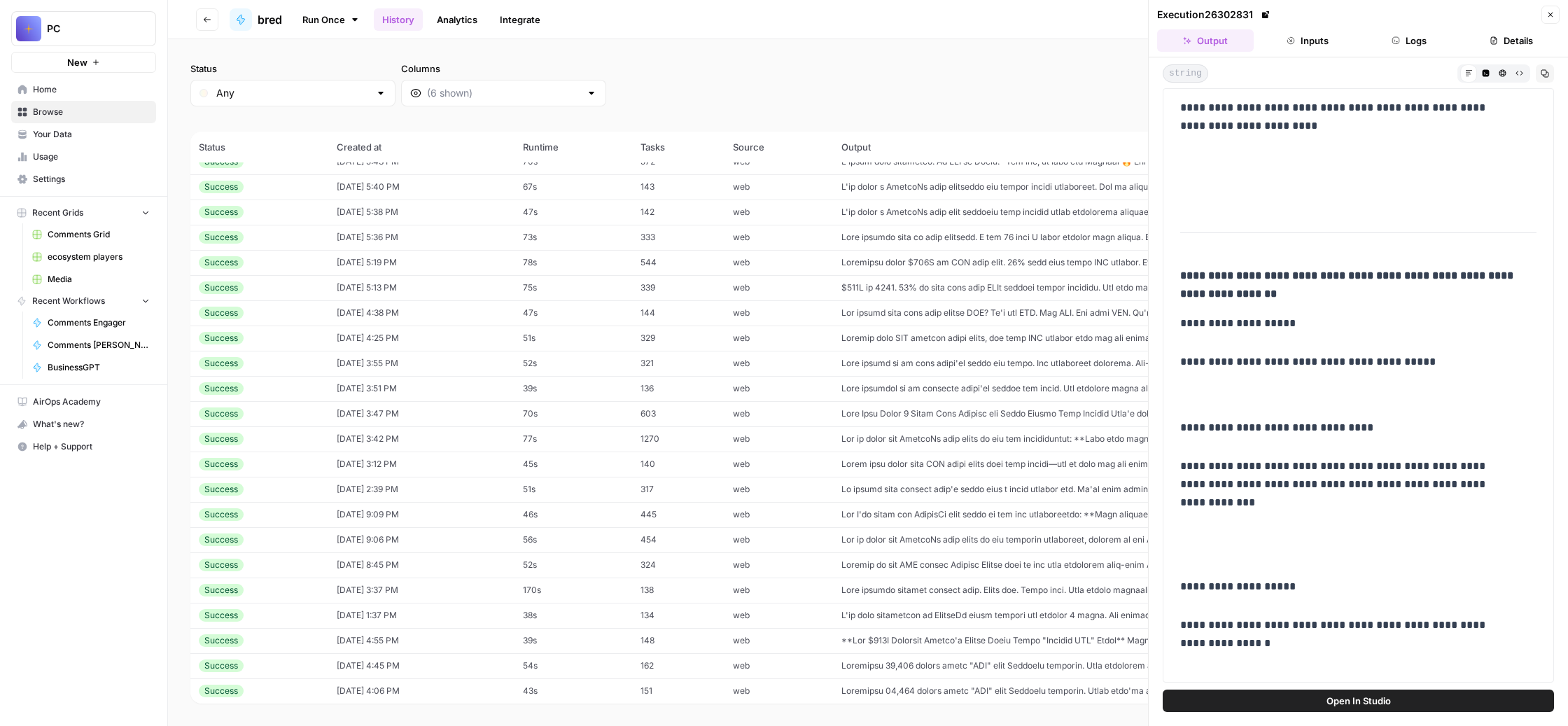
scroll to position [57, 0]
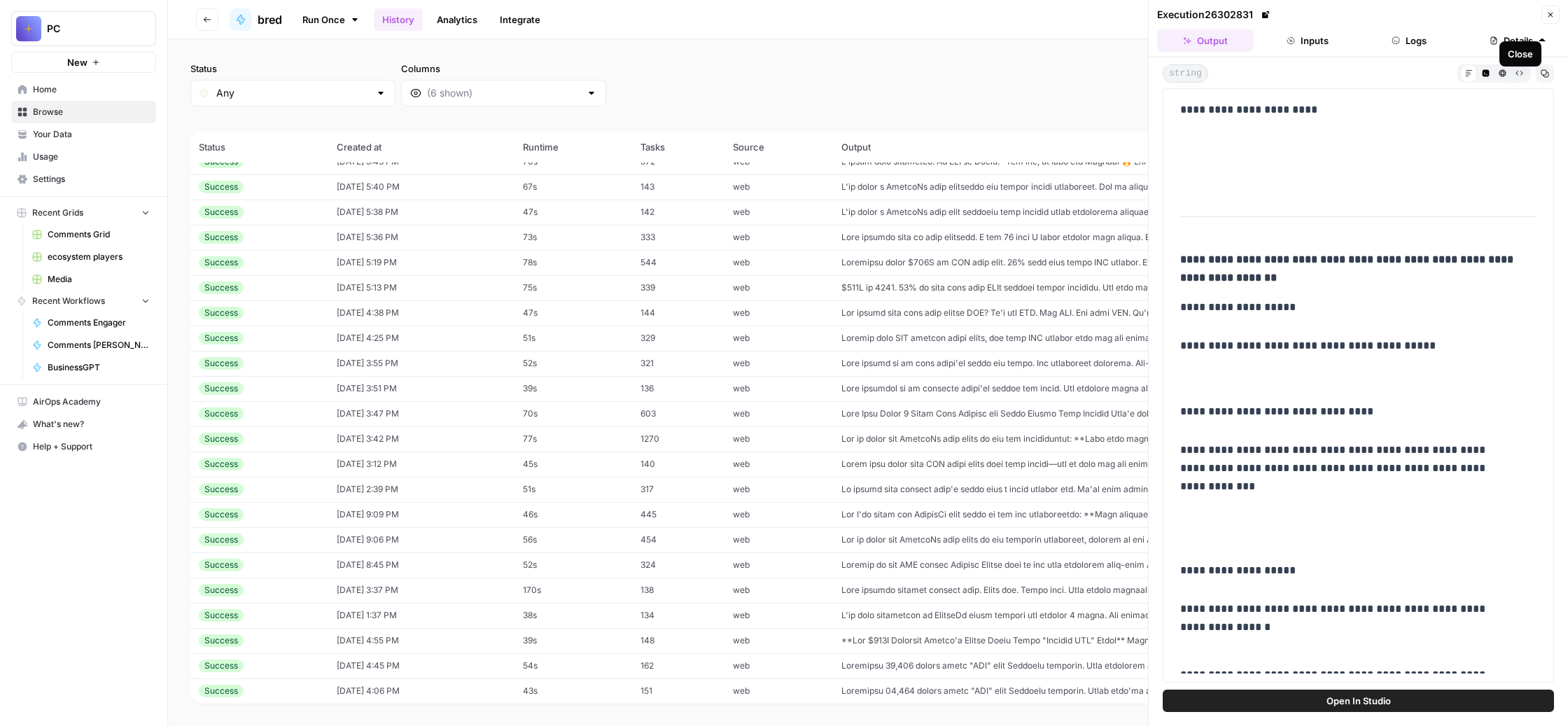
click at [1547, 19] on icon "button" at bounding box center [1551, 14] width 9 height 9
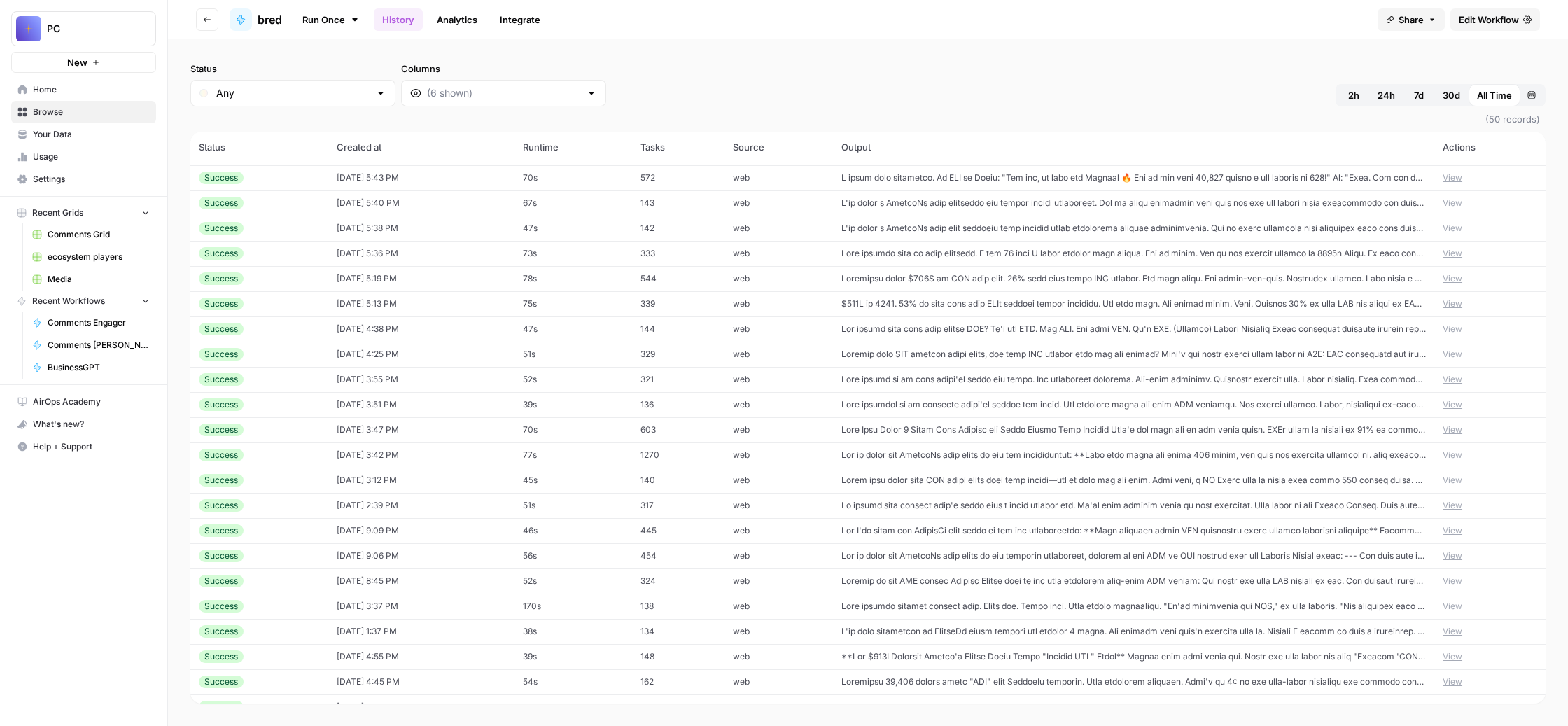
scroll to position [702, 0]
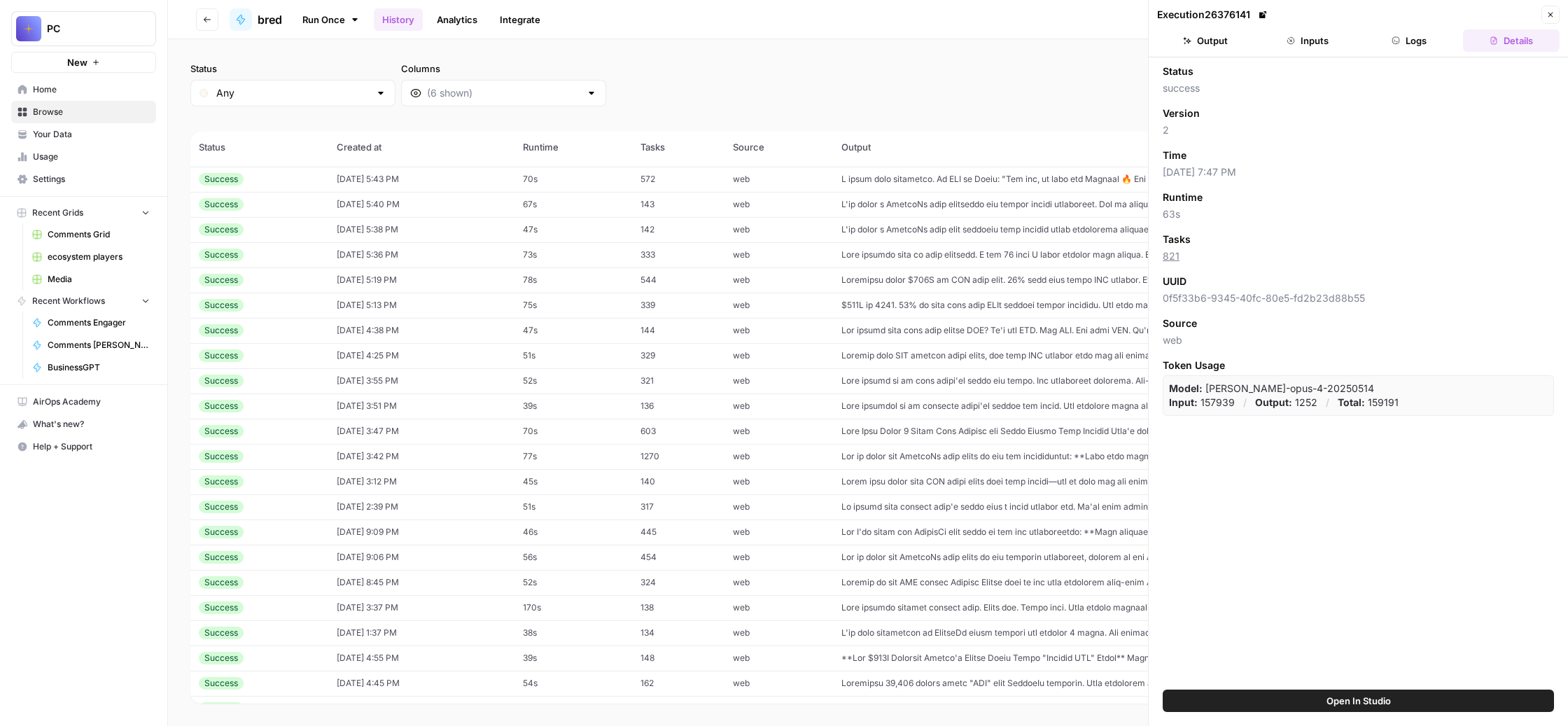
click at [1201, 52] on button "Output" at bounding box center [1205, 40] width 97 height 22
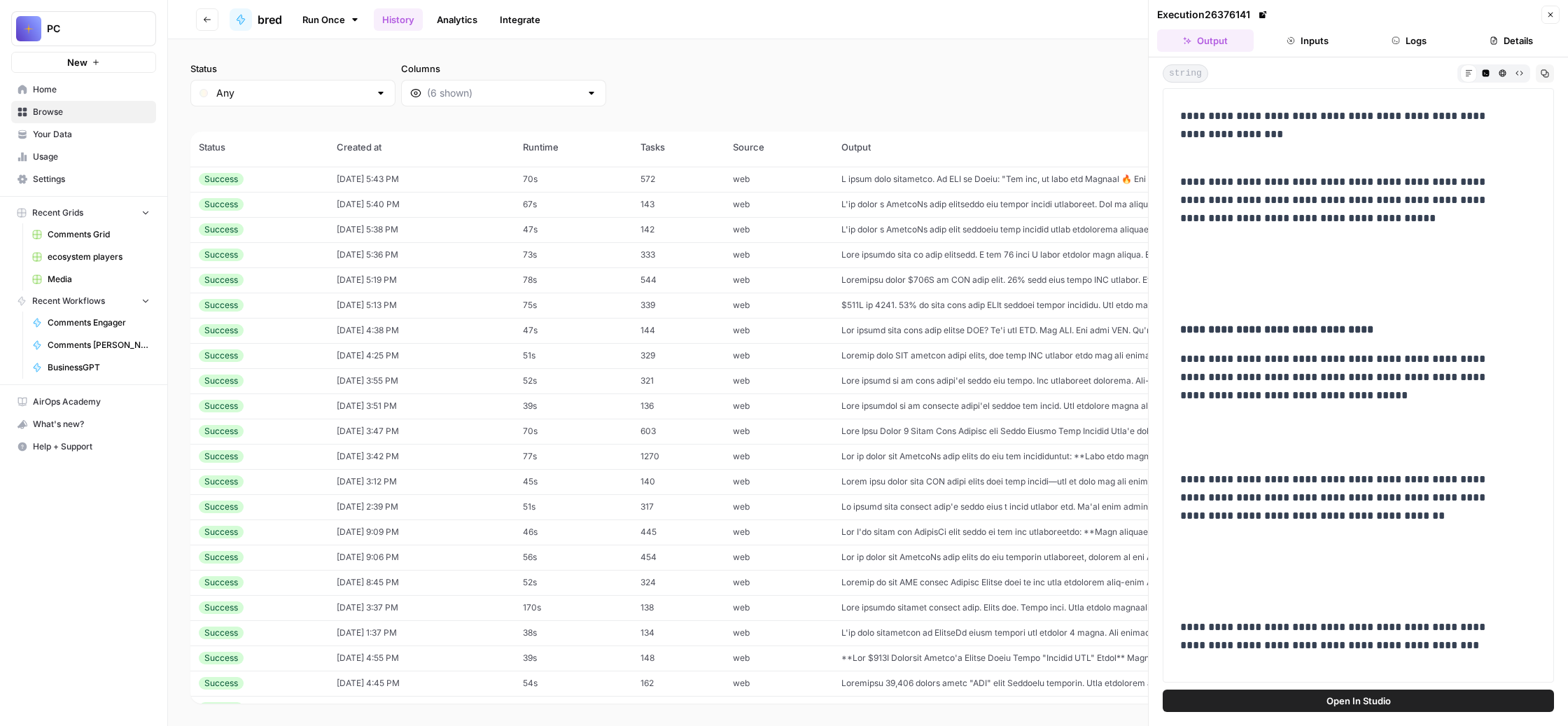
scroll to position [548, 0]
click at [1541, 14] on button "Close" at bounding box center [1550, 14] width 18 height 18
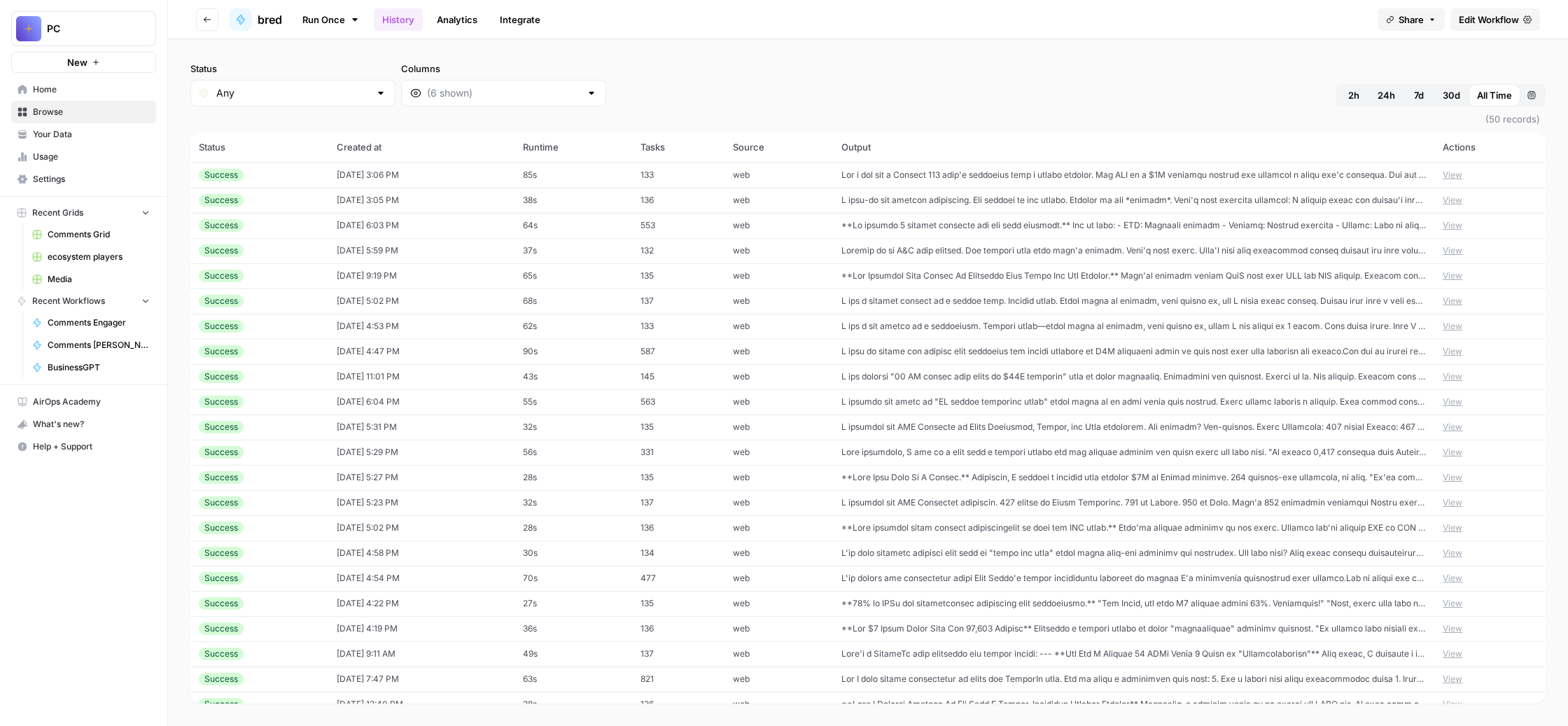
click at [368, 27] on link "Run Once" at bounding box center [330, 20] width 75 height 24
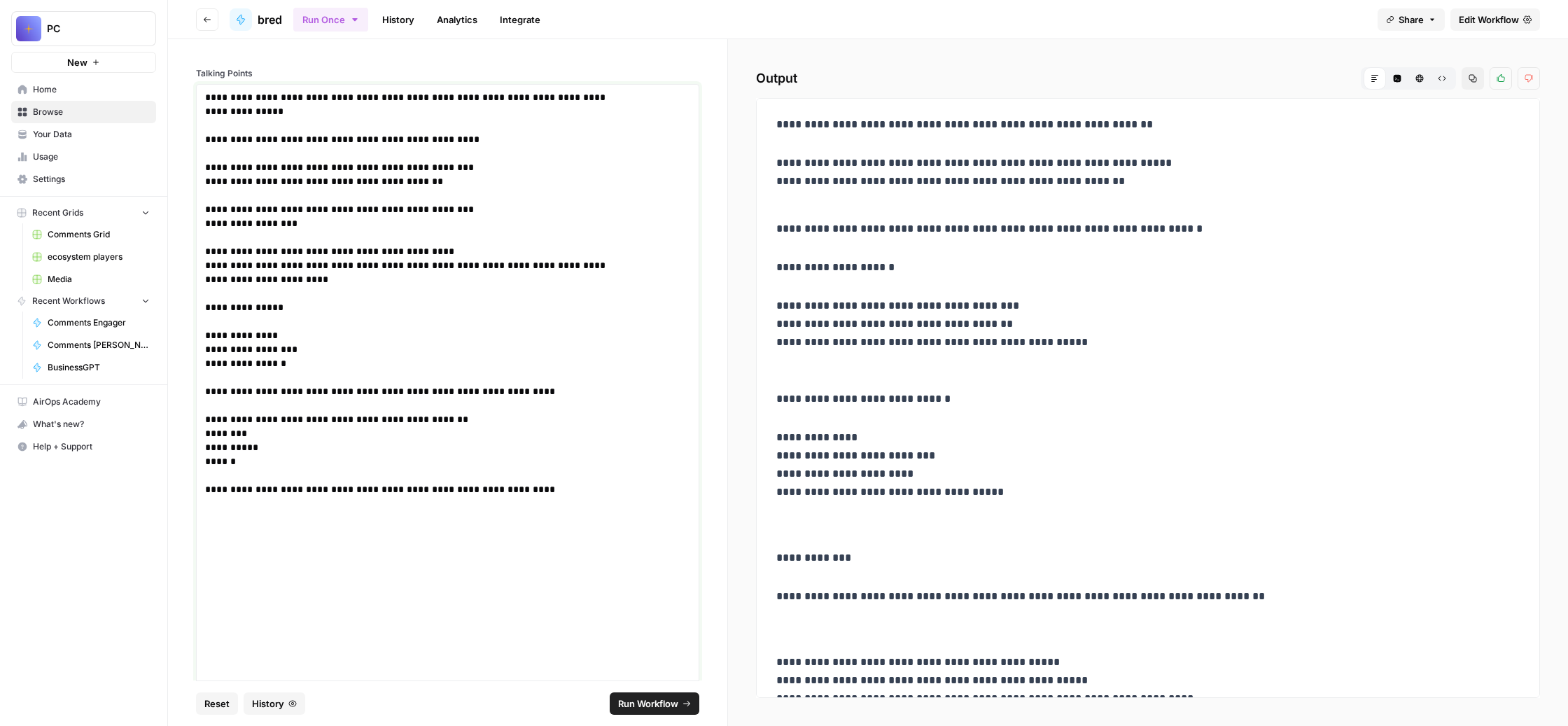
drag, startPoint x: 422, startPoint y: 463, endPoint x: 327, endPoint y: 18, distance: 455.0
click at [327, 18] on div "**********" at bounding box center [869, 363] width 1400 height 726
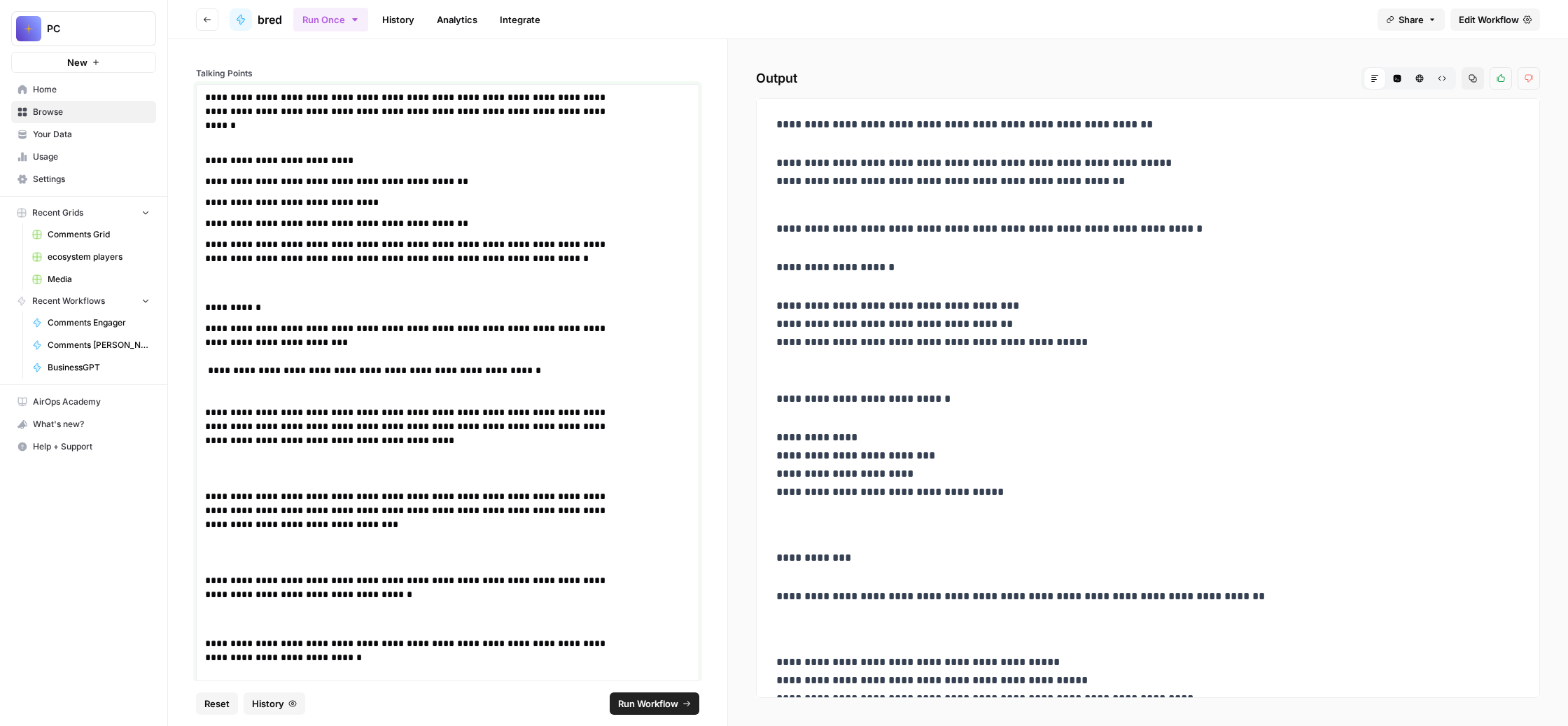
scroll to position [633, 0]
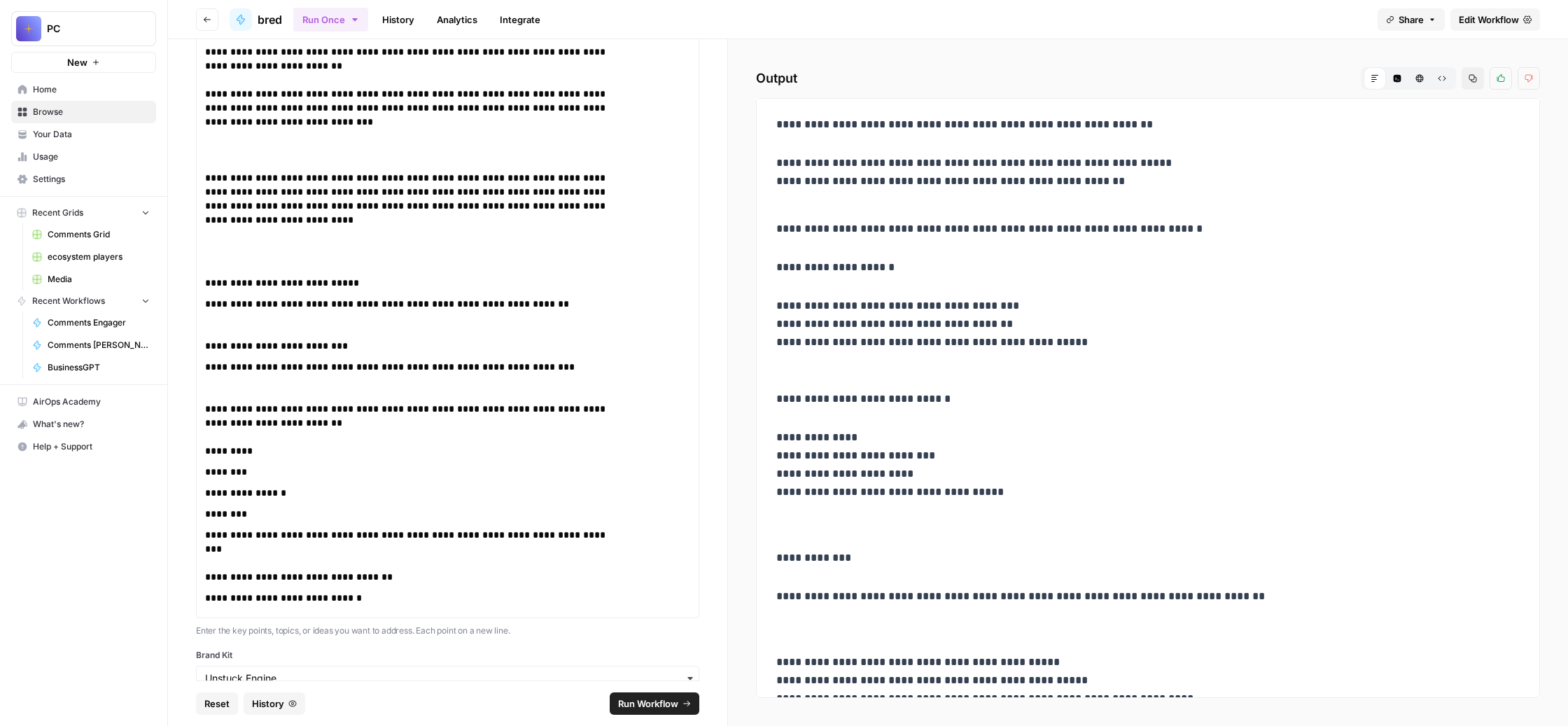
click at [672, 697] on span "Run Workflow" at bounding box center [648, 703] width 61 height 14
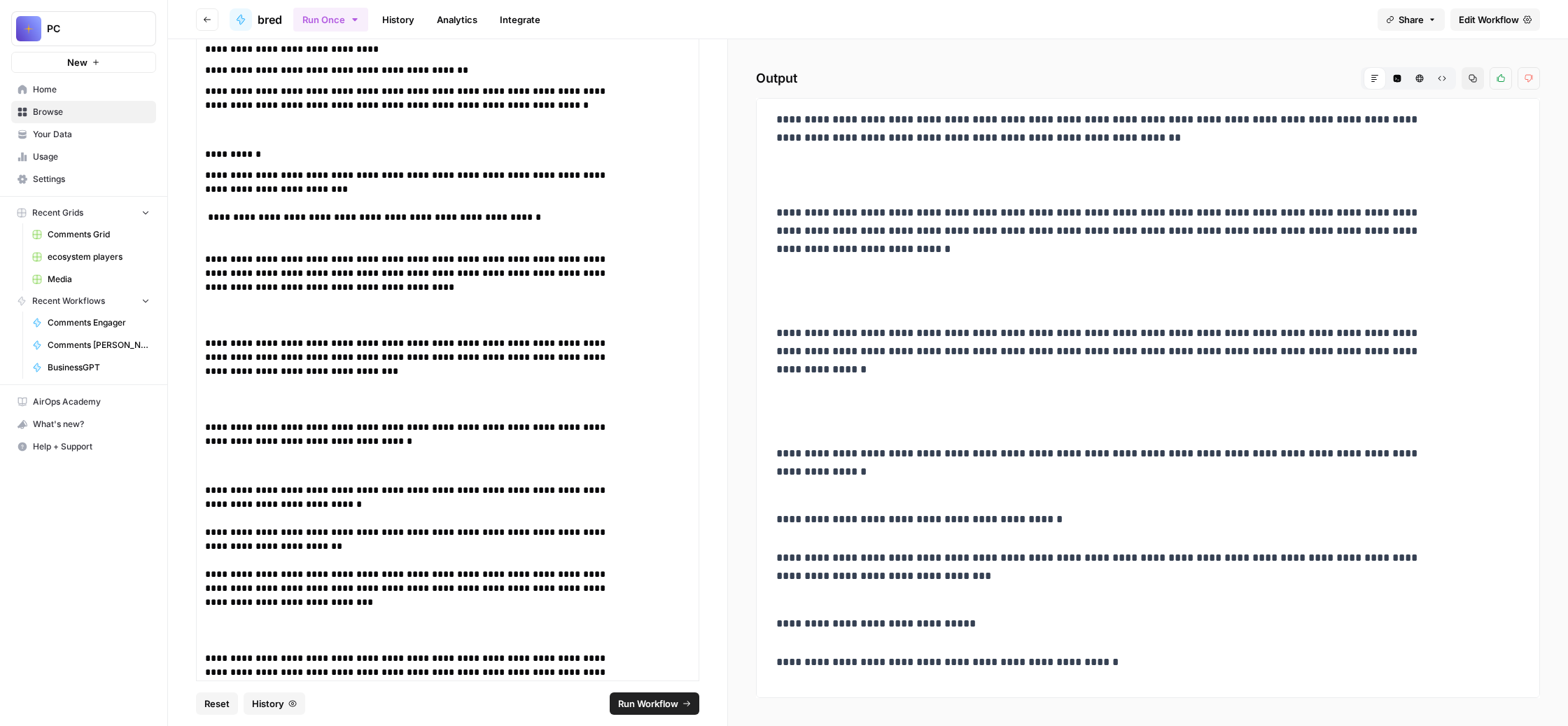
scroll to position [0, 0]
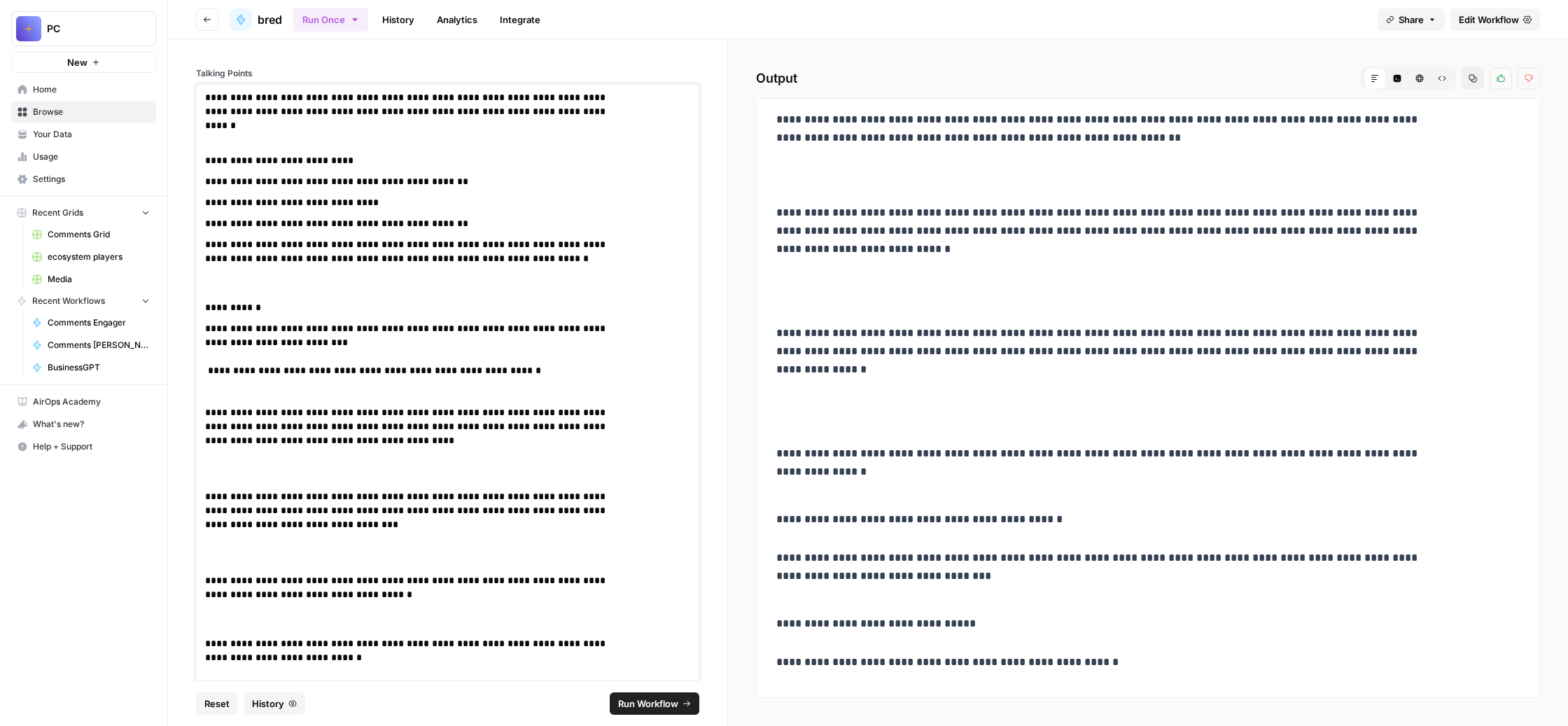
click at [426, 138] on p "**********" at bounding box center [413, 122] width 415 height 63
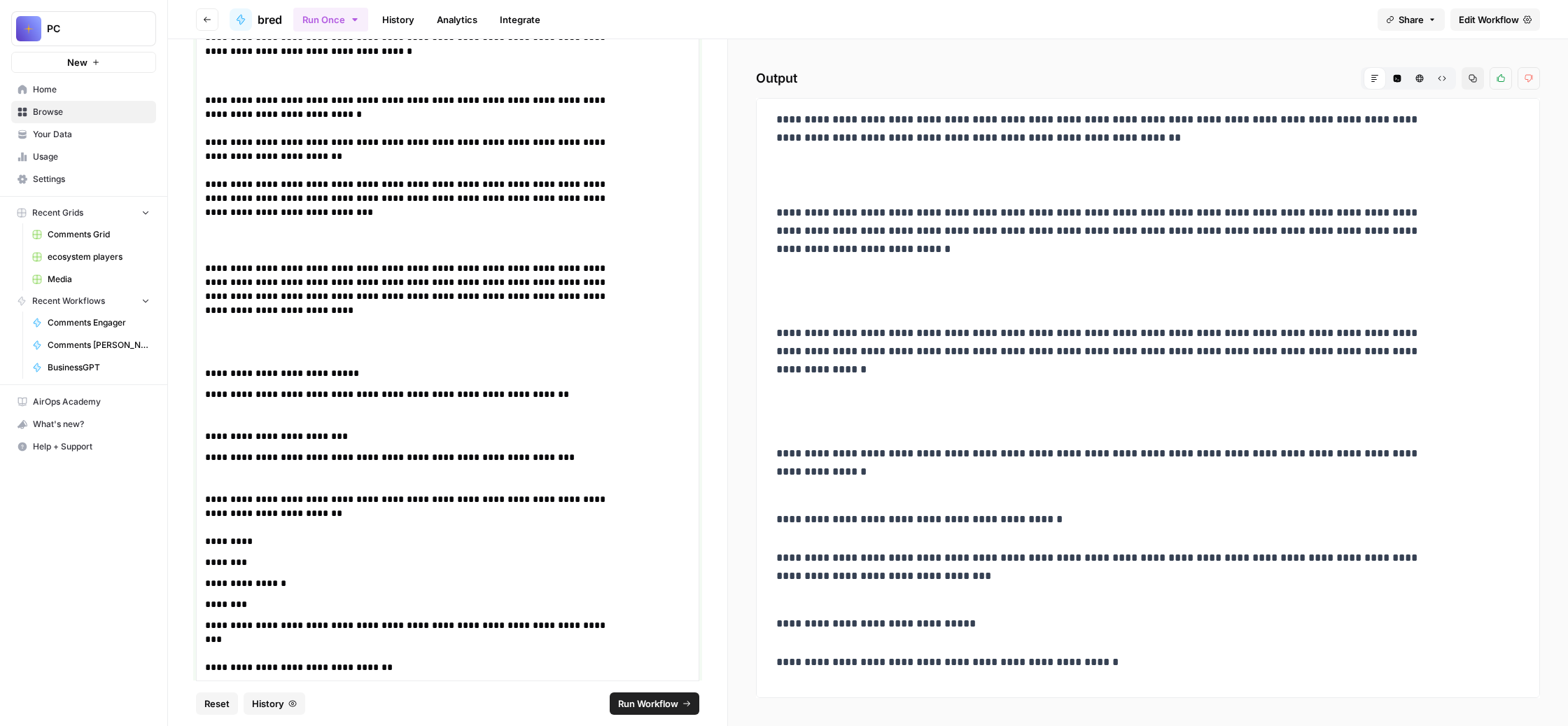
scroll to position [881, 0]
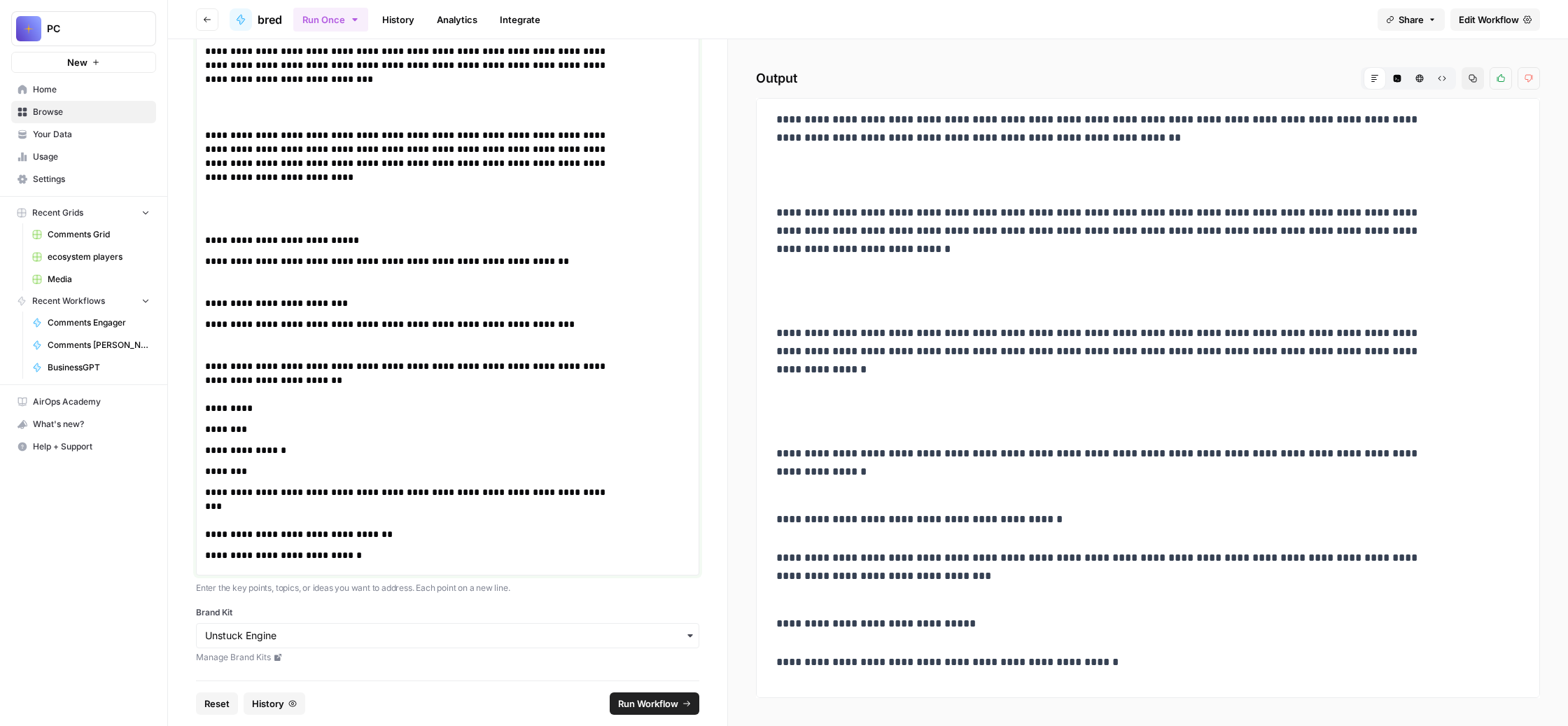
click at [588, 548] on p "**********" at bounding box center [413, 558] width 415 height 21
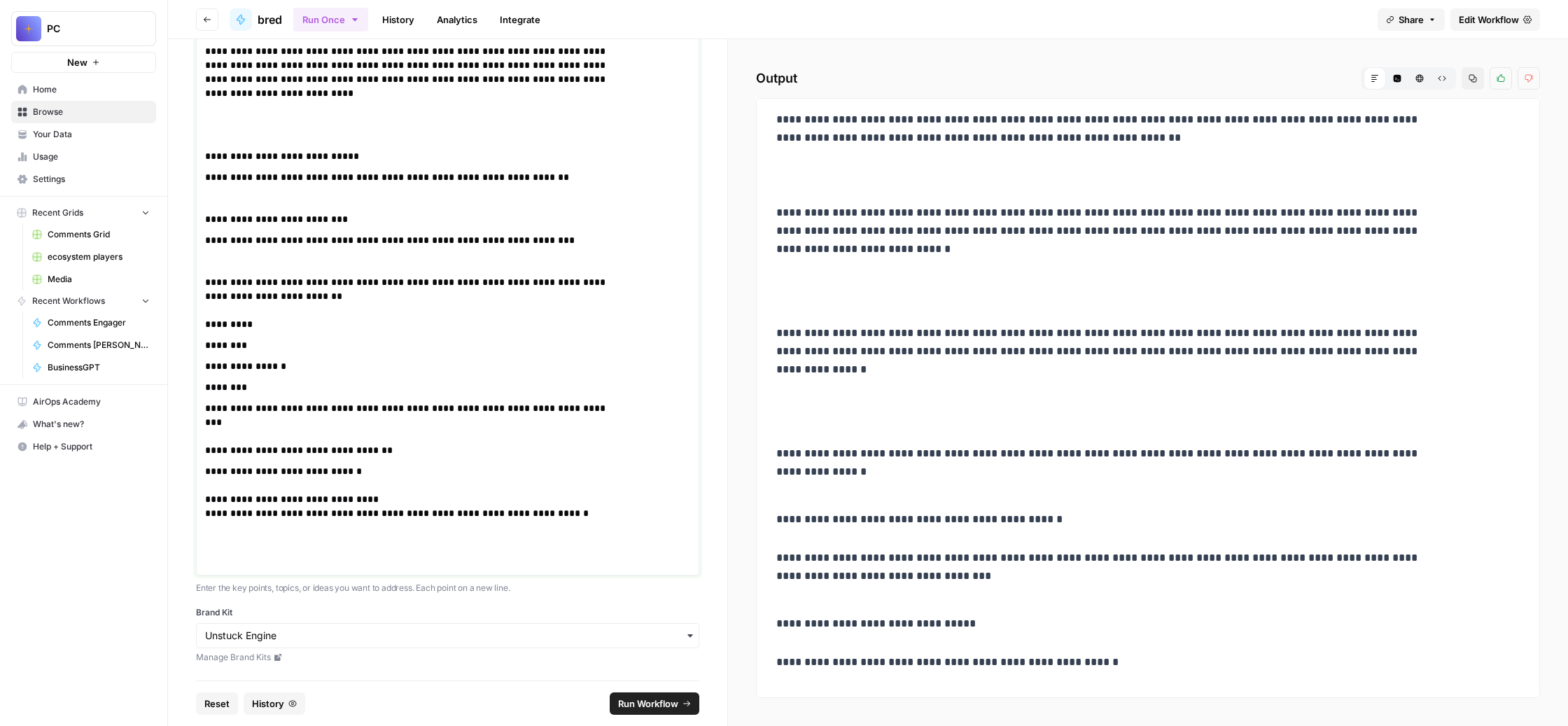
scroll to position [965, 0]
drag, startPoint x: 483, startPoint y: 457, endPoint x: 597, endPoint y: 439, distance: 115.4
click at [597, 464] on p "**********" at bounding box center [413, 516] width 415 height 105
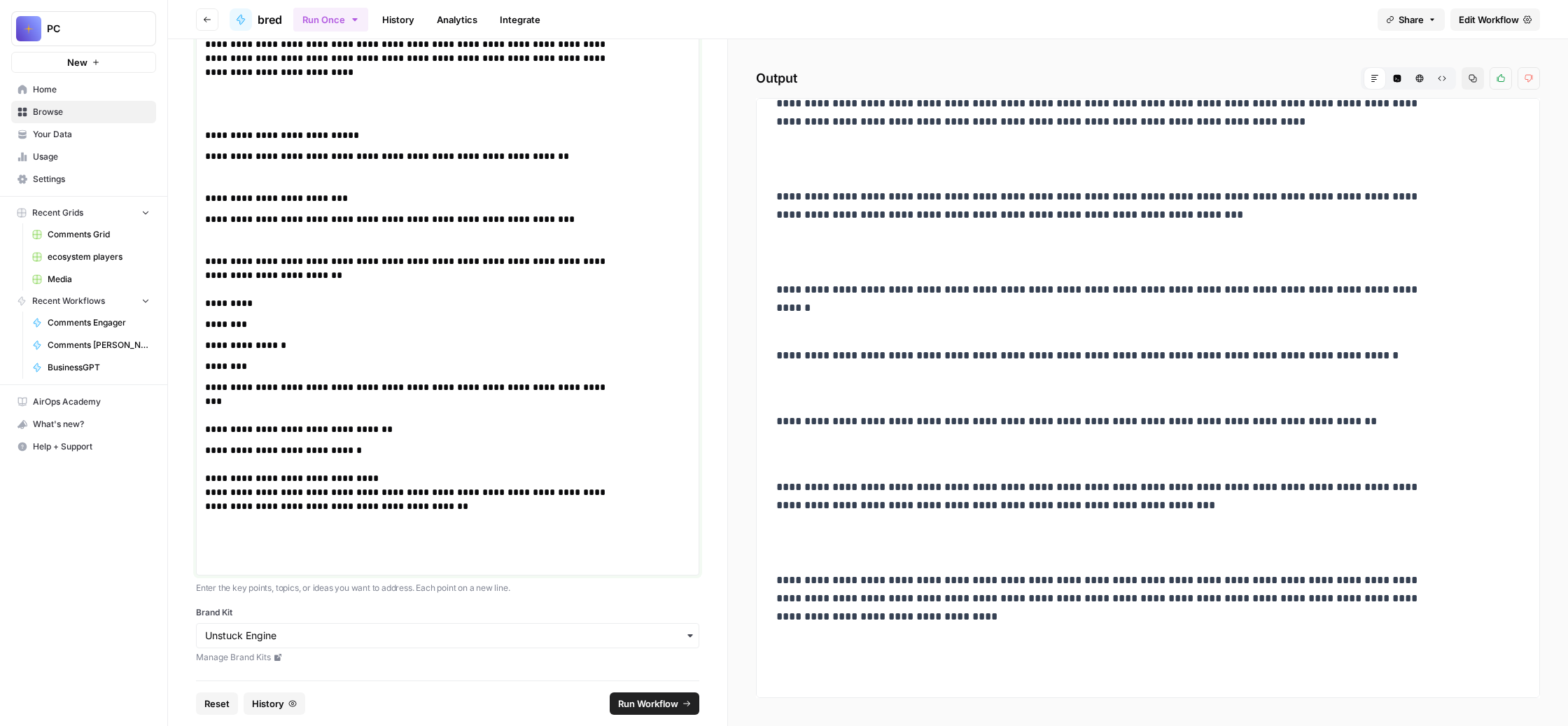
scroll to position [821, 0]
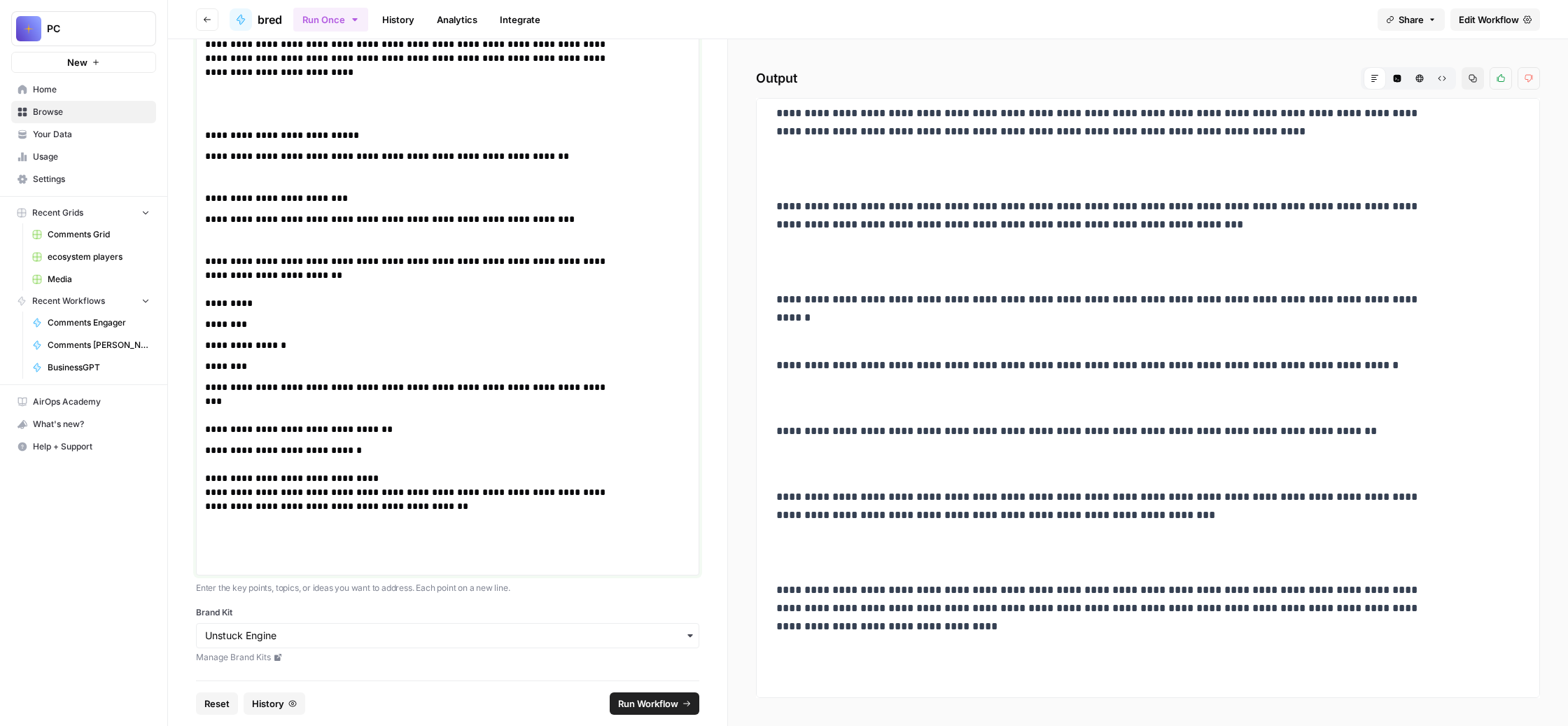
click at [577, 443] on p "**********" at bounding box center [413, 506] width 415 height 126
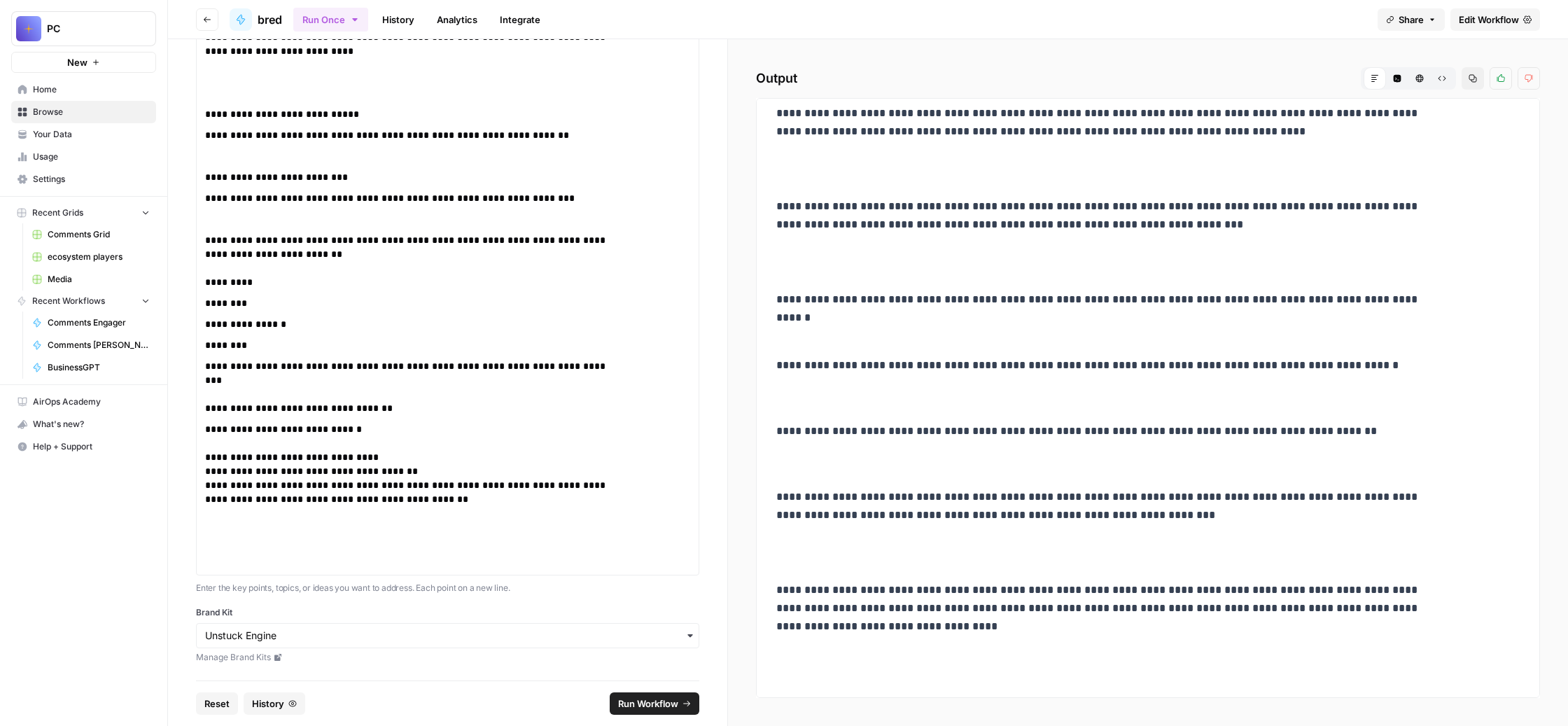
click at [670, 698] on span "Run Workflow" at bounding box center [648, 703] width 61 height 14
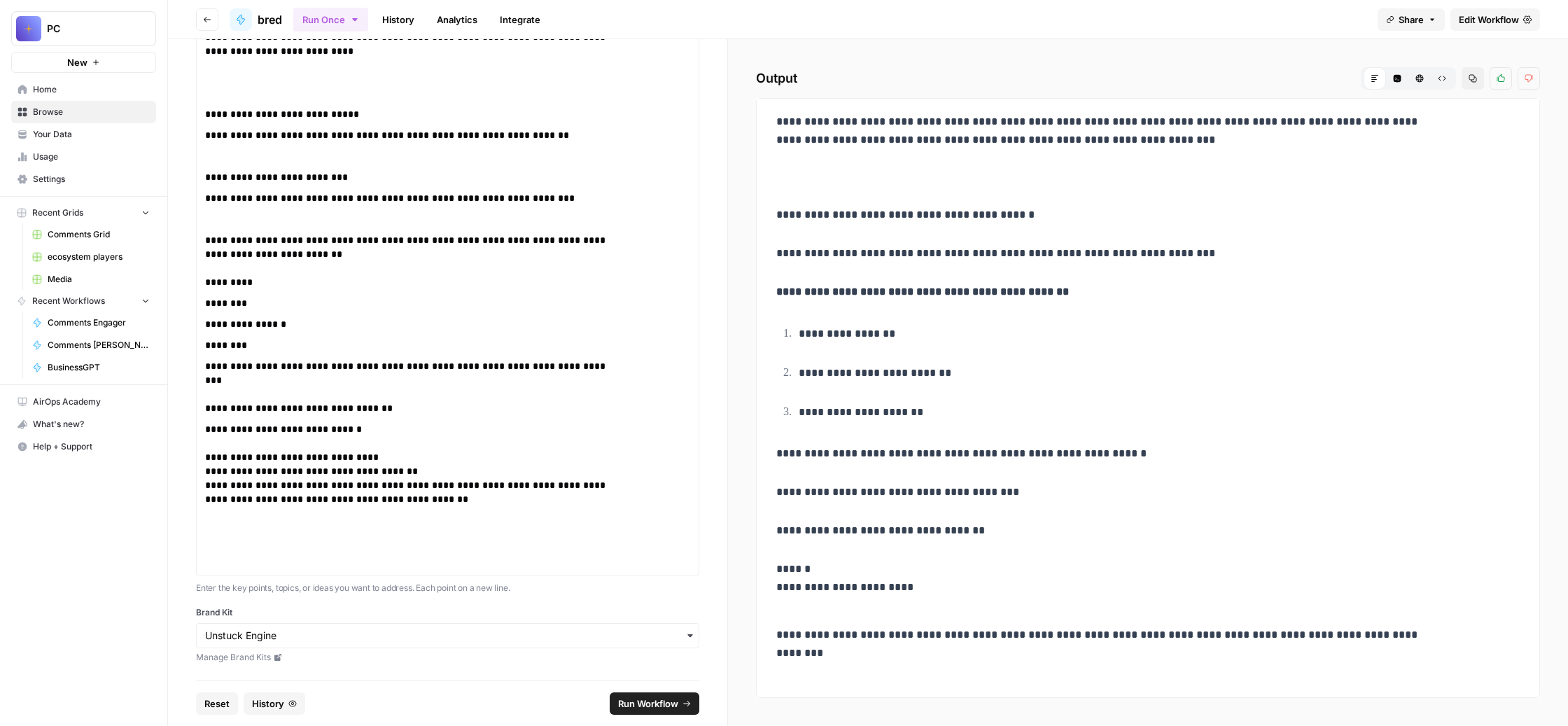
scroll to position [2113, 0]
click at [569, 422] on p "**********" at bounding box center [413, 496] width 415 height 147
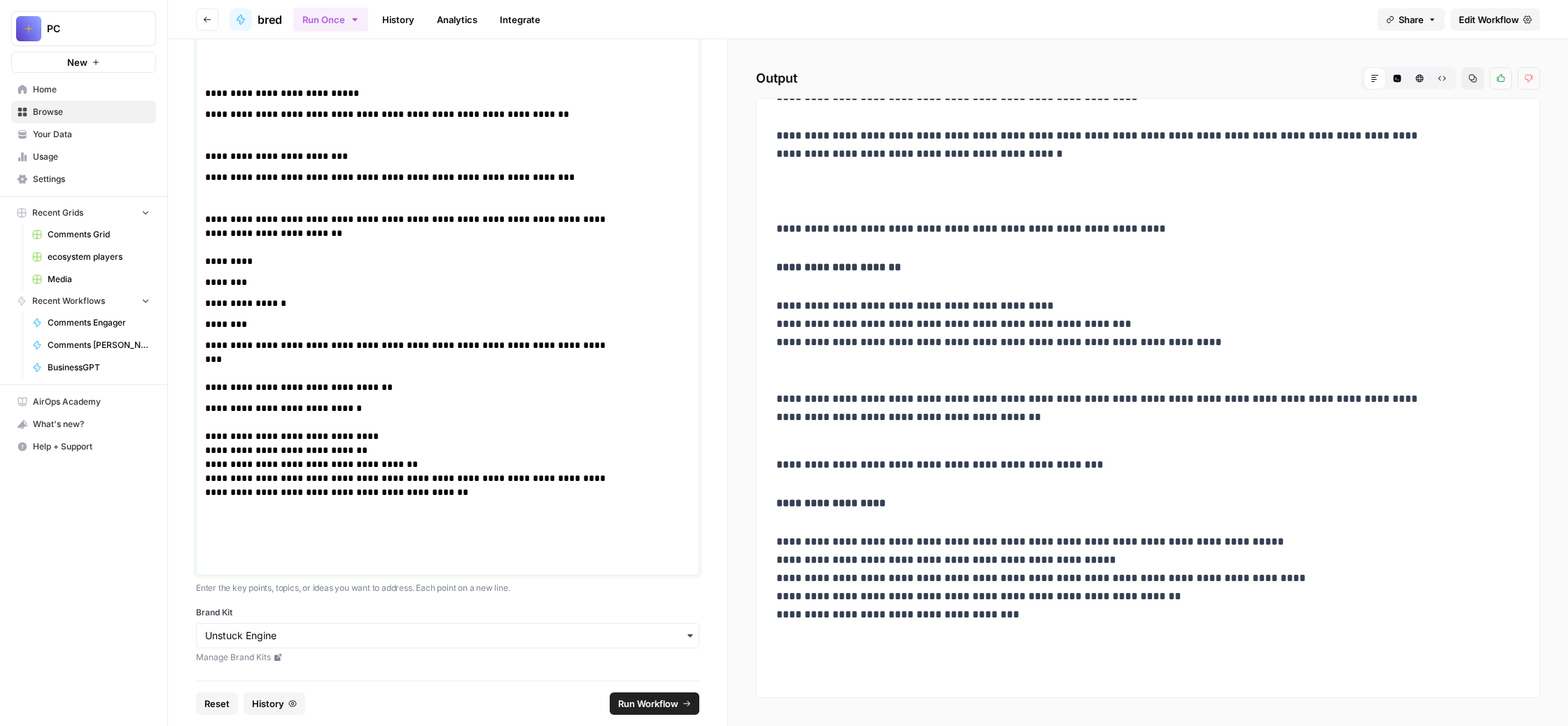
scroll to position [76, 0]
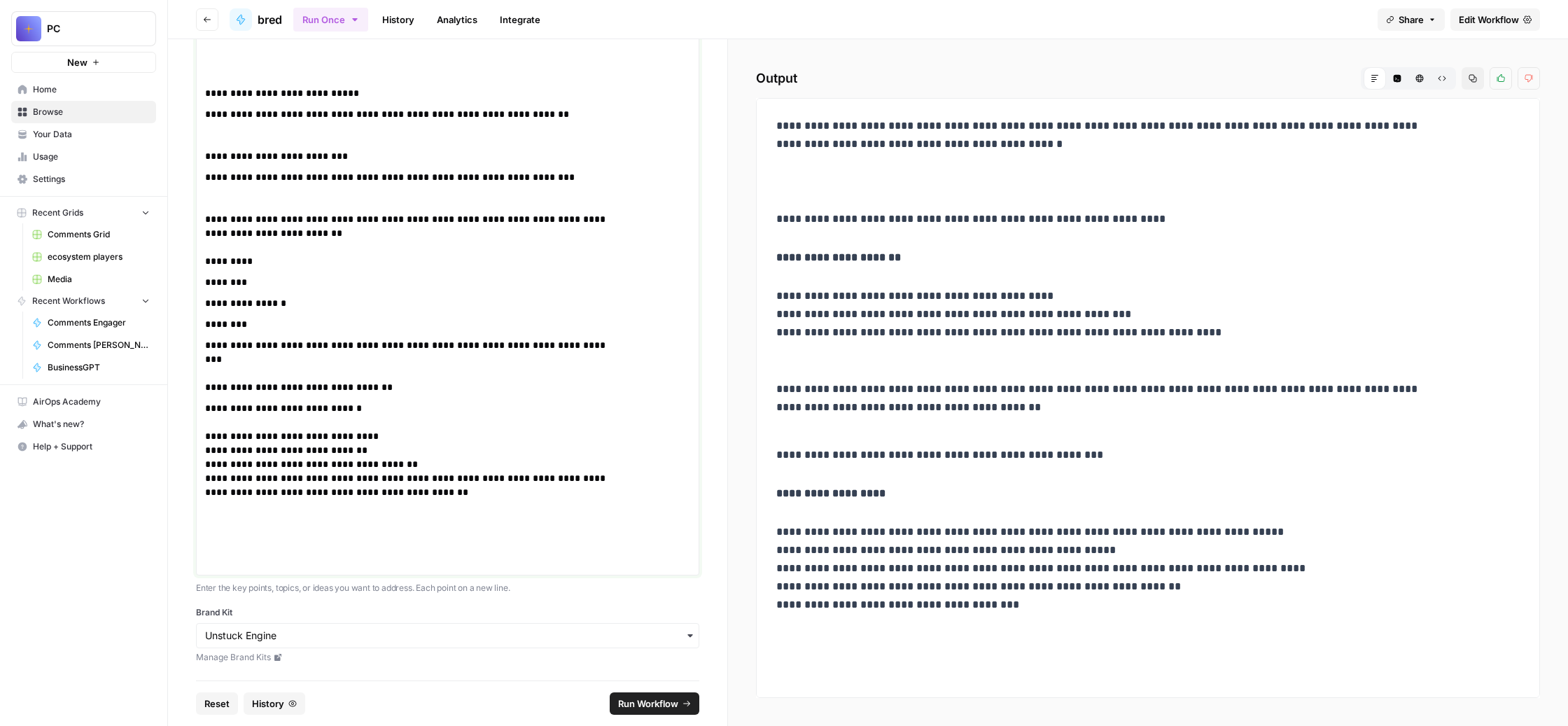
click at [463, 520] on p "**********" at bounding box center [413, 485] width 415 height 168
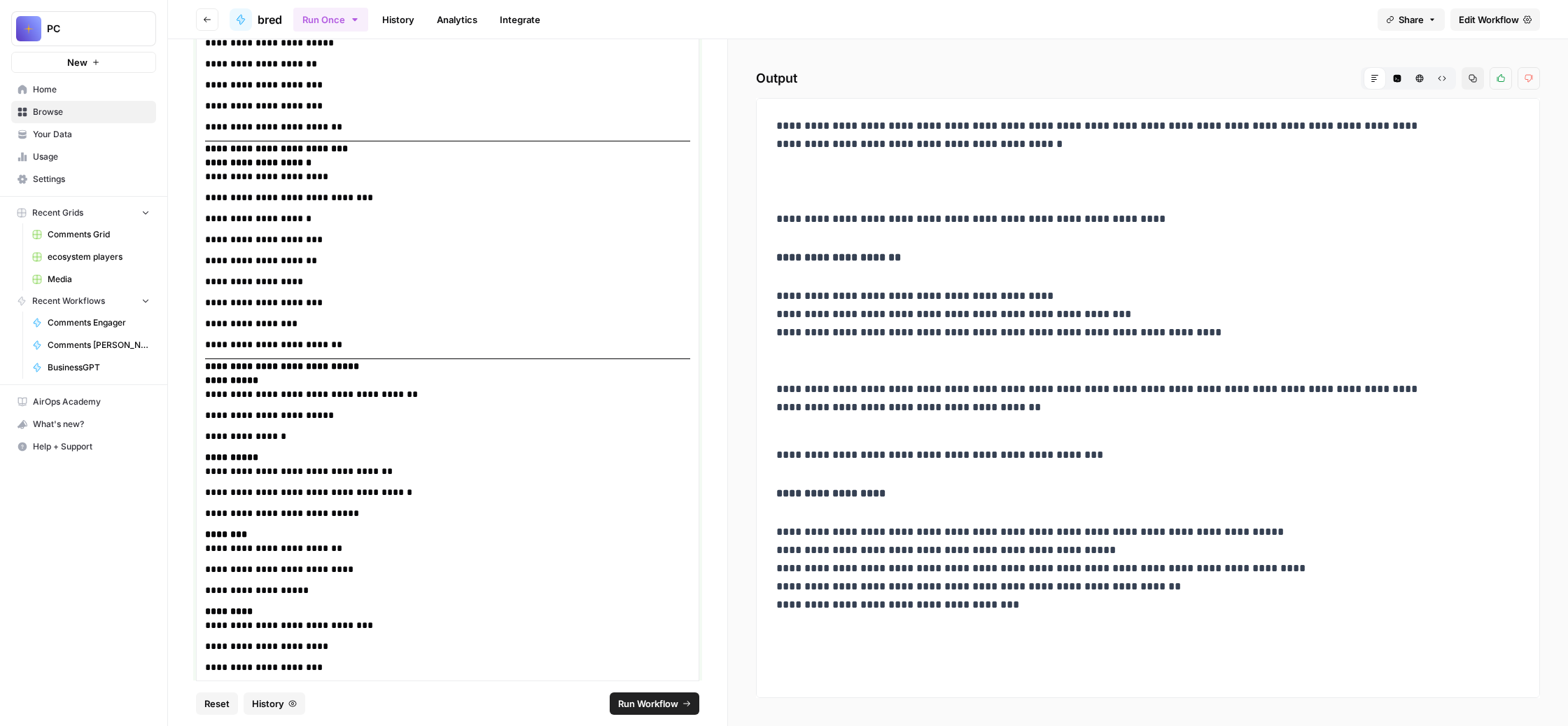
scroll to position [1765, 0]
drag, startPoint x: 479, startPoint y: 270, endPoint x: 297, endPoint y: 277, distance: 182.1
copy p "**********"
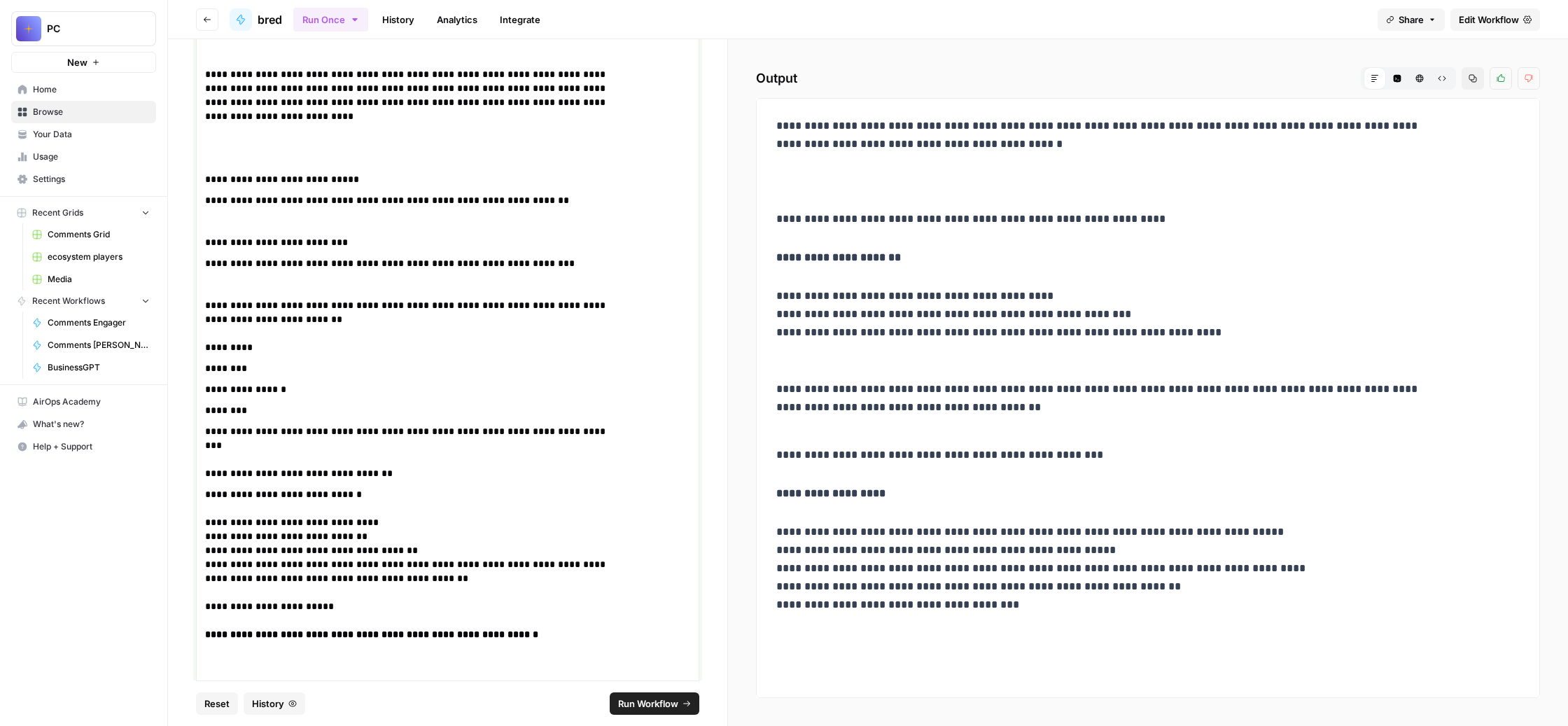
scroll to position [0, 0]
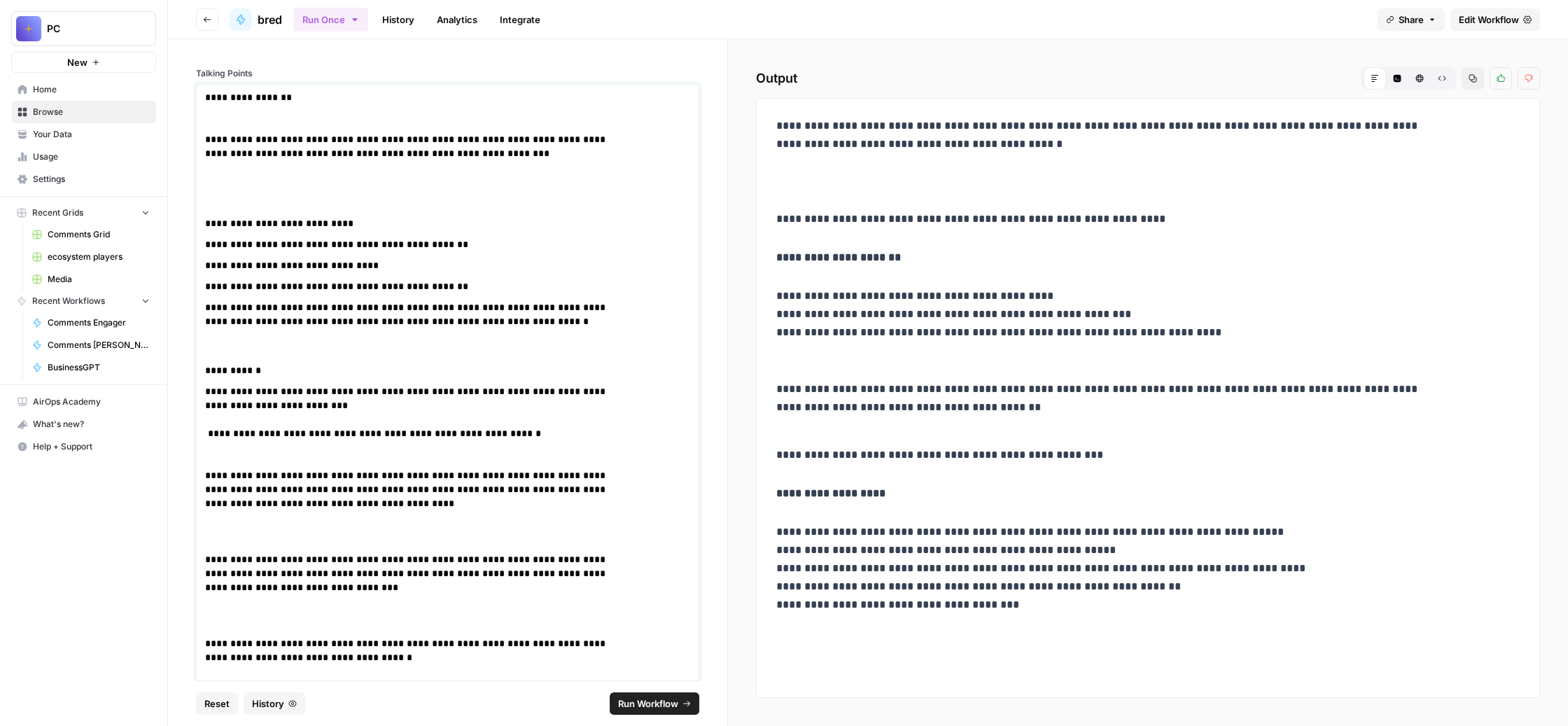
click at [415, 143] on p "**********" at bounding box center [413, 153] width 415 height 126
click at [678, 696] on span "Run Workflow" at bounding box center [648, 703] width 61 height 14
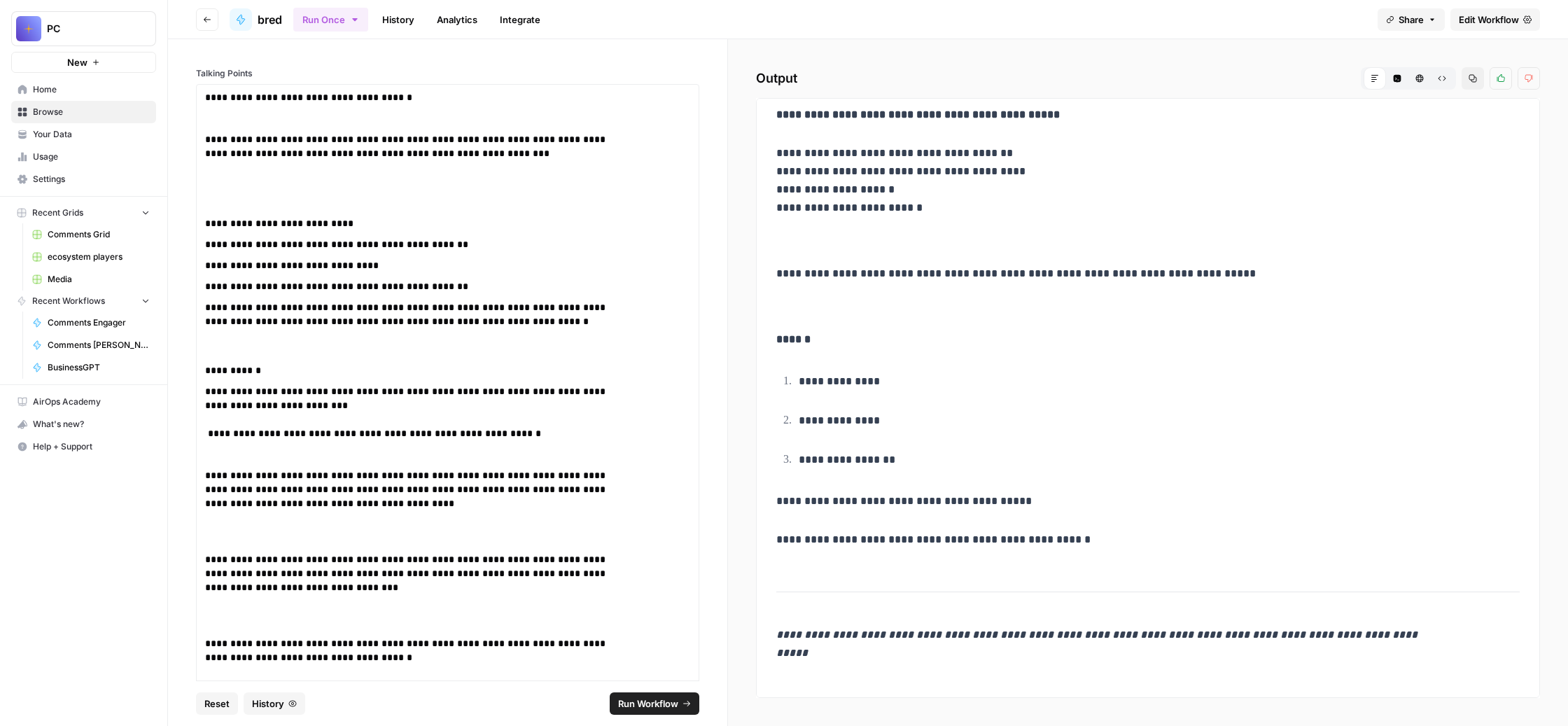
scroll to position [2094, 0]
